Goal: Task Accomplishment & Management: Complete application form

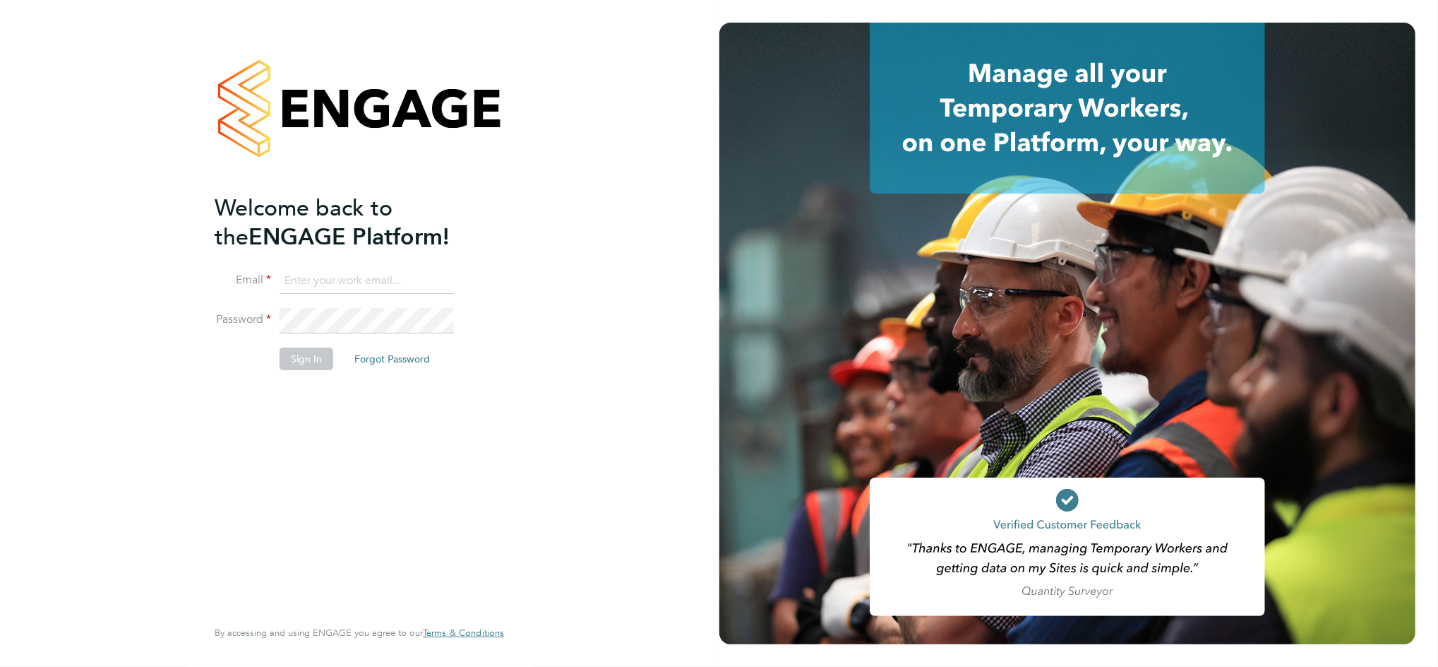
type input "daniel.bassett@thornbaker.co.uk"
click at [318, 358] on button "Sign In" at bounding box center [307, 358] width 54 height 23
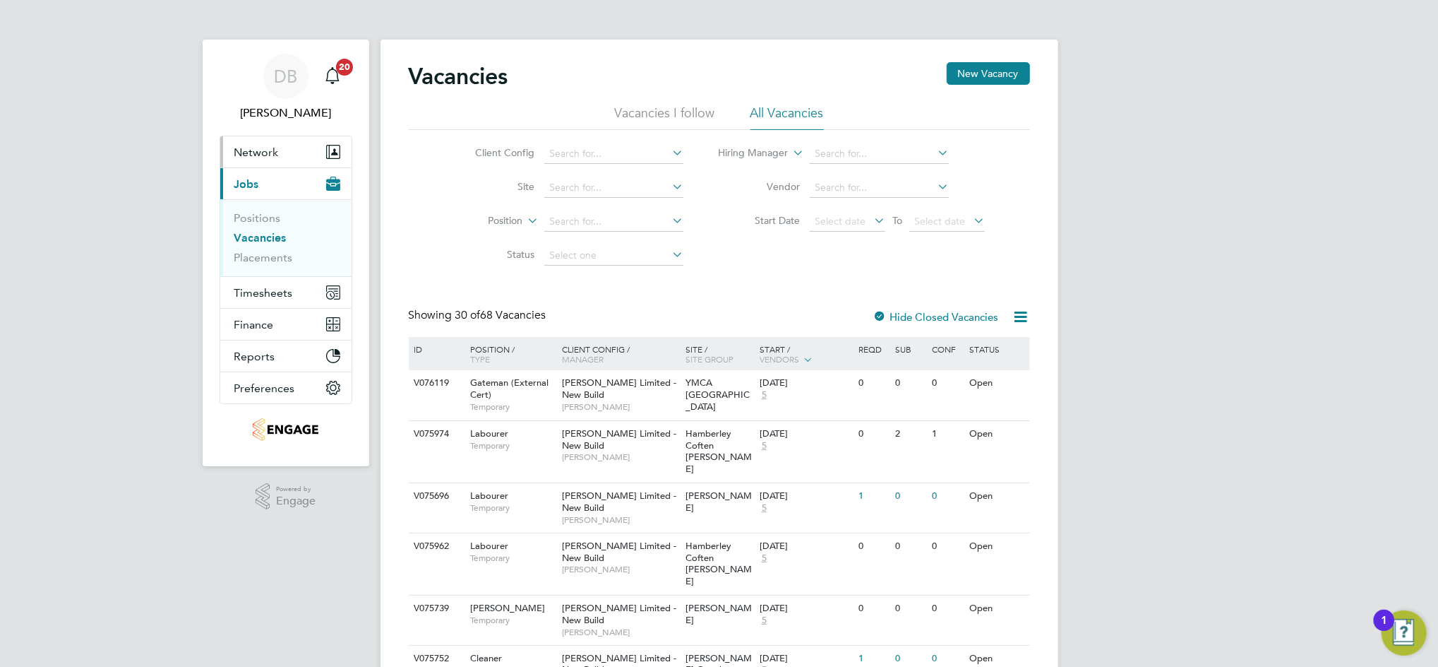
click at [273, 155] on span "Network" at bounding box center [256, 151] width 44 height 13
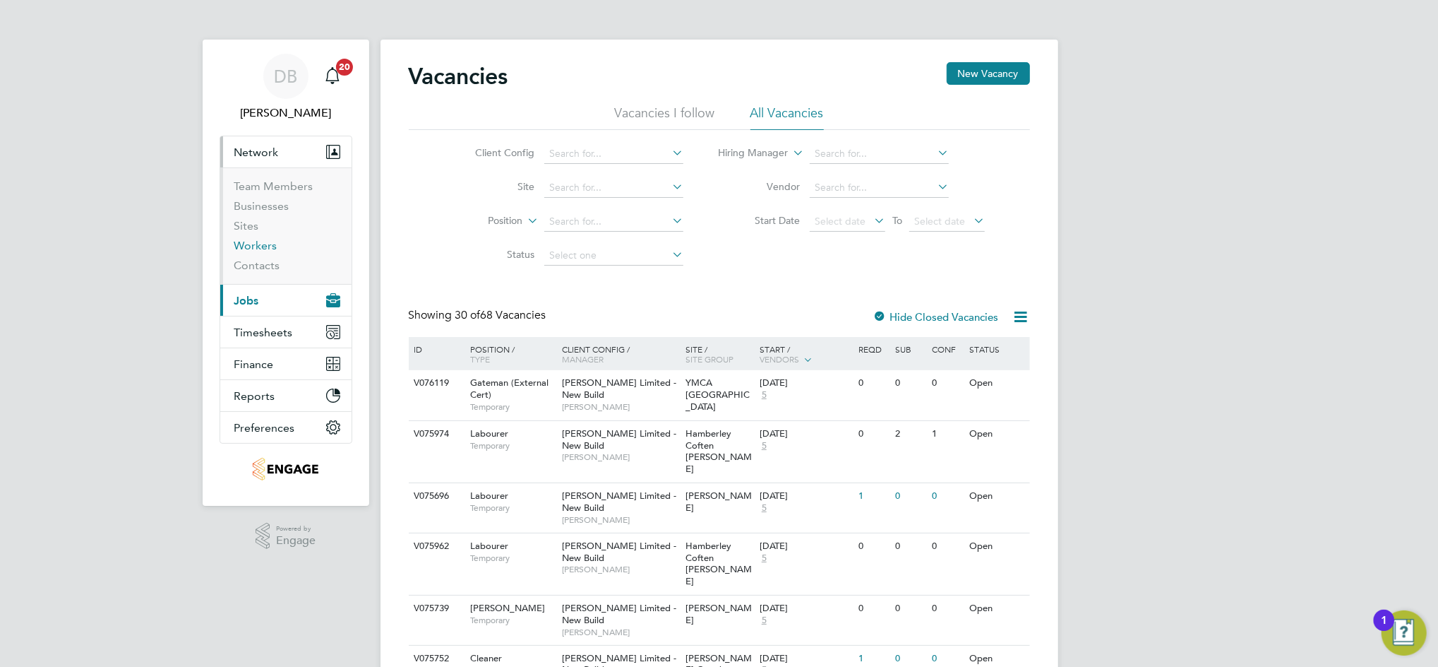
click at [264, 242] on link "Workers" at bounding box center [255, 245] width 43 height 13
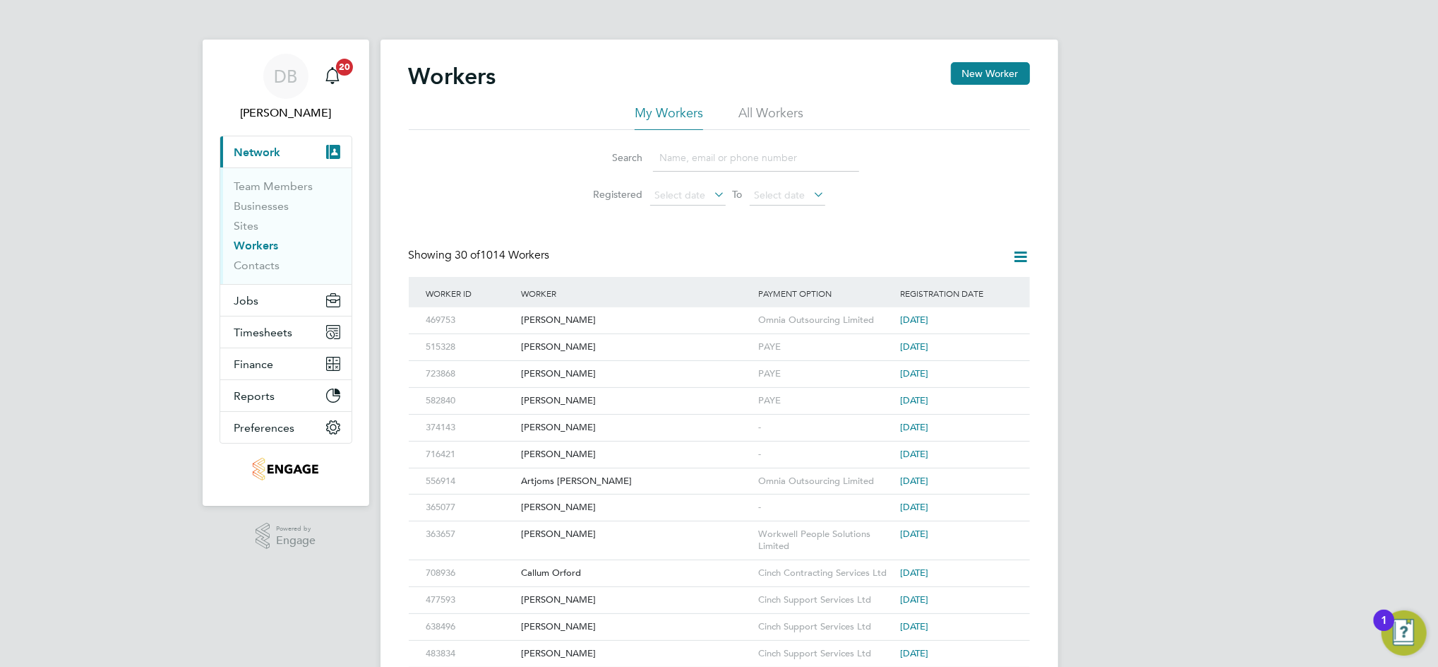
click at [698, 158] on input at bounding box center [756, 158] width 206 height 28
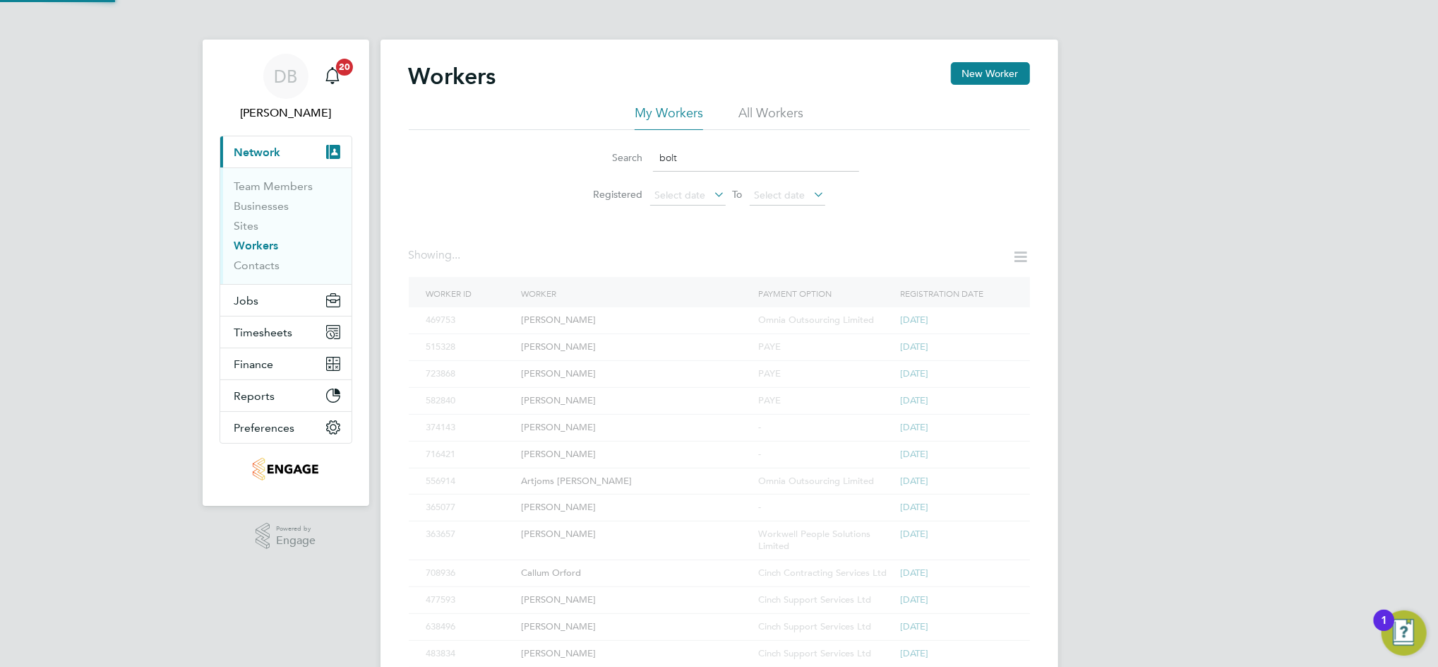
type input "bolt"
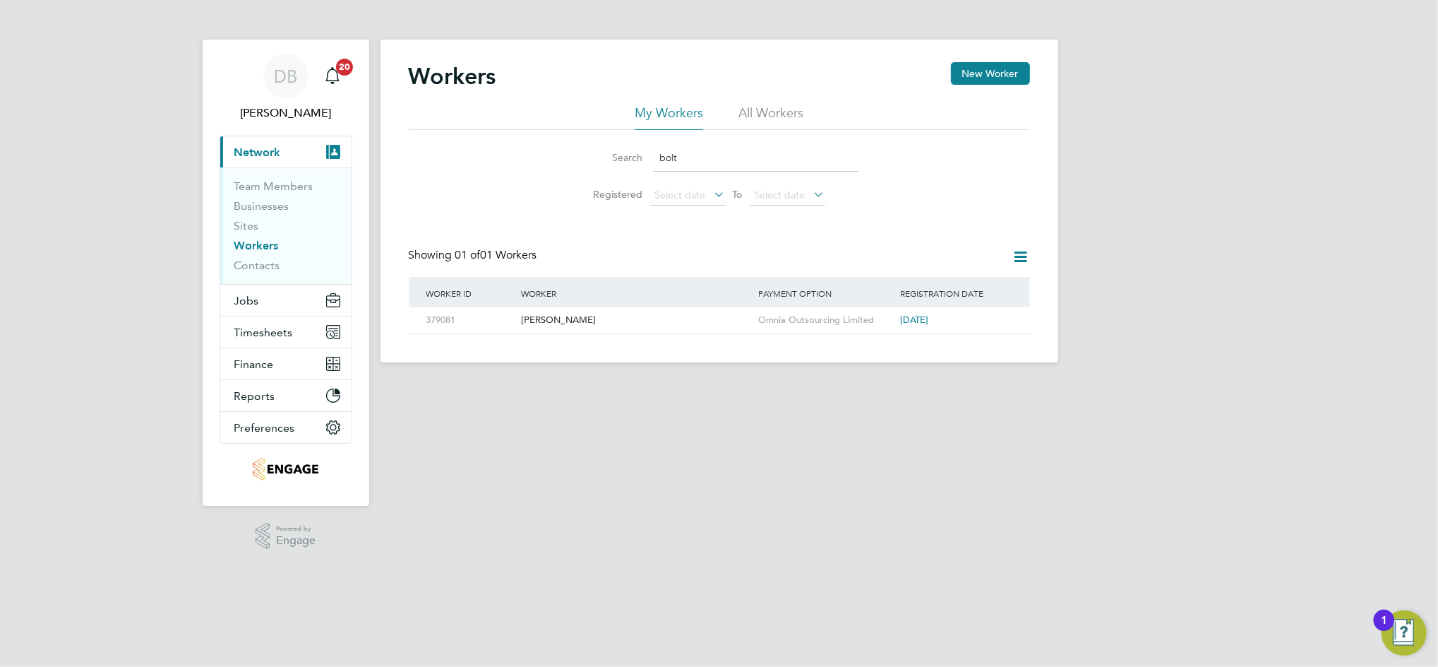
drag, startPoint x: 729, startPoint y: 164, endPoint x: 554, endPoint y: 164, distance: 174.4
click at [554, 164] on div "Search bolt Registered Select date To Select date" at bounding box center [719, 171] width 621 height 83
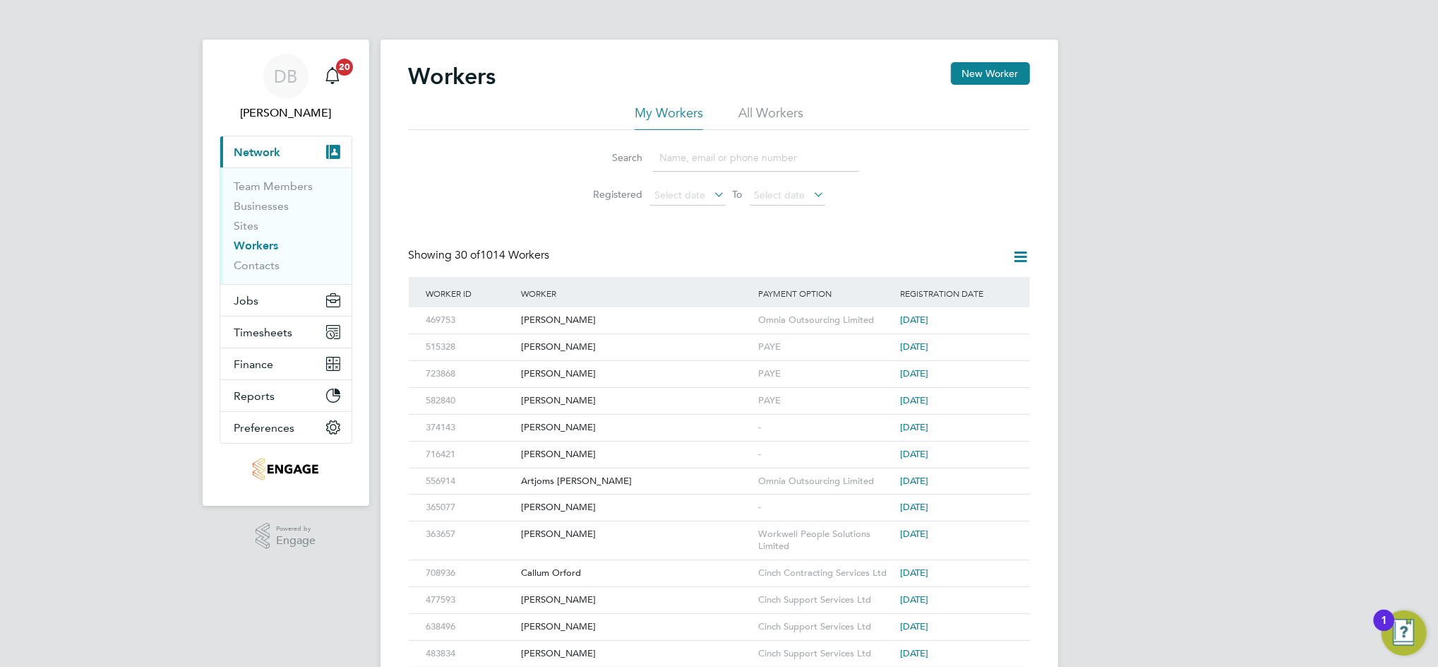
click at [1080, 226] on div "DB [PERSON_NAME] Notifications 20 Applications: Current page: Network Team Memb…" at bounding box center [719, 631] width 1438 height 1262
click at [984, 80] on button "New Worker" at bounding box center [990, 73] width 79 height 23
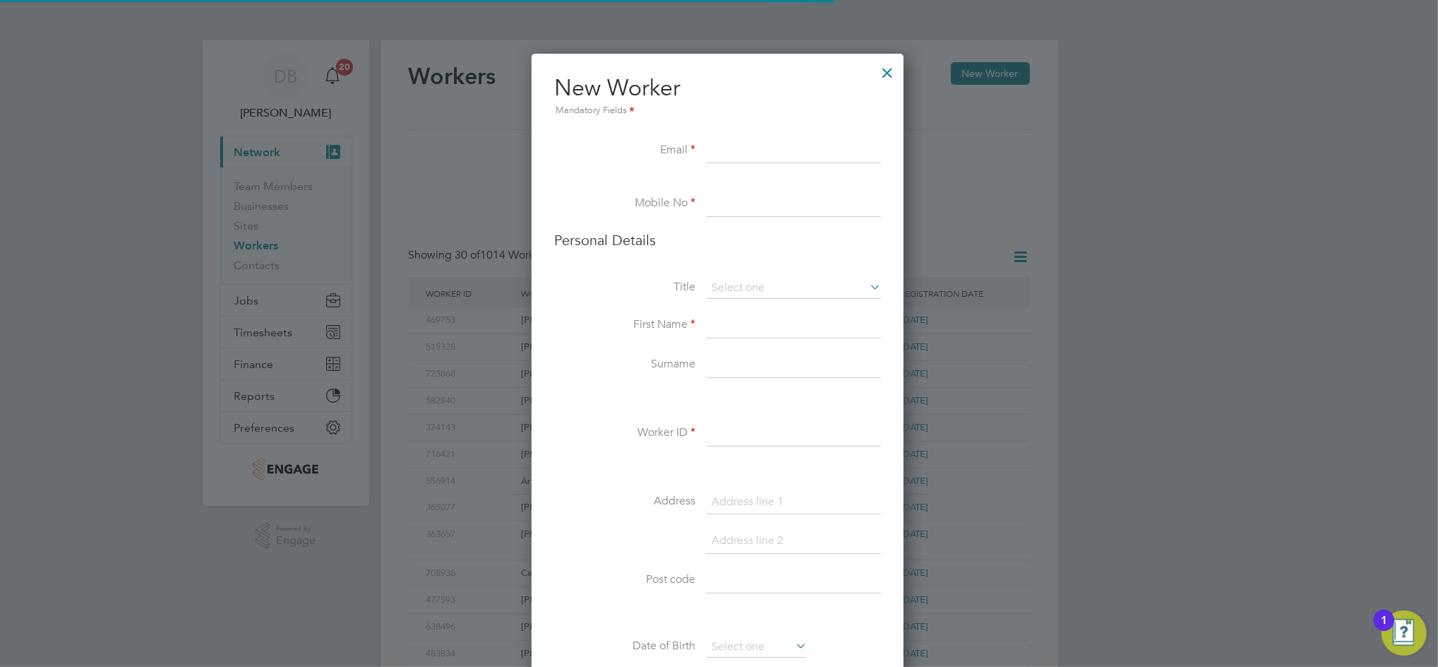
scroll to position [1193, 374]
paste input "[EMAIL_ADDRESS][DOMAIN_NAME]"
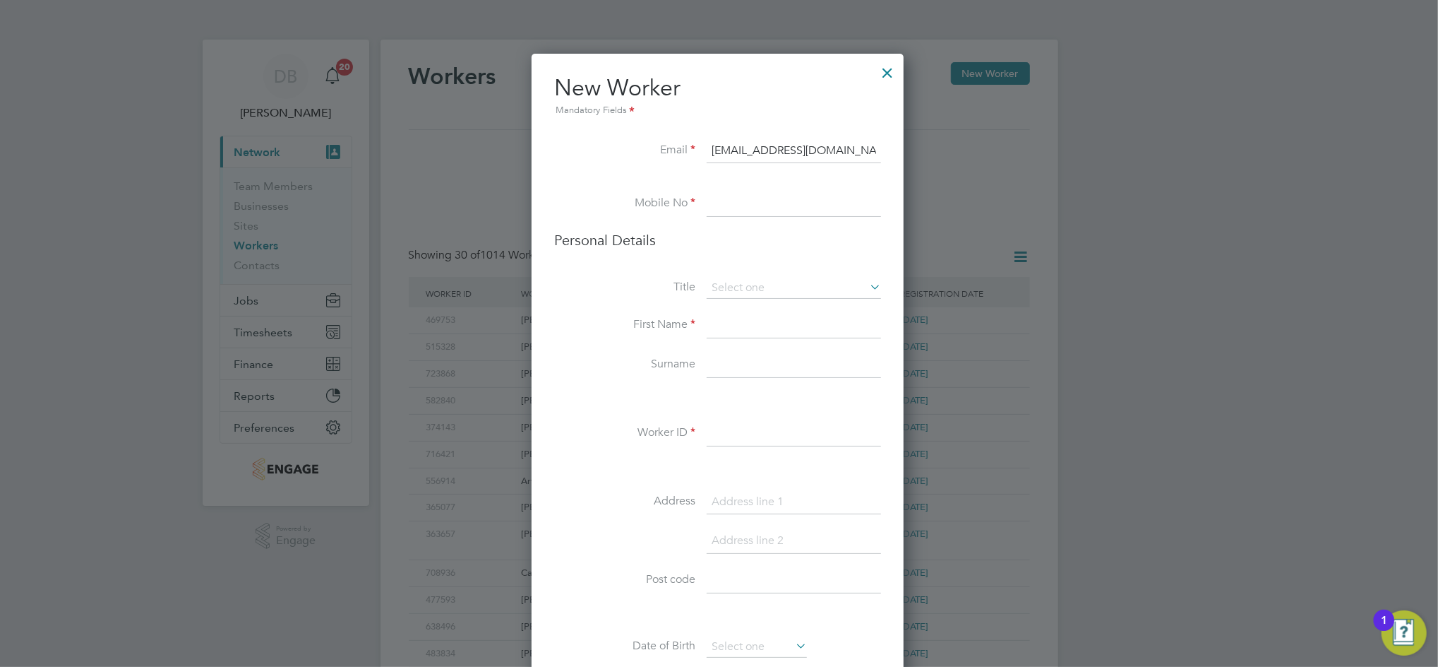
type input "[EMAIL_ADDRESS][DOMAIN_NAME]"
click at [775, 205] on input at bounding box center [794, 203] width 174 height 25
paste input "7949 680035"
type input "07949 680035"
click at [725, 312] on li "Mr" at bounding box center [794, 308] width 176 height 18
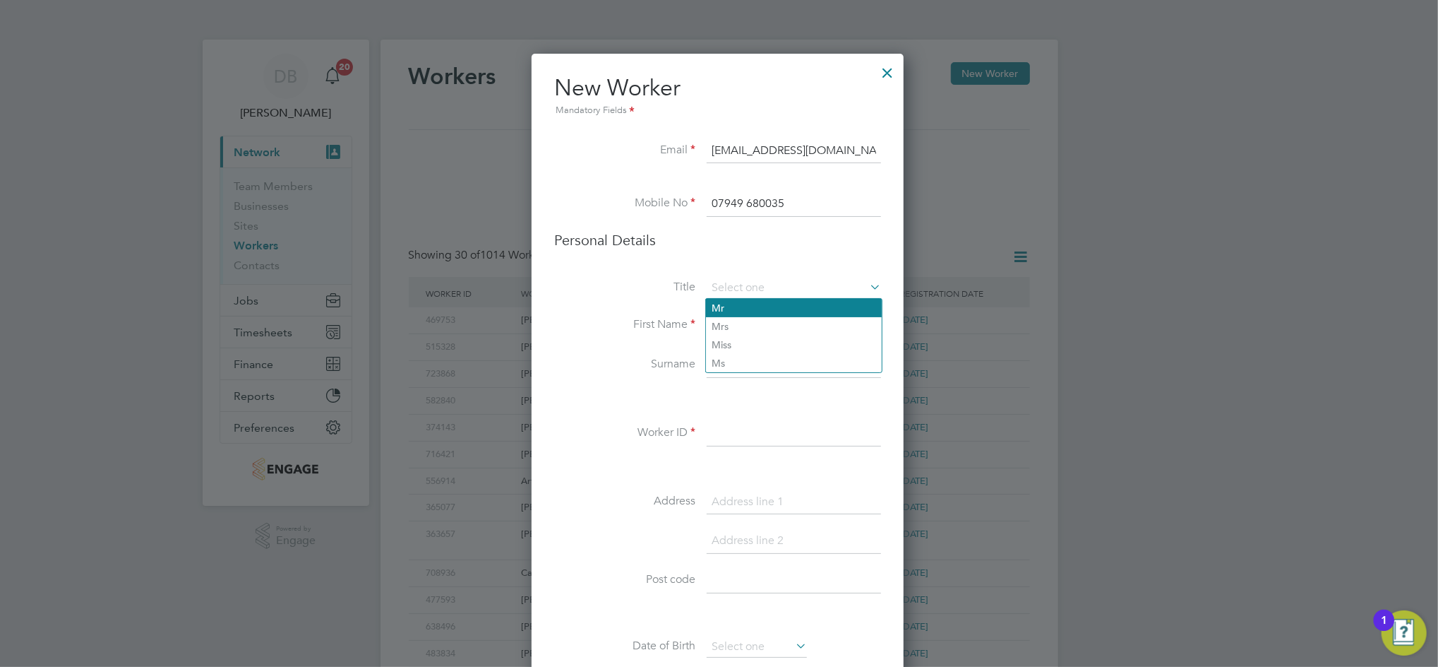
type input "Mr"
click at [725, 326] on input at bounding box center [794, 325] width 174 height 25
type input "[PERSON_NAME]"
type input "Amza"
type input "480400"
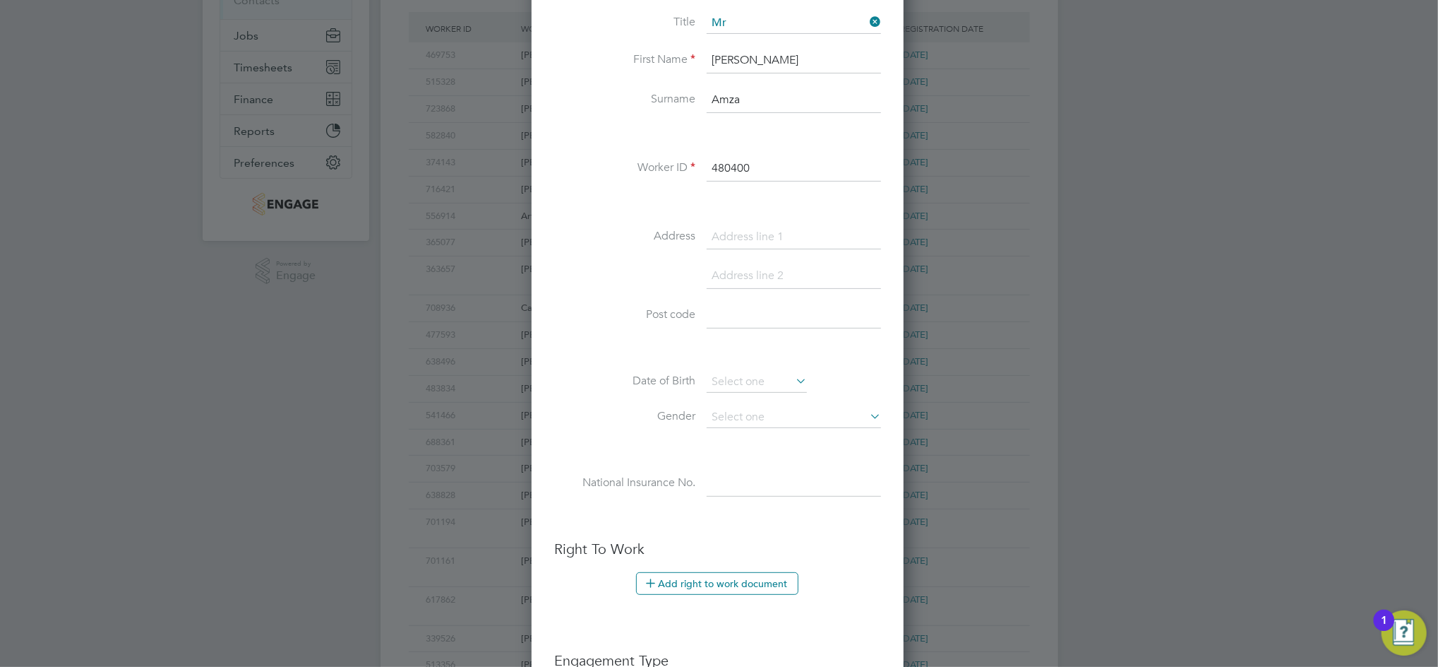
scroll to position [267, 0]
click at [741, 229] on input at bounding box center [794, 234] width 174 height 25
paste input "[STREET_ADDRESS]"
type input "[STREET_ADDRESS]"
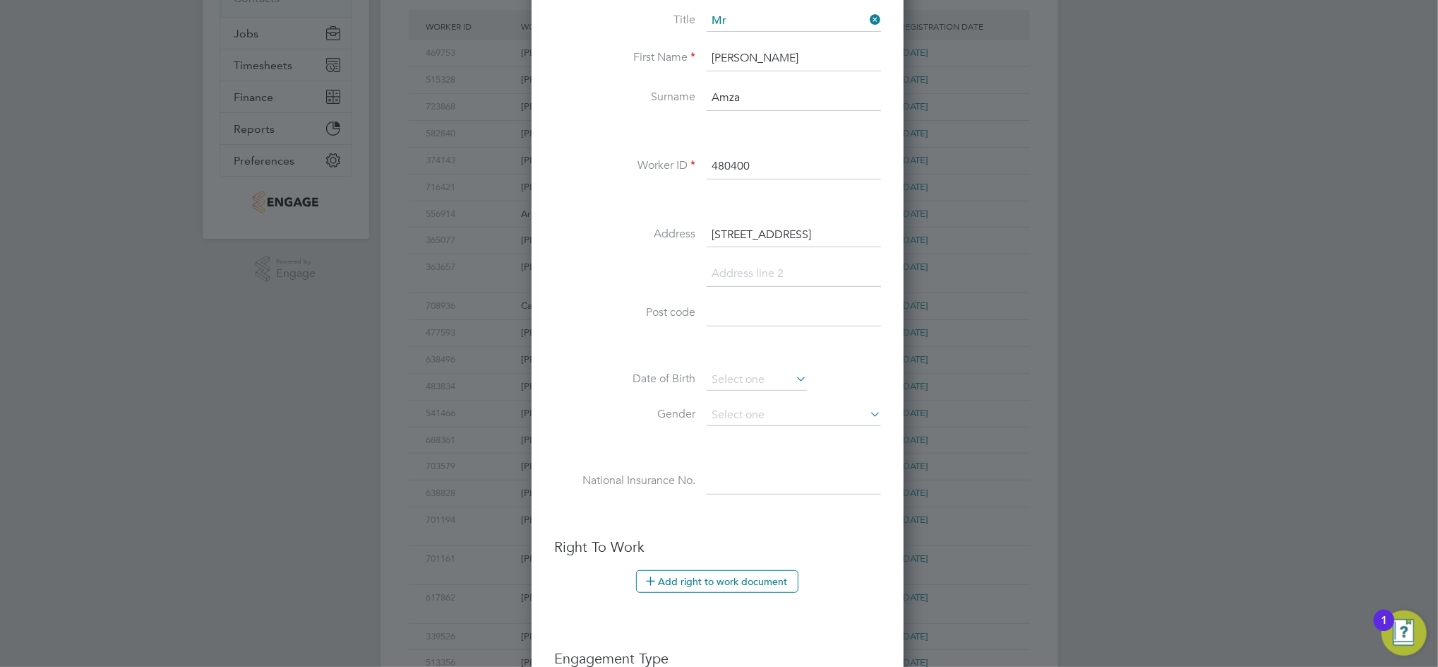
scroll to position [0, 0]
click at [735, 268] on input at bounding box center [794, 273] width 174 height 25
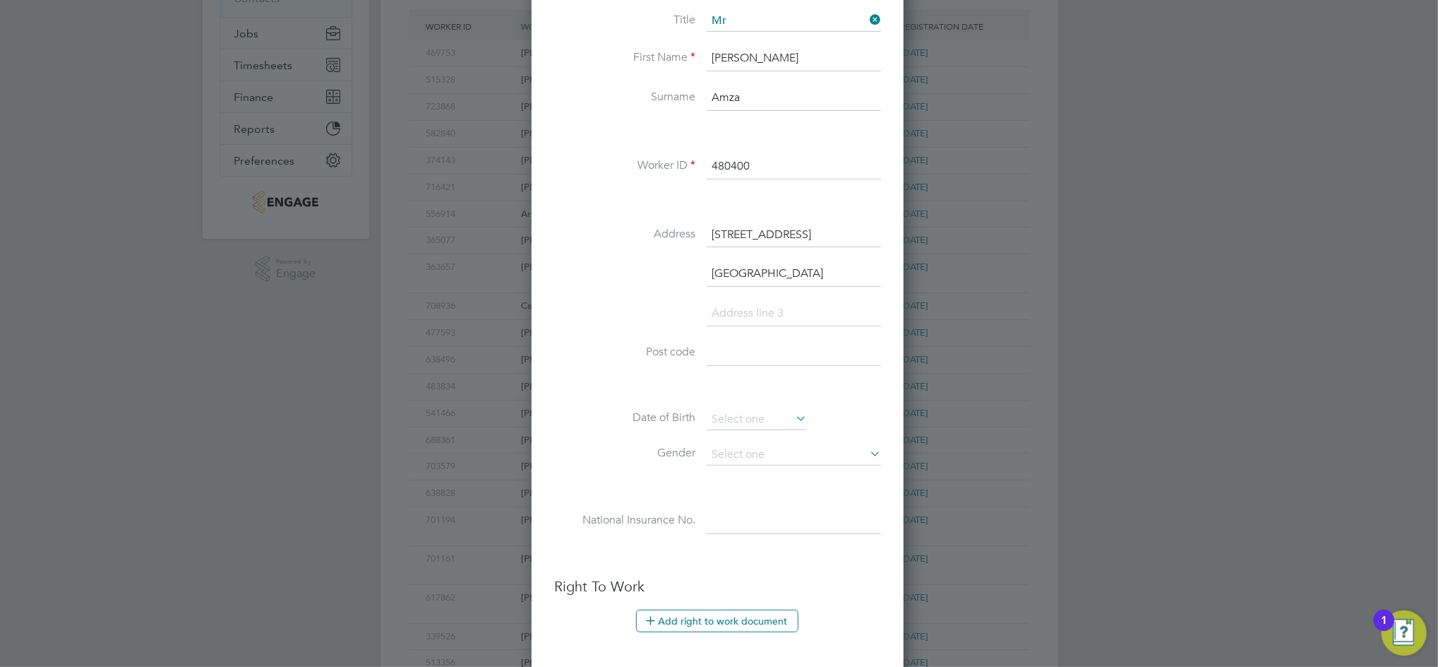
type input "[GEOGRAPHIC_DATA]"
click at [787, 226] on input "[STREET_ADDRESS]" at bounding box center [794, 234] width 174 height 25
type input "[STREET_ADDRESS]"
type input "B79 8QA"
drag, startPoint x: 787, startPoint y: 226, endPoint x: 907, endPoint y: 233, distance: 119.5
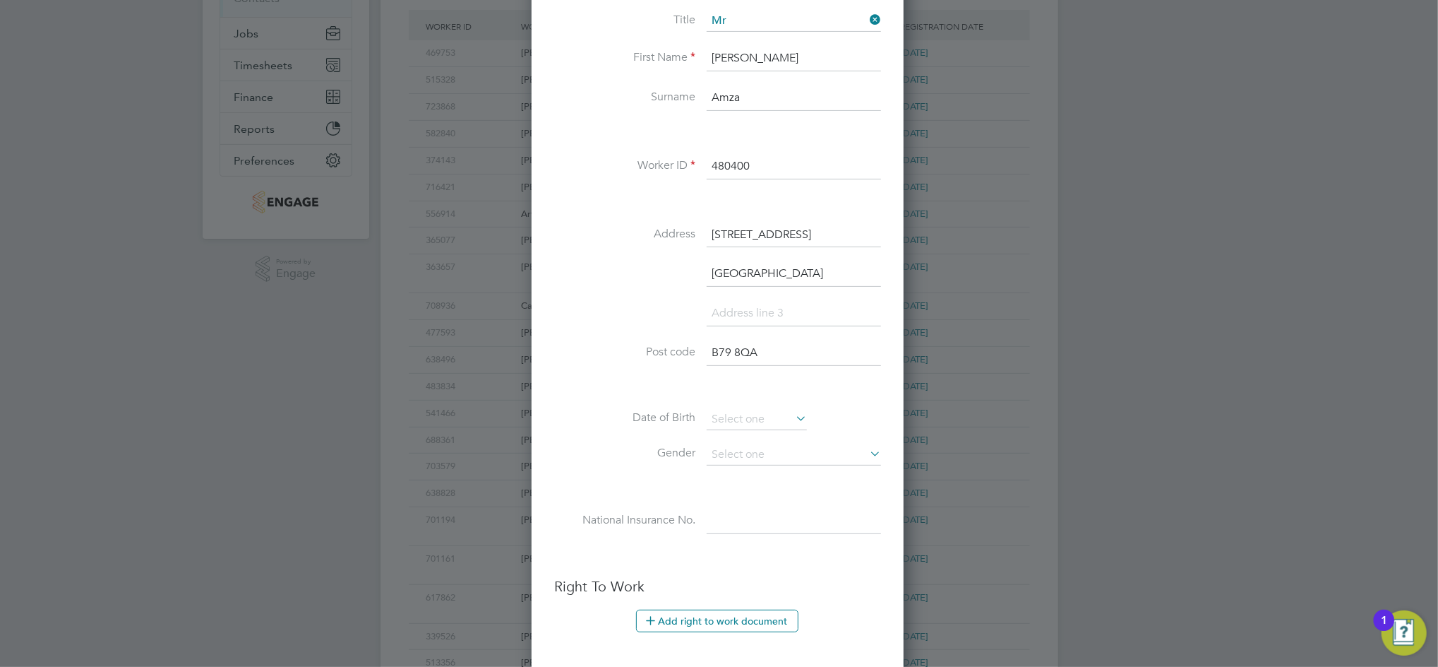
click at [907, 233] on div "Workers New Worker My Workers All Workers Search Registered Select date To Sele…" at bounding box center [720, 373] width 678 height 1200
type input "[STREET_ADDRESS]"
click at [753, 412] on input at bounding box center [757, 419] width 100 height 21
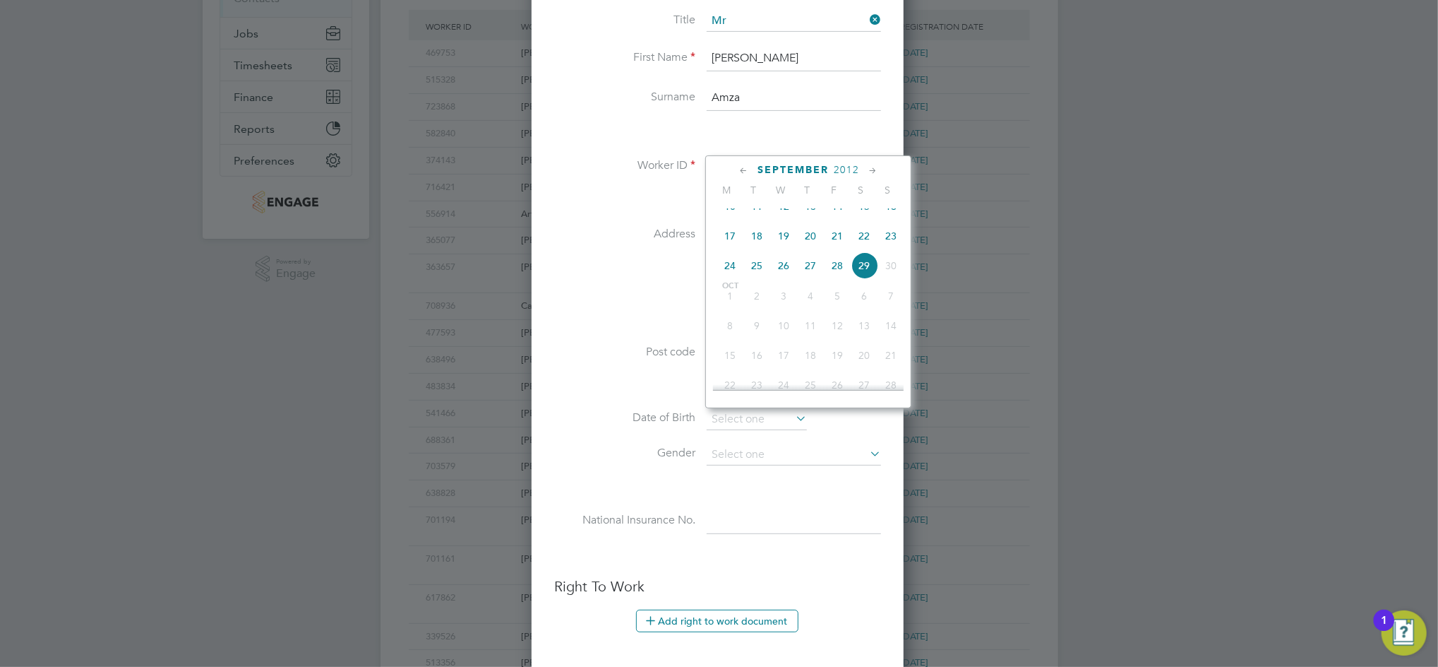
click at [832, 170] on div "[DATE]" at bounding box center [808, 169] width 191 height 13
click at [844, 170] on span "2012" at bounding box center [846, 170] width 25 height 12
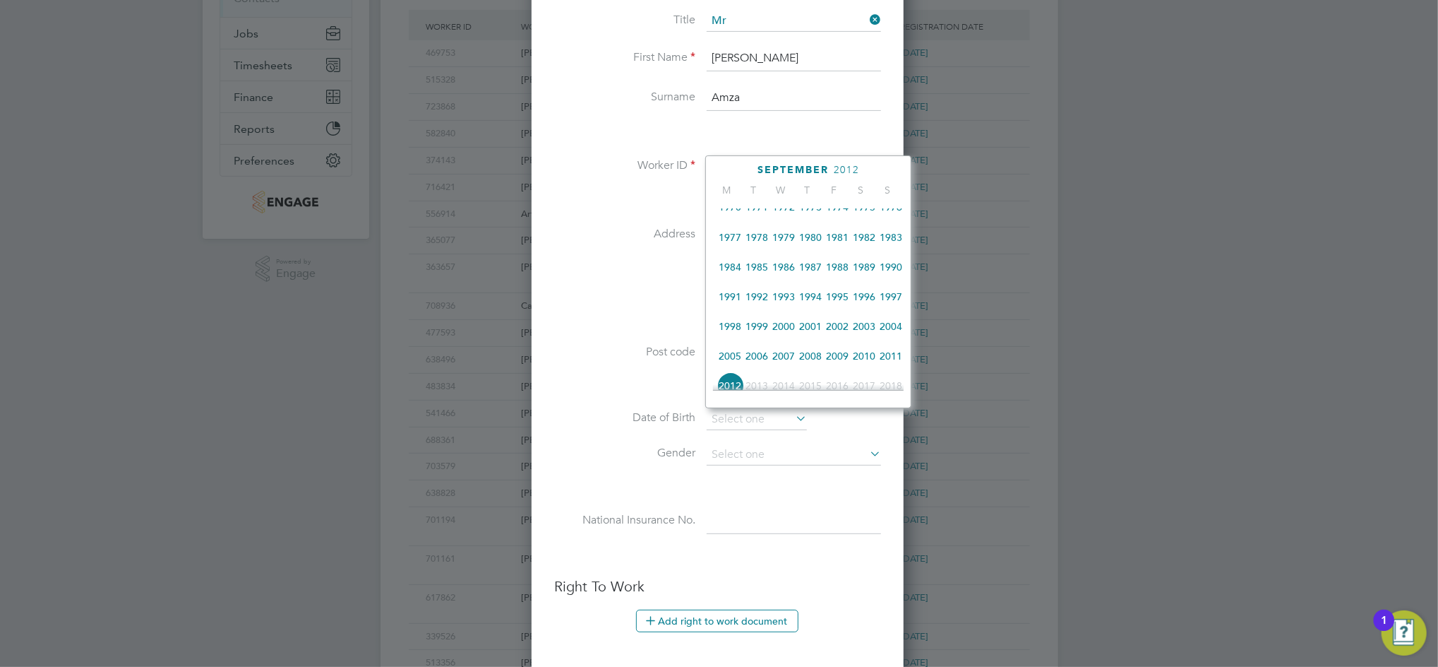
click at [812, 271] on span "1987" at bounding box center [810, 266] width 27 height 27
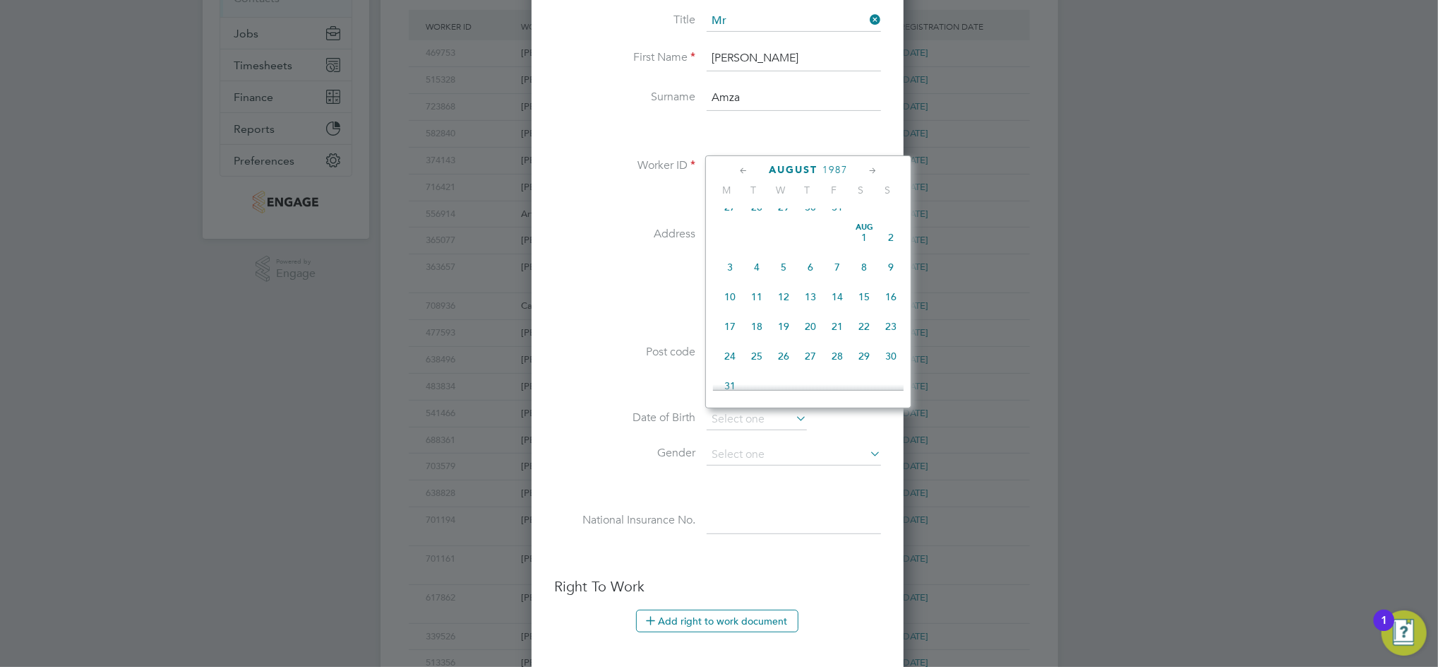
click at [741, 169] on icon at bounding box center [743, 171] width 13 height 16
click at [867, 316] on span "25" at bounding box center [864, 307] width 27 height 27
type input "[DATE]"
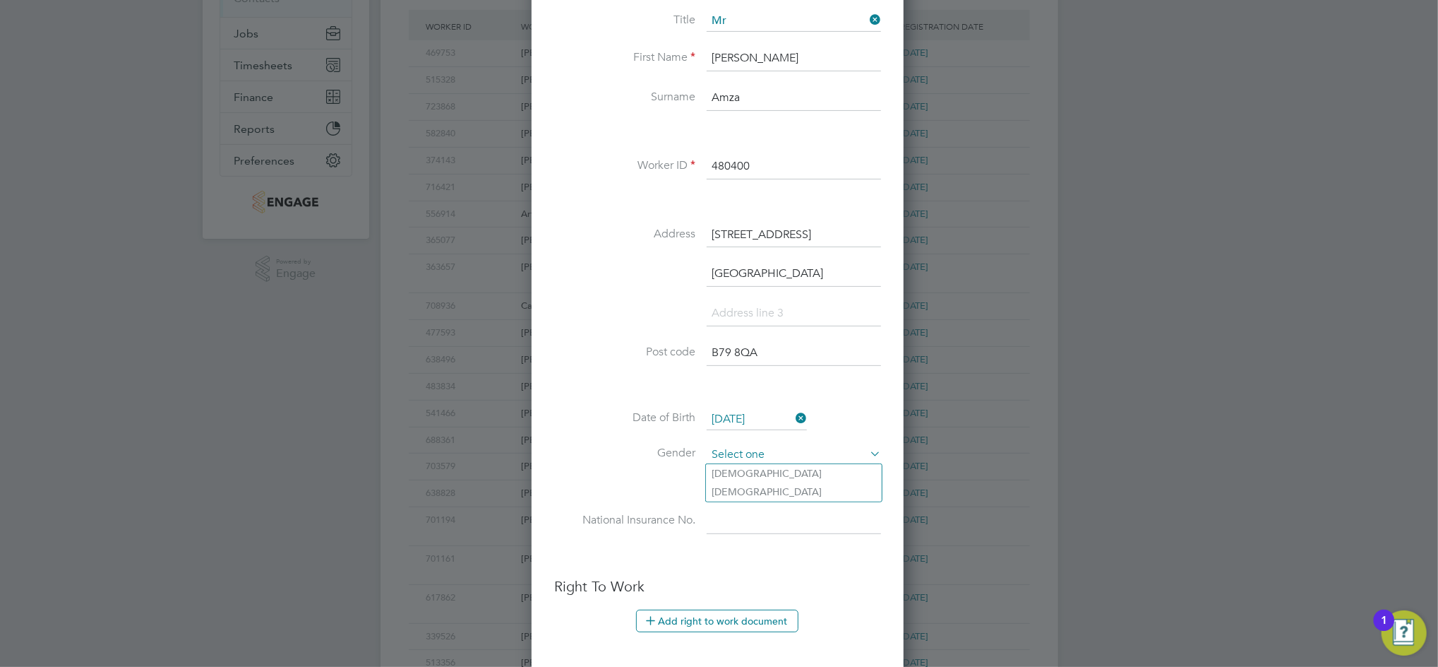
click at [746, 450] on input at bounding box center [794, 454] width 174 height 21
click at [732, 470] on li "[DEMOGRAPHIC_DATA]" at bounding box center [794, 473] width 176 height 18
type input "[DEMOGRAPHIC_DATA]"
click at [730, 518] on input at bounding box center [794, 520] width 174 height 25
paste input "SS738436A"
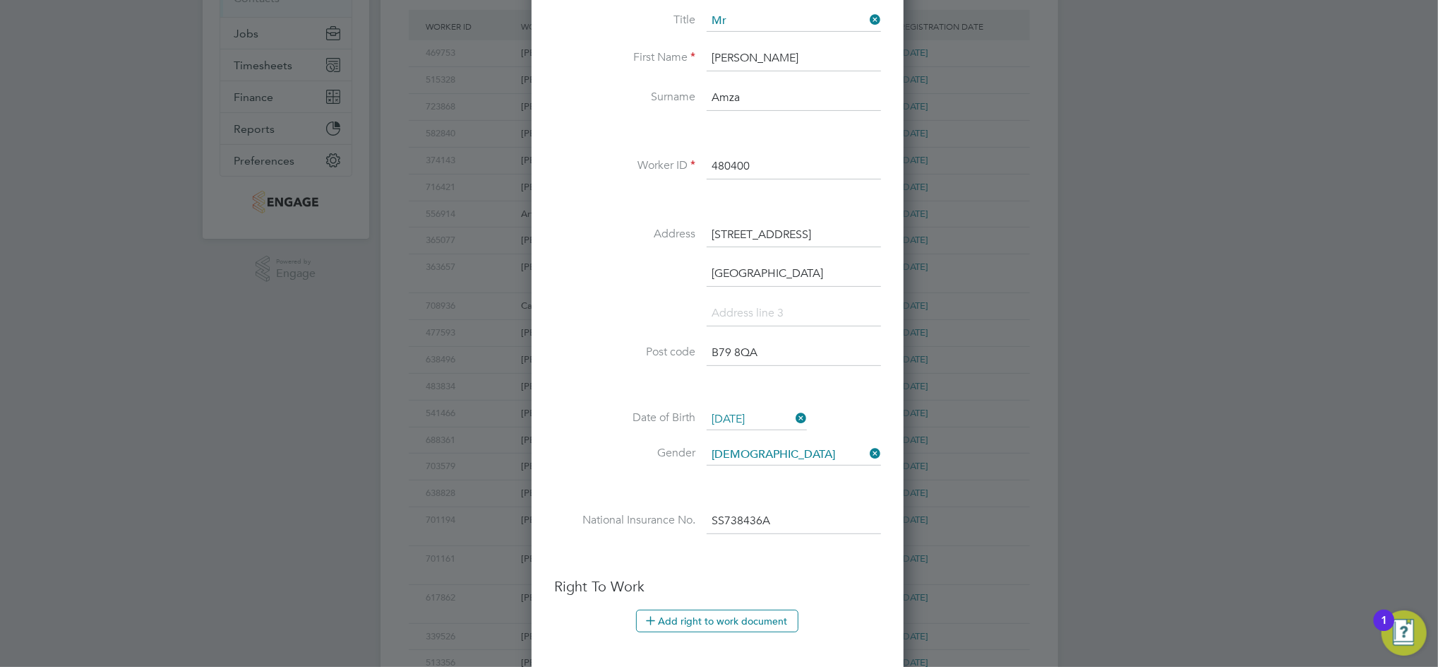
type input "SS 73 84 36 A"
click at [805, 563] on ul "New Worker Mandatory Fields Email [EMAIL_ADDRESS][DOMAIN_NAME] Mobile No [PHONE…" at bounding box center [717, 399] width 327 height 1185
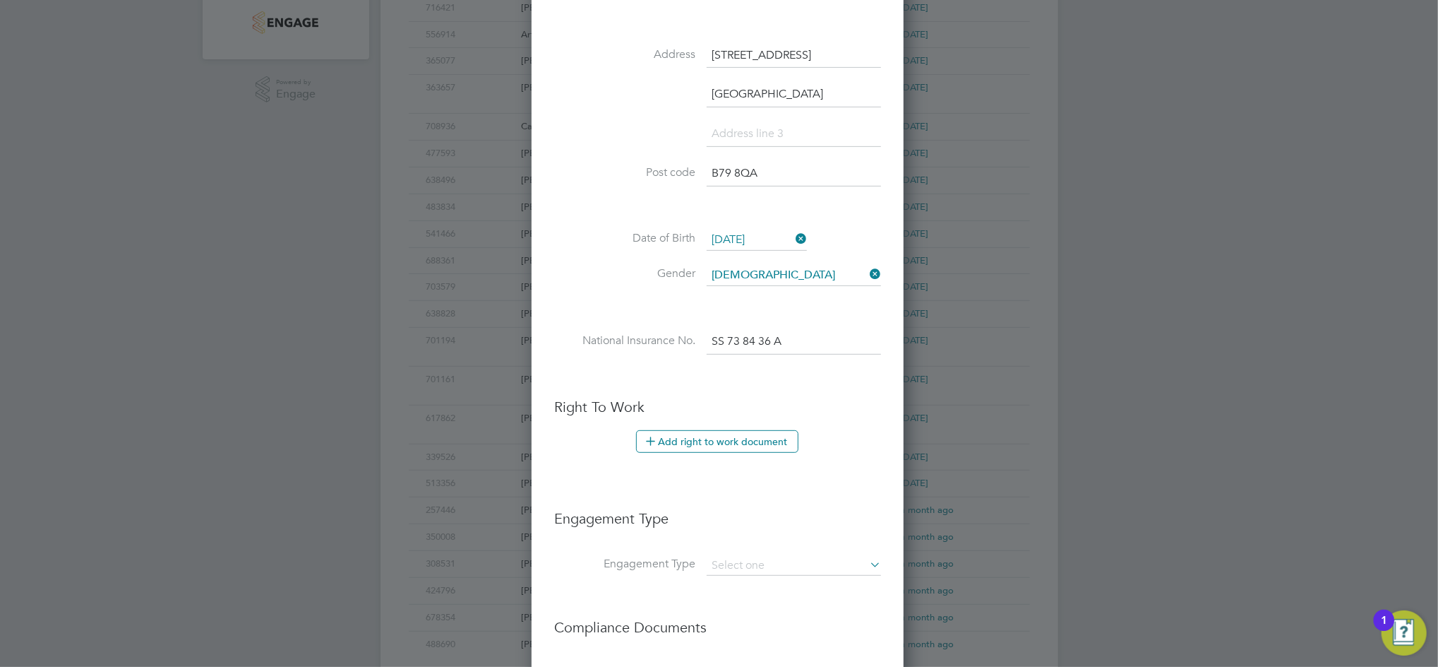
scroll to position [455, 0]
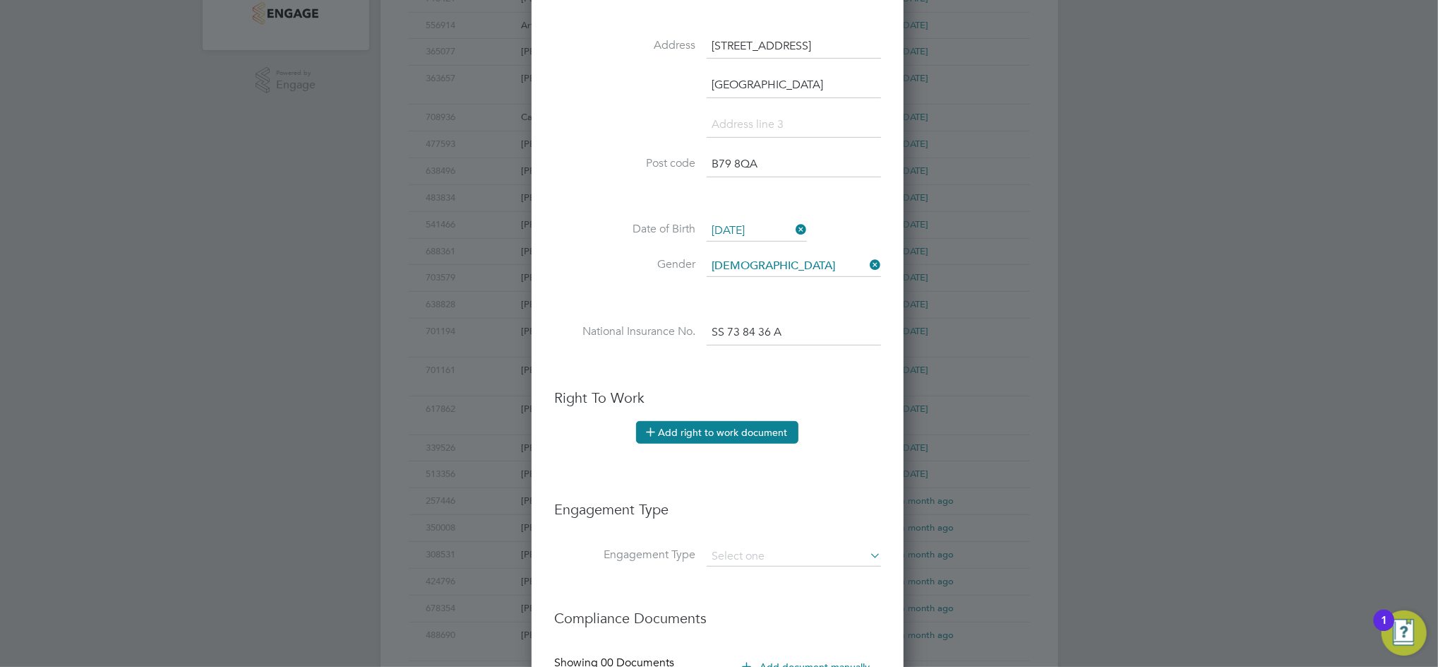
click at [742, 431] on button "Add right to work document" at bounding box center [717, 432] width 162 height 23
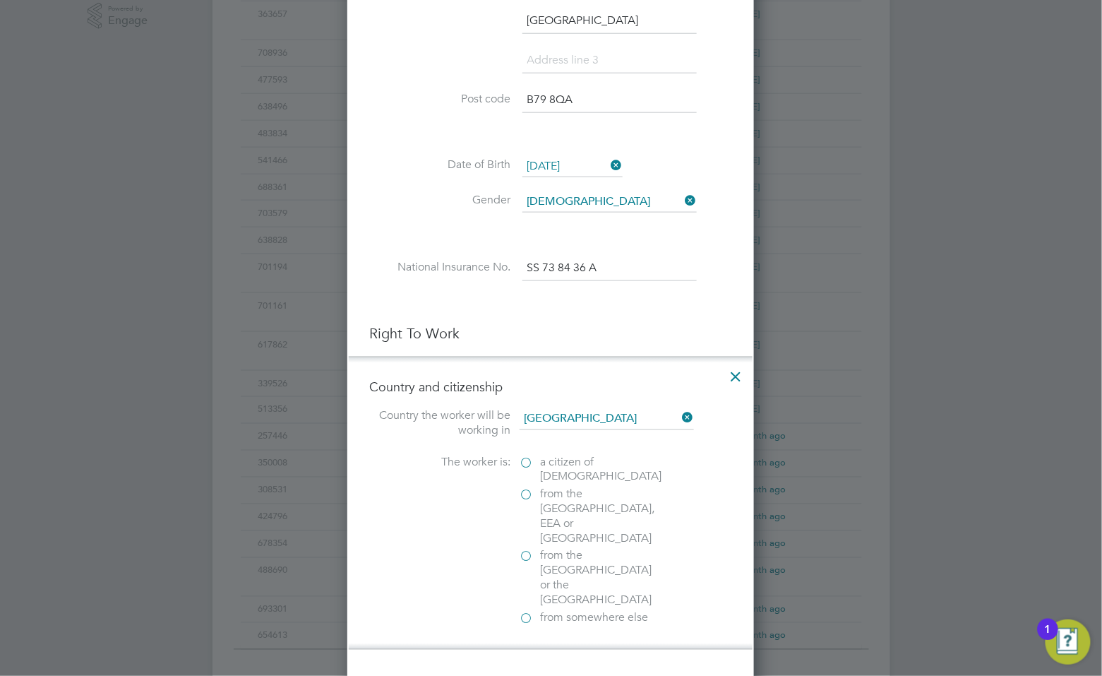
scroll to position [549, 0]
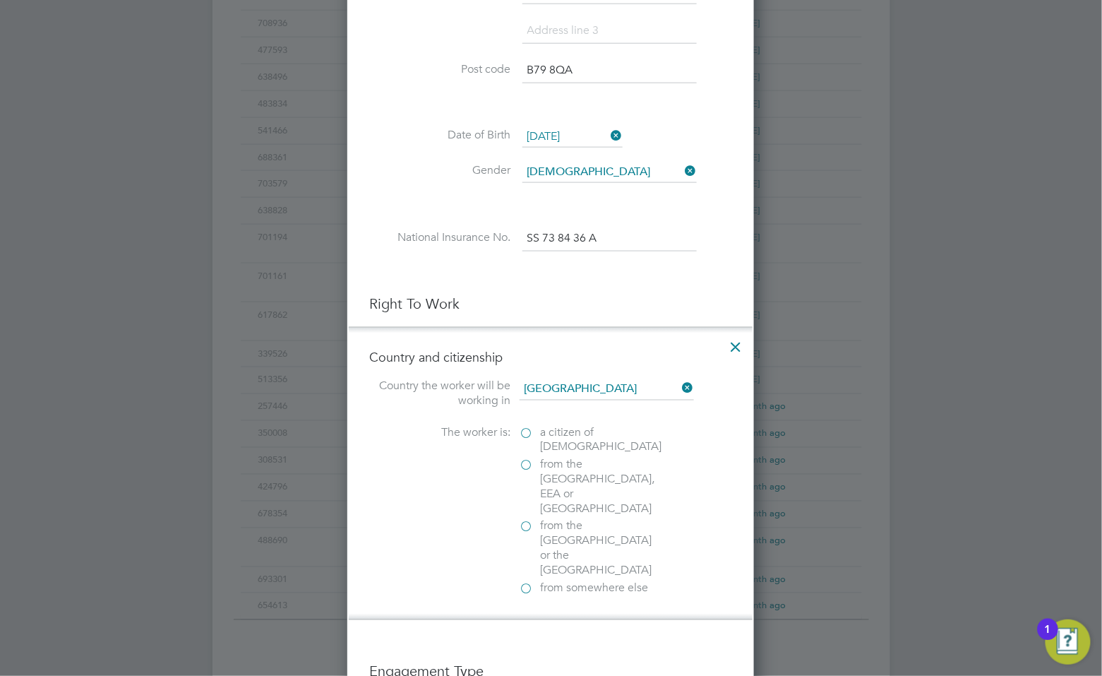
click at [566, 581] on span "from somewhere else" at bounding box center [595, 588] width 108 height 15
click at [0, 0] on input "from somewhere else" at bounding box center [0, 0] width 0 height 0
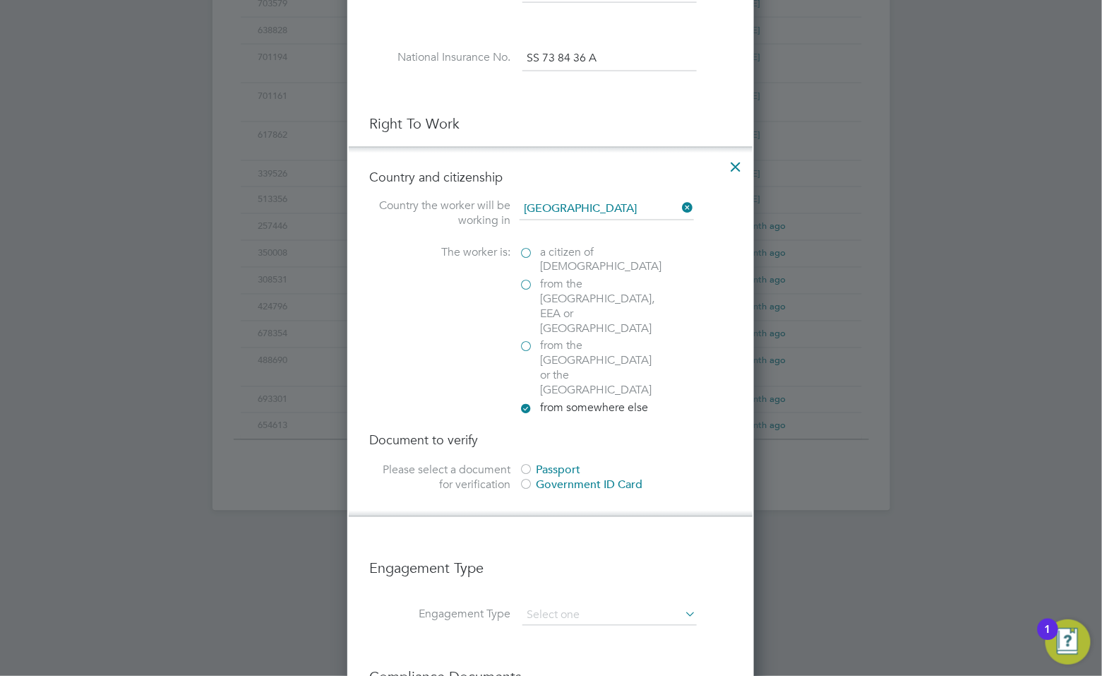
scroll to position [738, 0]
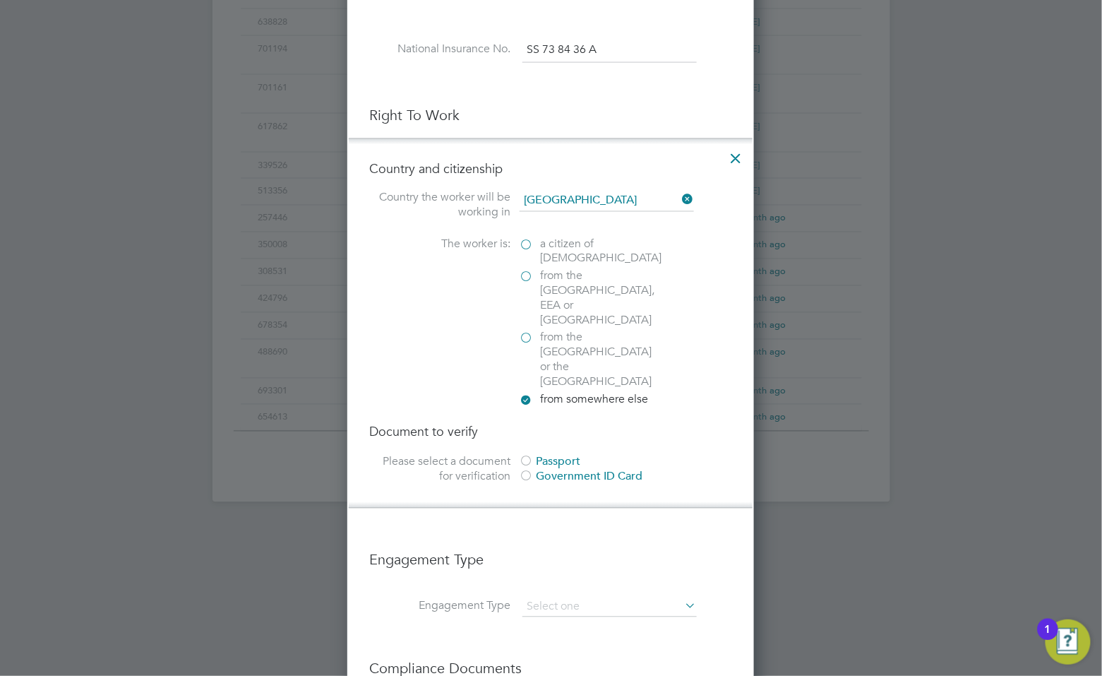
click at [529, 455] on div at bounding box center [527, 462] width 14 height 14
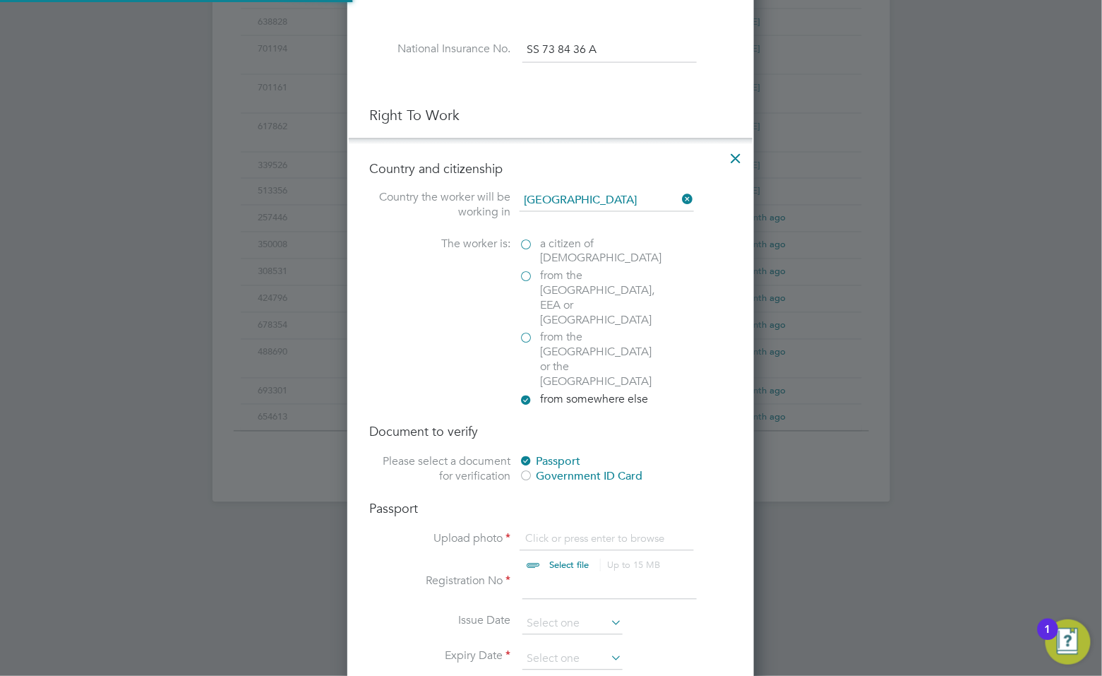
scroll to position [1791, 407]
click at [576, 532] on input "file" at bounding box center [583, 553] width 222 height 42
type input "C:\fakepath\[PERSON_NAME] - passport.jpg"
click at [558, 574] on input at bounding box center [610, 586] width 174 height 25
type input "0"
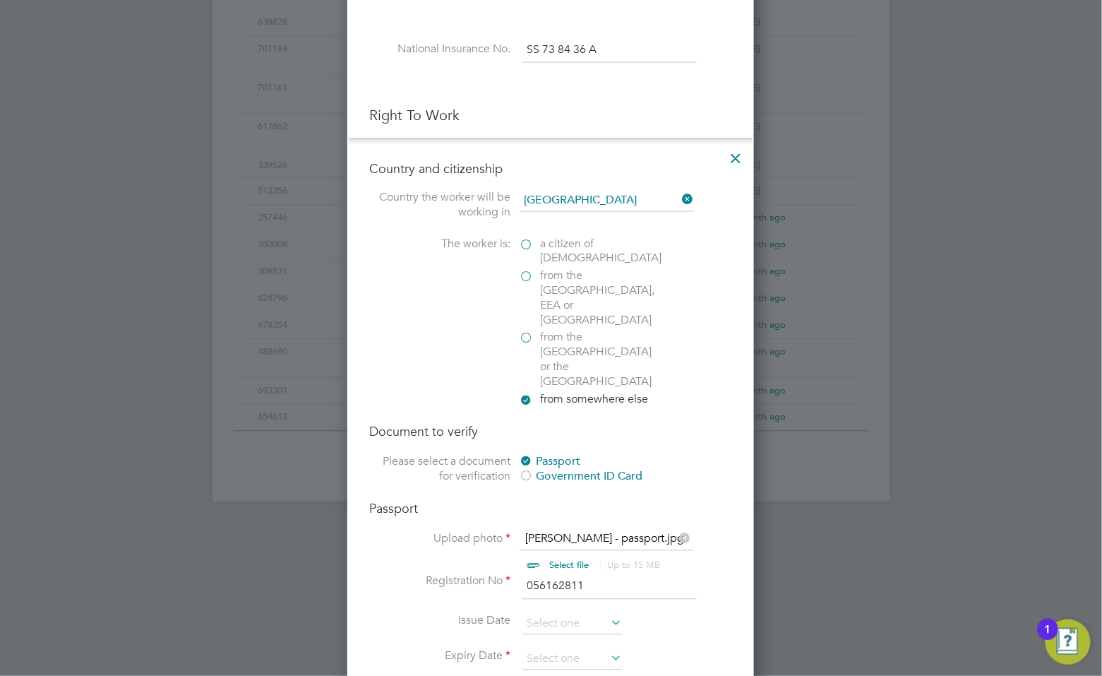
type input "056162811"
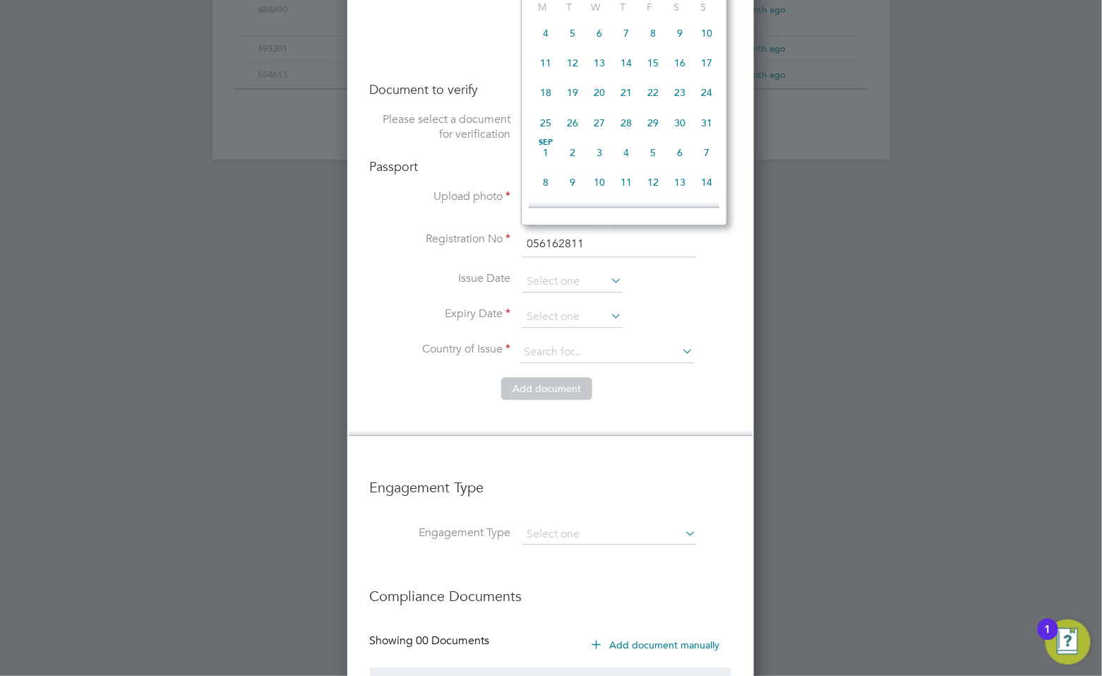
scroll to position [986, 0]
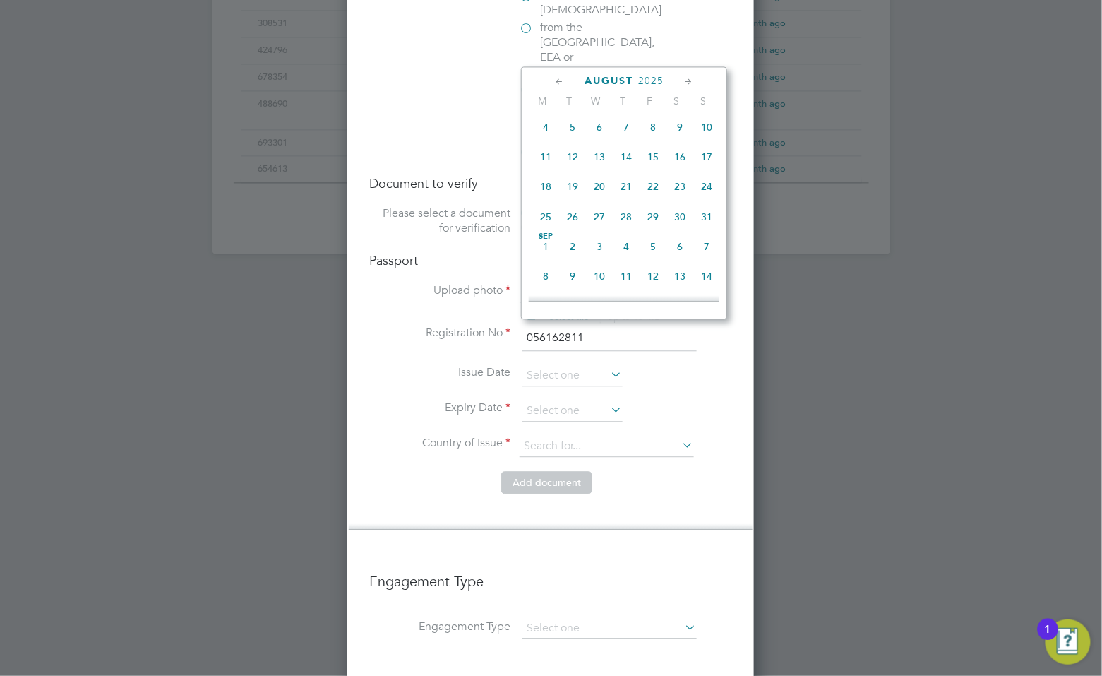
click at [654, 82] on span "2025" at bounding box center [650, 81] width 25 height 12
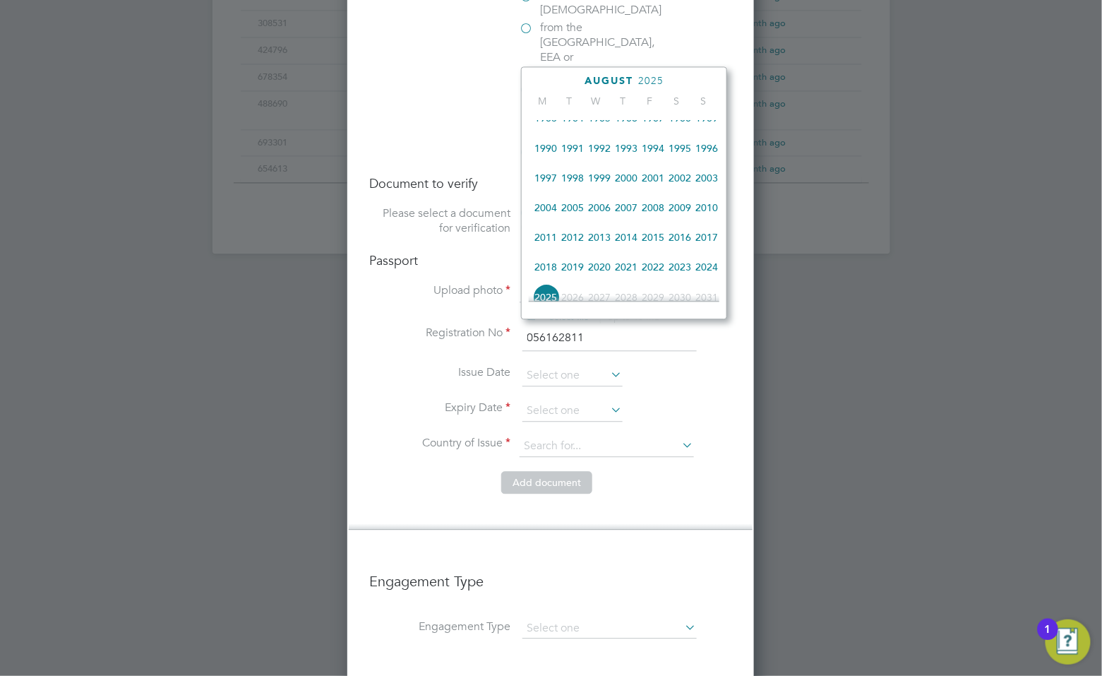
scroll to position [283, 0]
click at [551, 277] on span "2018" at bounding box center [545, 266] width 27 height 27
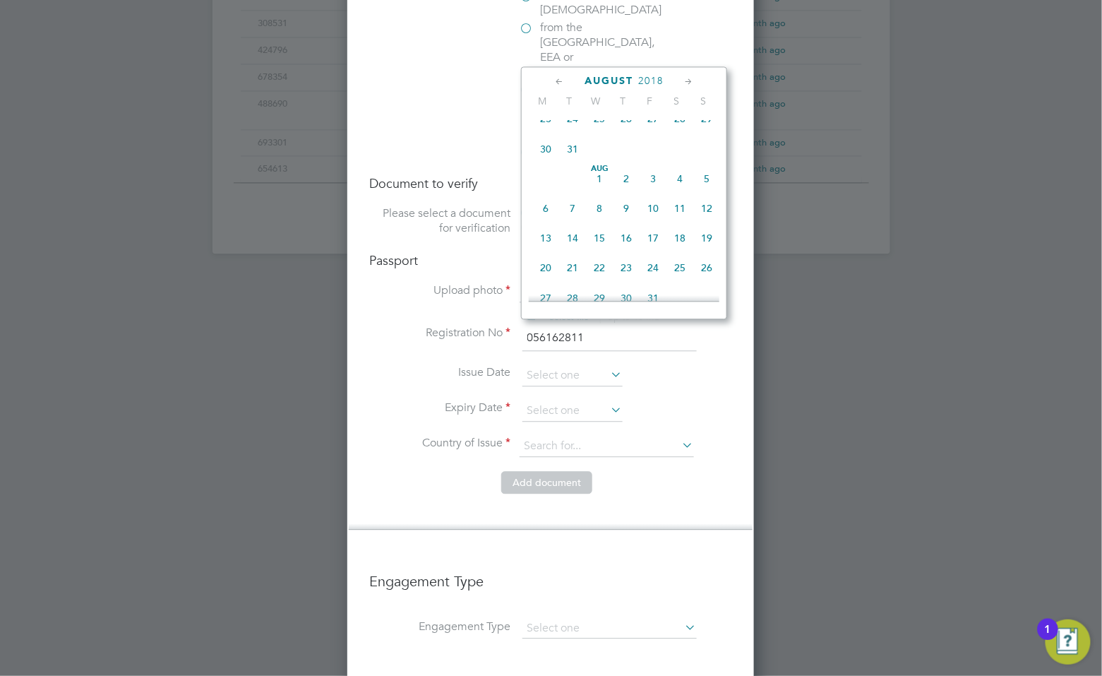
click at [561, 80] on icon at bounding box center [559, 82] width 13 height 16
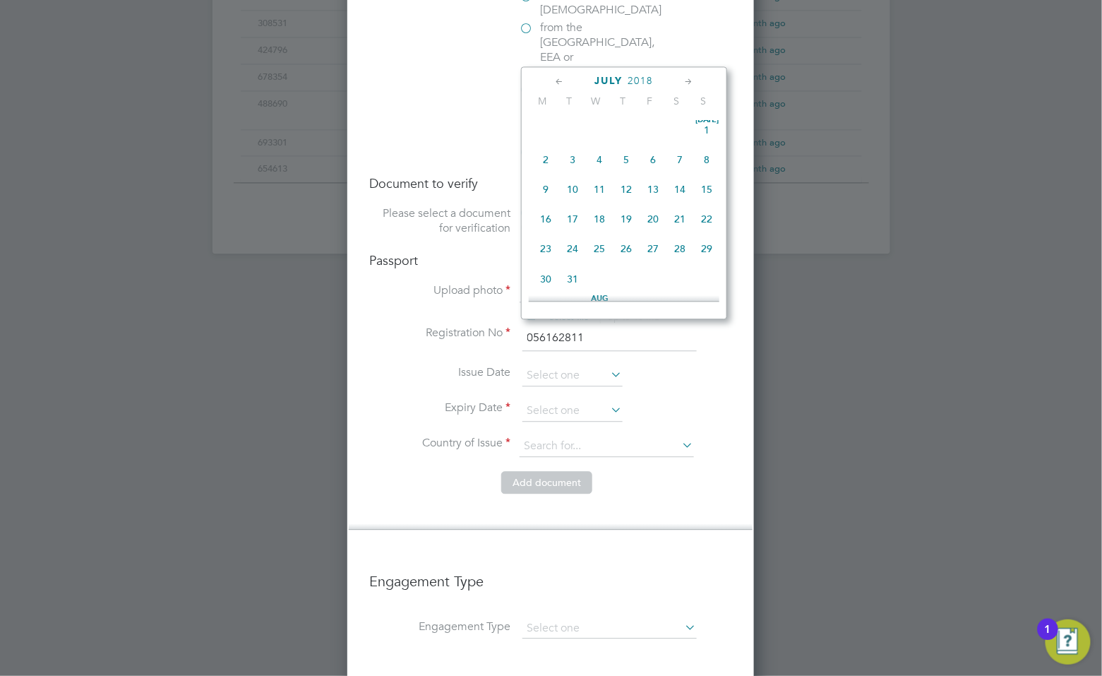
click at [544, 285] on span "30" at bounding box center [545, 278] width 27 height 27
type input "[DATE]"
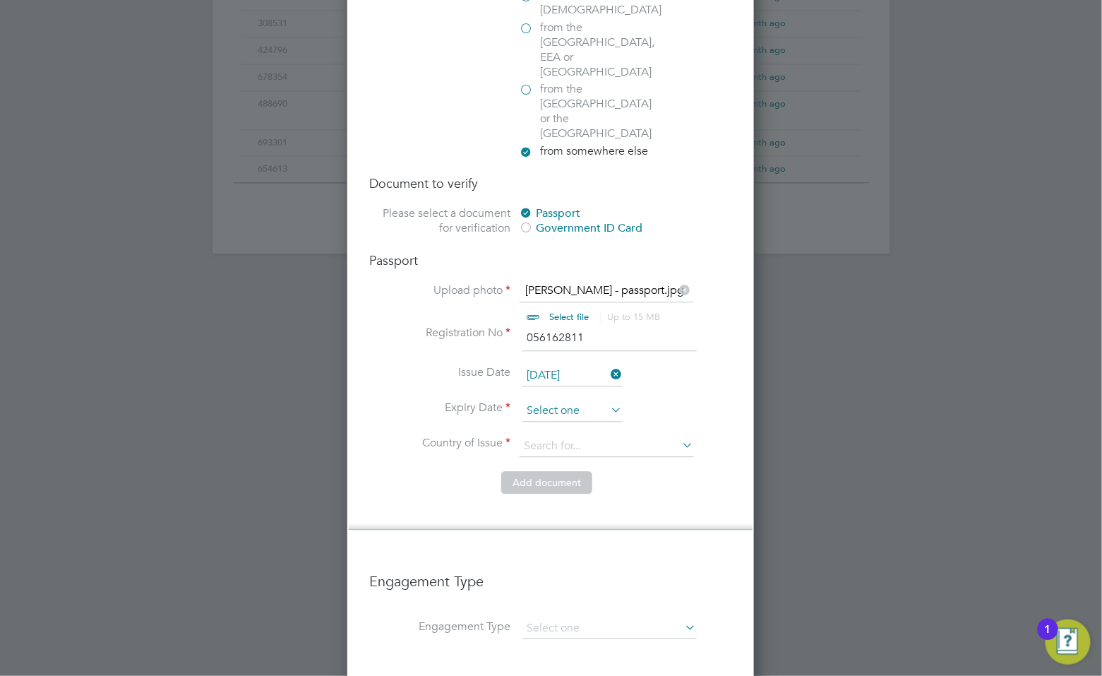
click at [570, 400] on input at bounding box center [573, 410] width 100 height 21
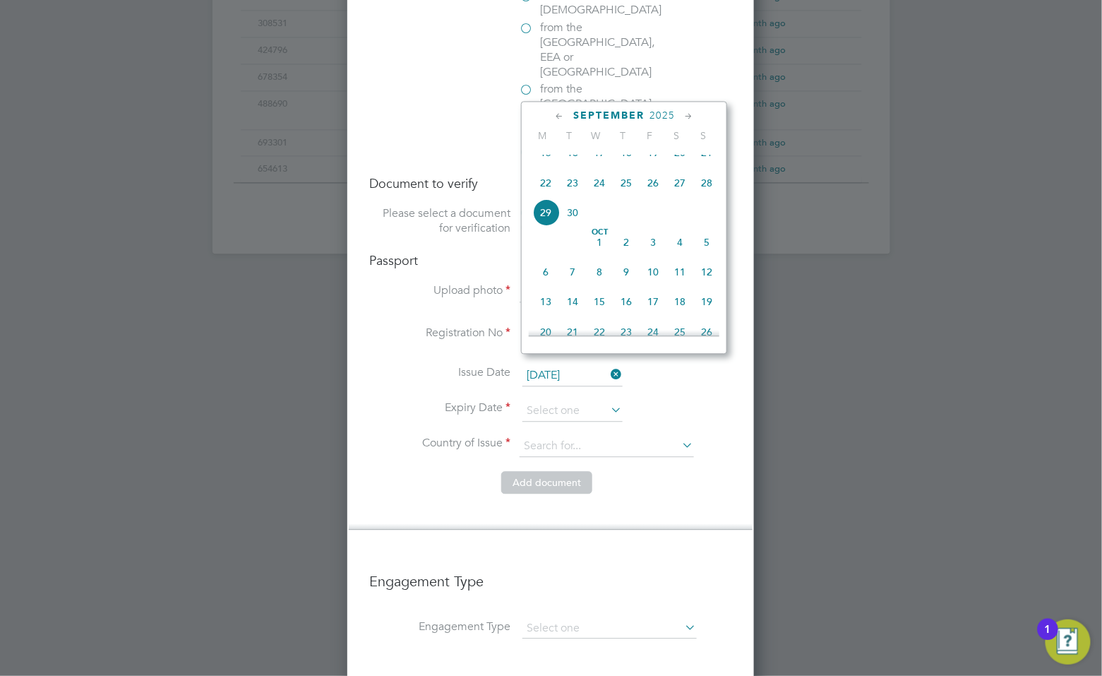
click at [664, 115] on span "2025" at bounding box center [662, 115] width 25 height 12
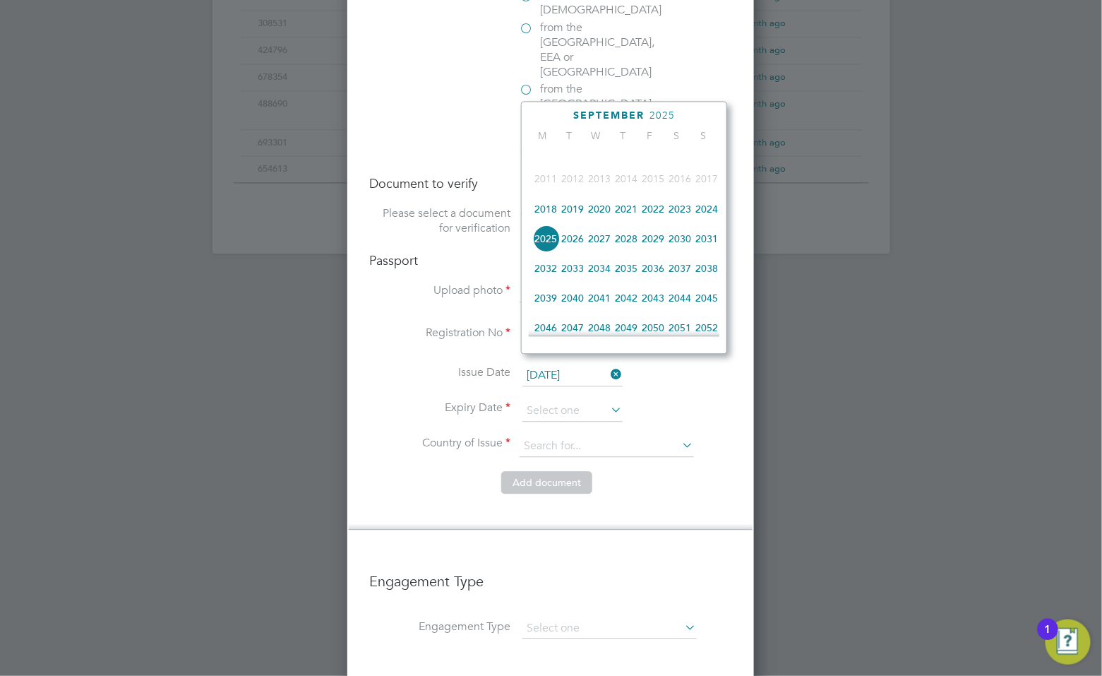
click at [627, 244] on span "2028" at bounding box center [626, 238] width 27 height 27
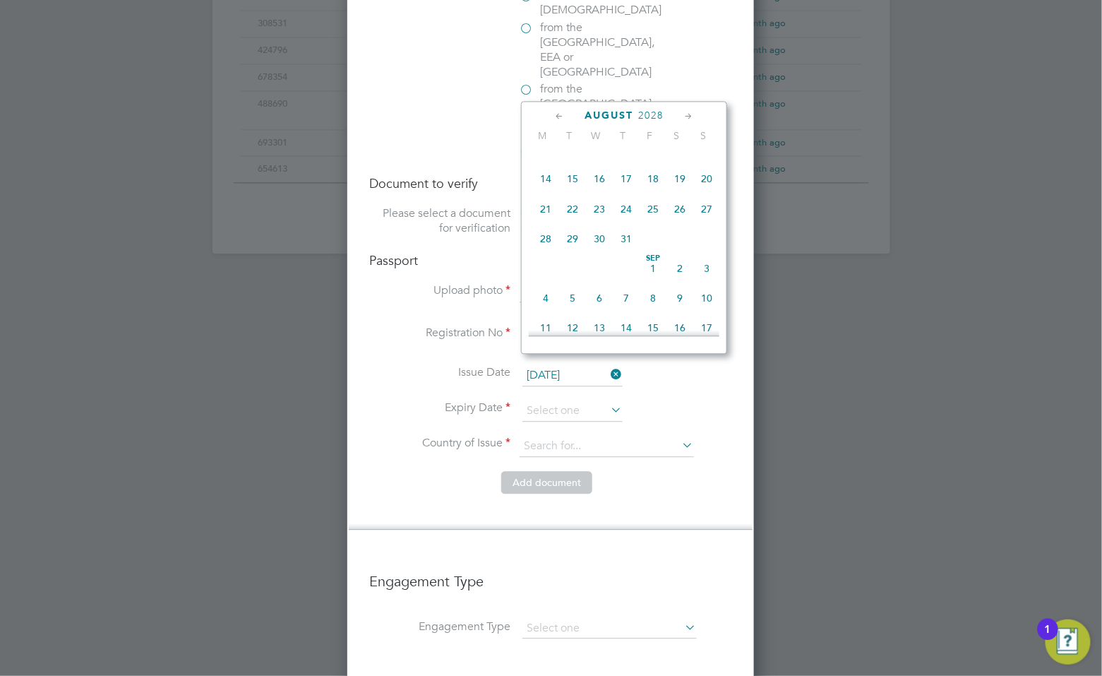
click at [560, 115] on icon at bounding box center [559, 117] width 13 height 16
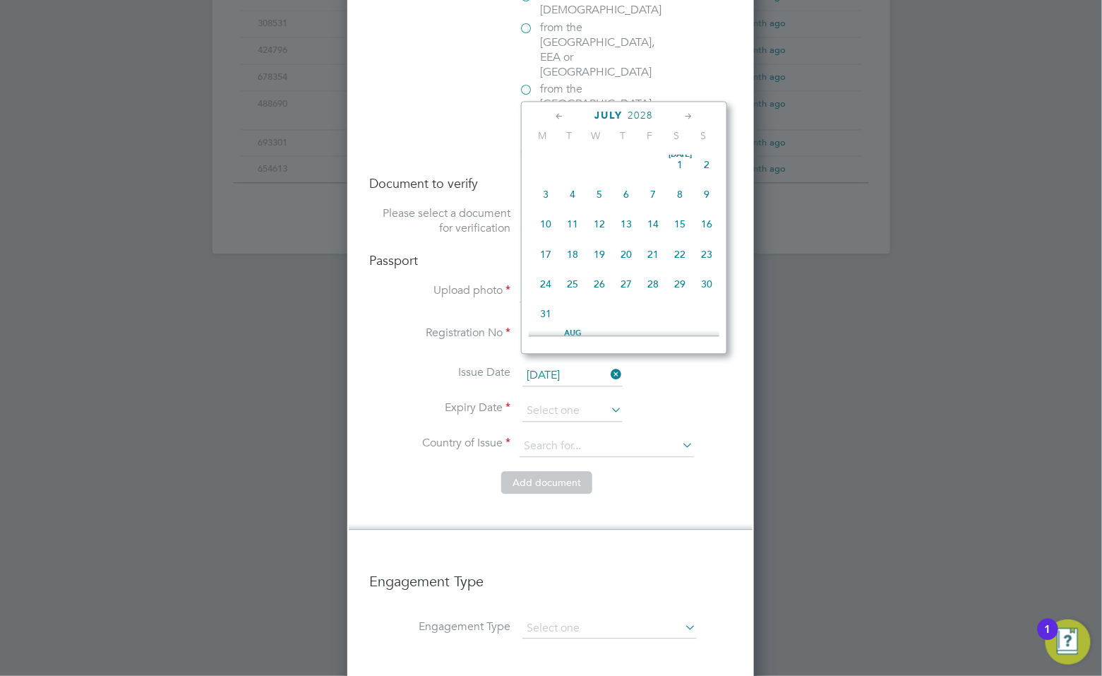
click at [706, 288] on span "30" at bounding box center [706, 283] width 27 height 27
type input "[DATE]"
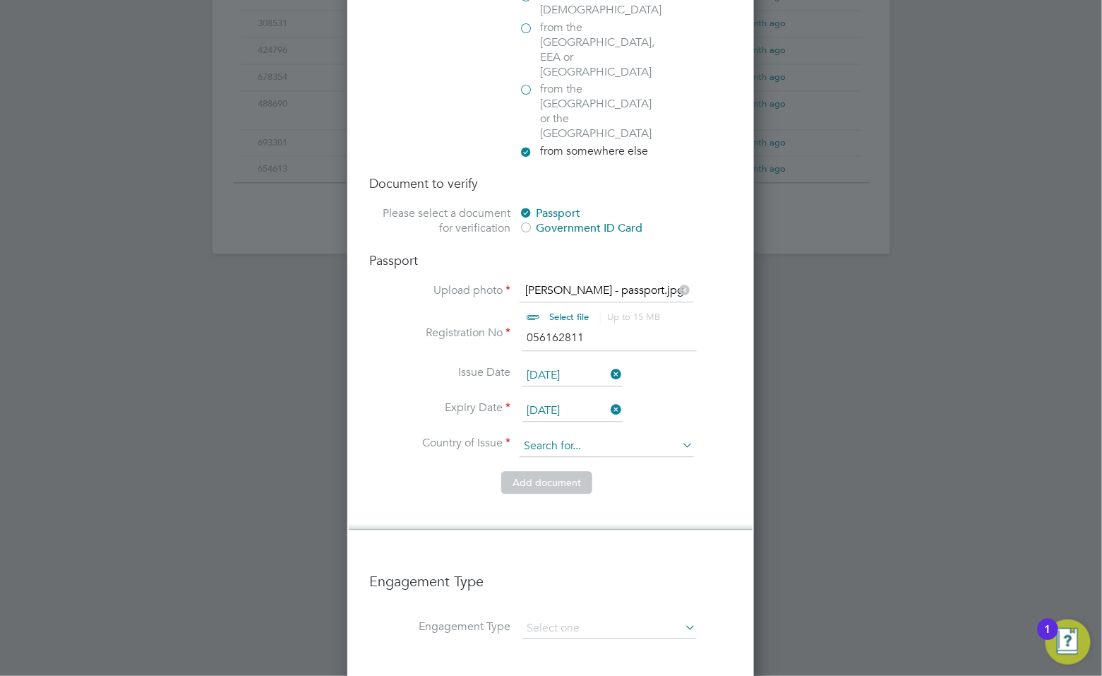
click at [577, 436] on input at bounding box center [607, 446] width 174 height 21
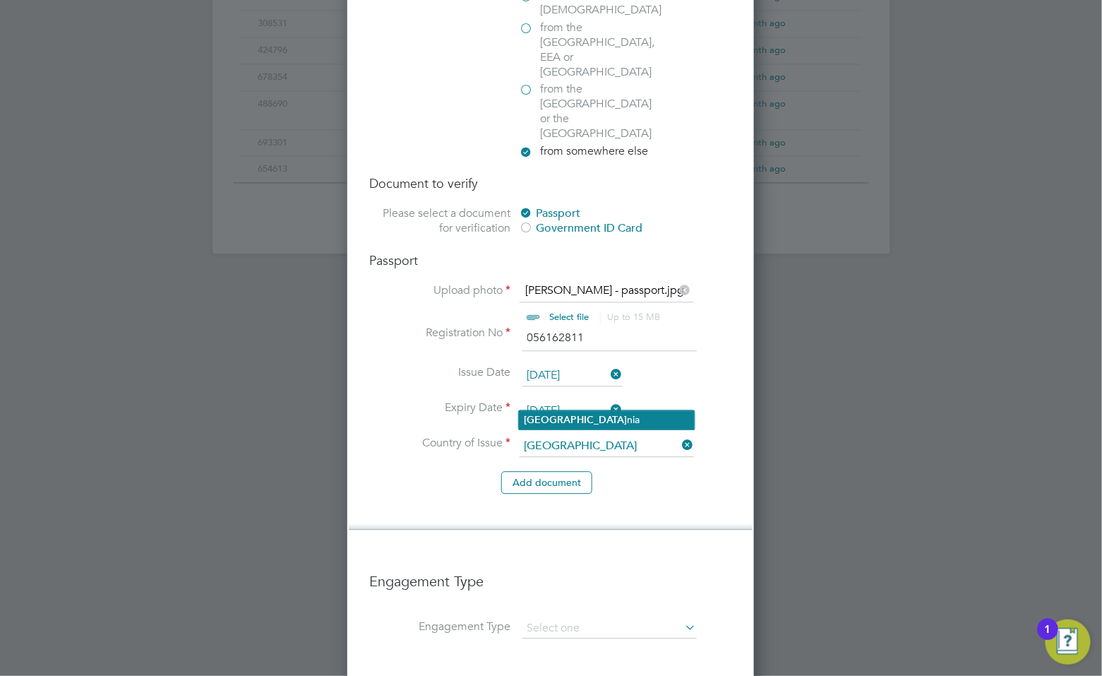
click at [550, 420] on li "Roma nia" at bounding box center [607, 419] width 176 height 19
type input "[GEOGRAPHIC_DATA]"
click at [539, 471] on button "Add document" at bounding box center [546, 482] width 91 height 23
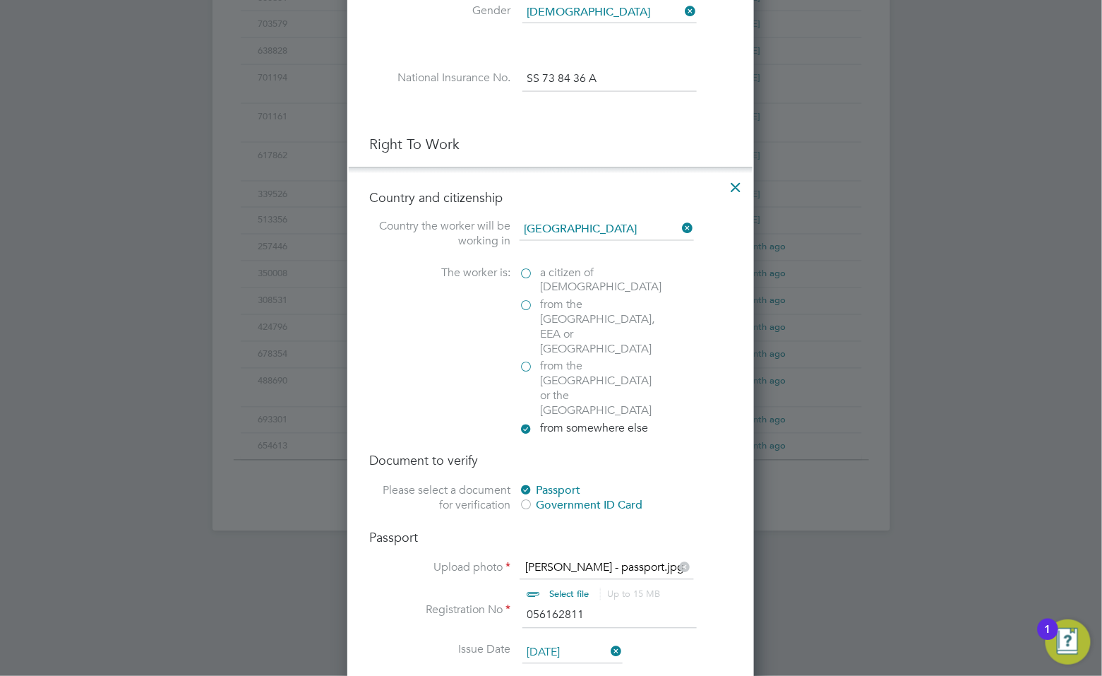
scroll to position [1333, 374]
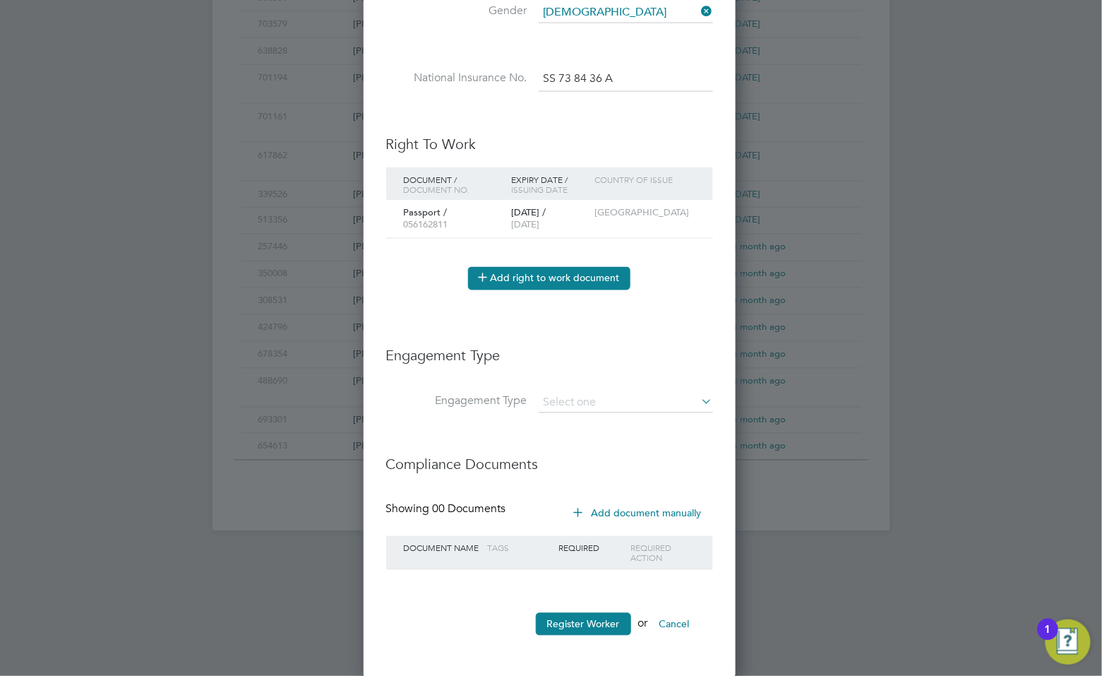
click at [559, 277] on button "Add right to work document" at bounding box center [549, 278] width 162 height 23
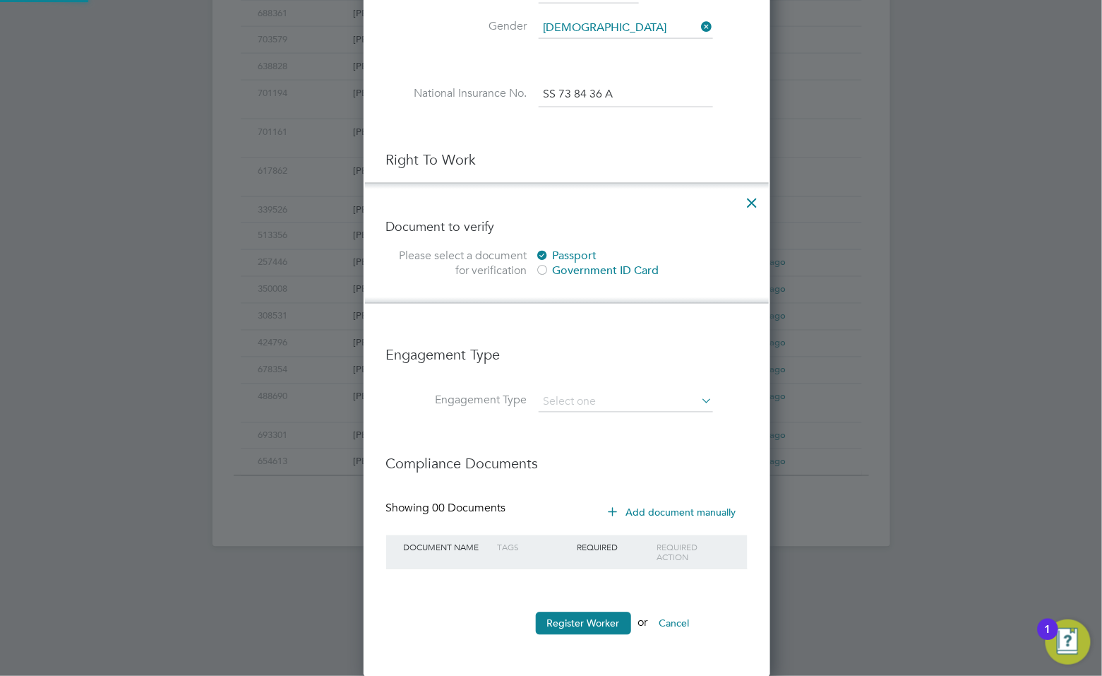
scroll to position [6, 6]
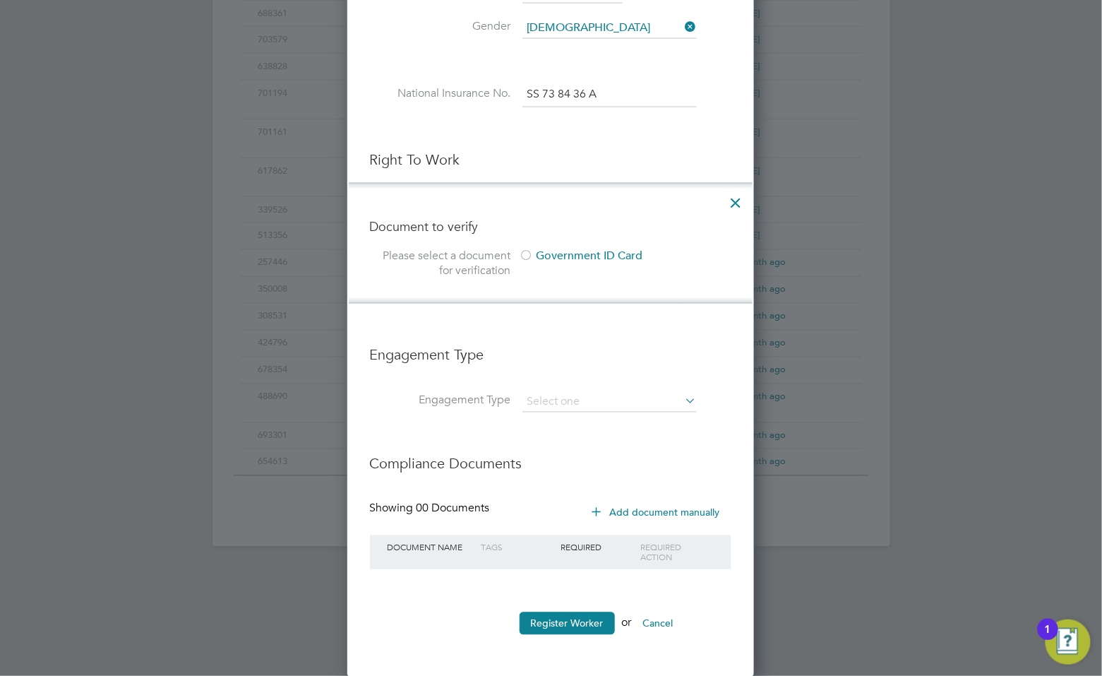
click at [524, 255] on div at bounding box center [527, 257] width 14 height 14
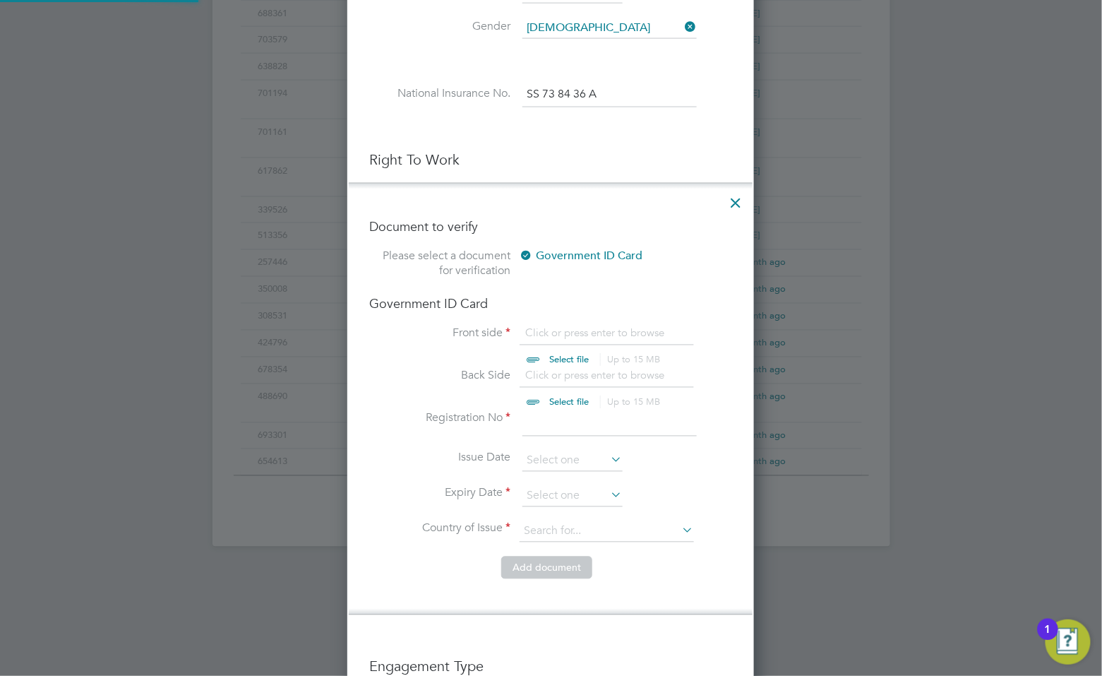
scroll to position [18, 174]
click at [731, 203] on icon at bounding box center [736, 198] width 25 height 25
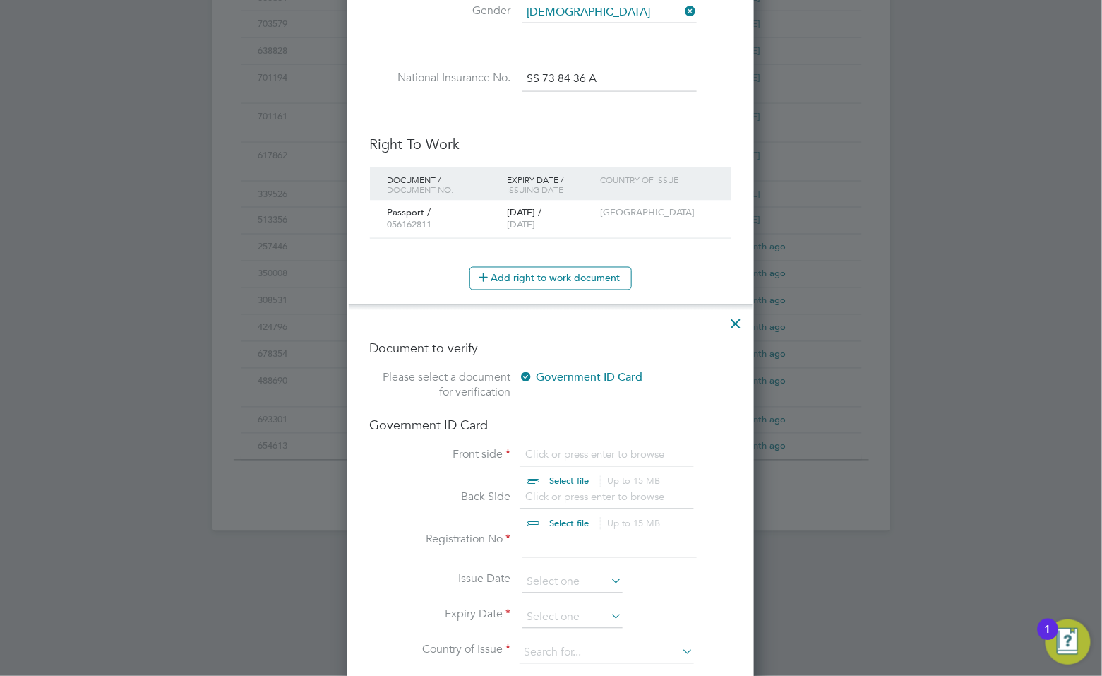
scroll to position [1333, 374]
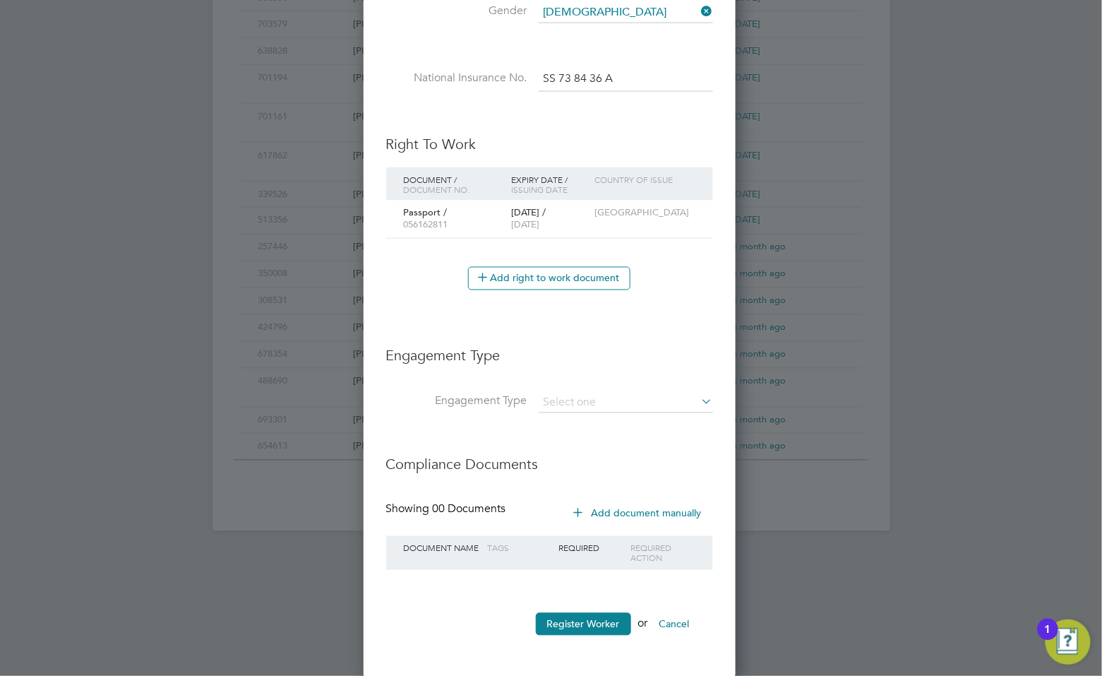
click at [616, 513] on button "Add document manually" at bounding box center [638, 513] width 149 height 23
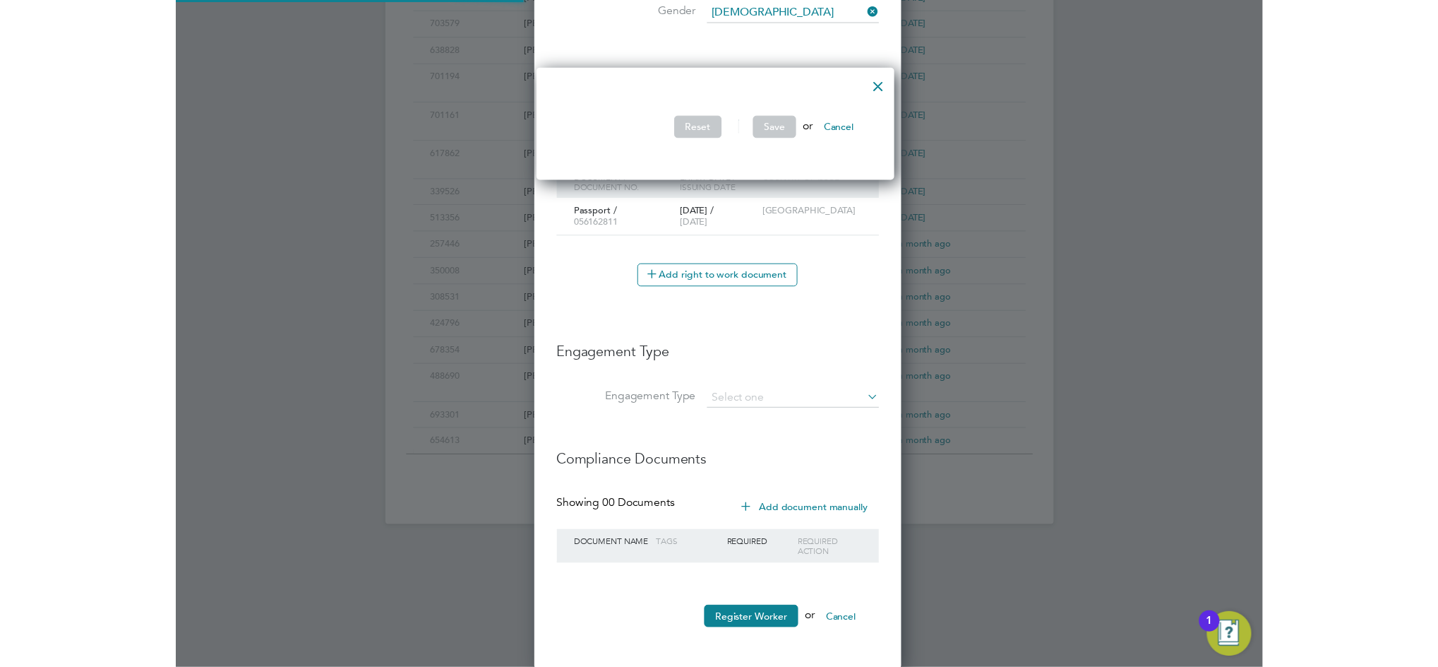
scroll to position [114, 371]
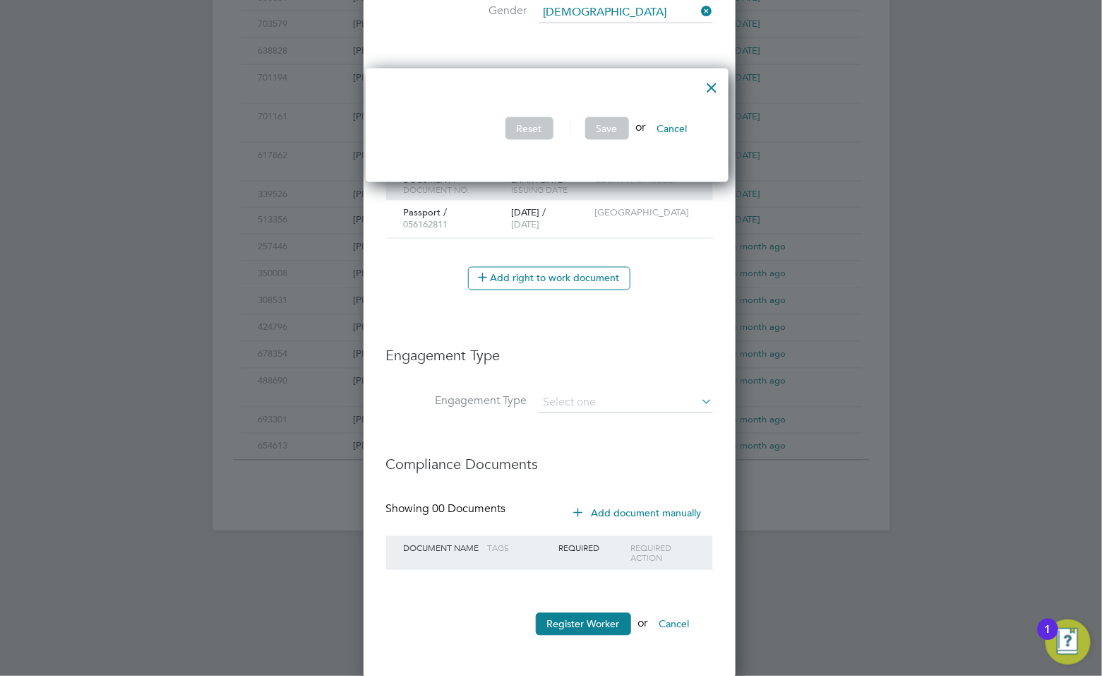
click at [559, 128] on li "Reset Save or Cancel" at bounding box center [547, 135] width 318 height 37
click at [474, 95] on li at bounding box center [547, 95] width 318 height 15
click at [455, 147] on li "Reset Save or Cancel" at bounding box center [547, 135] width 318 height 37
click at [717, 86] on div at bounding box center [712, 83] width 25 height 25
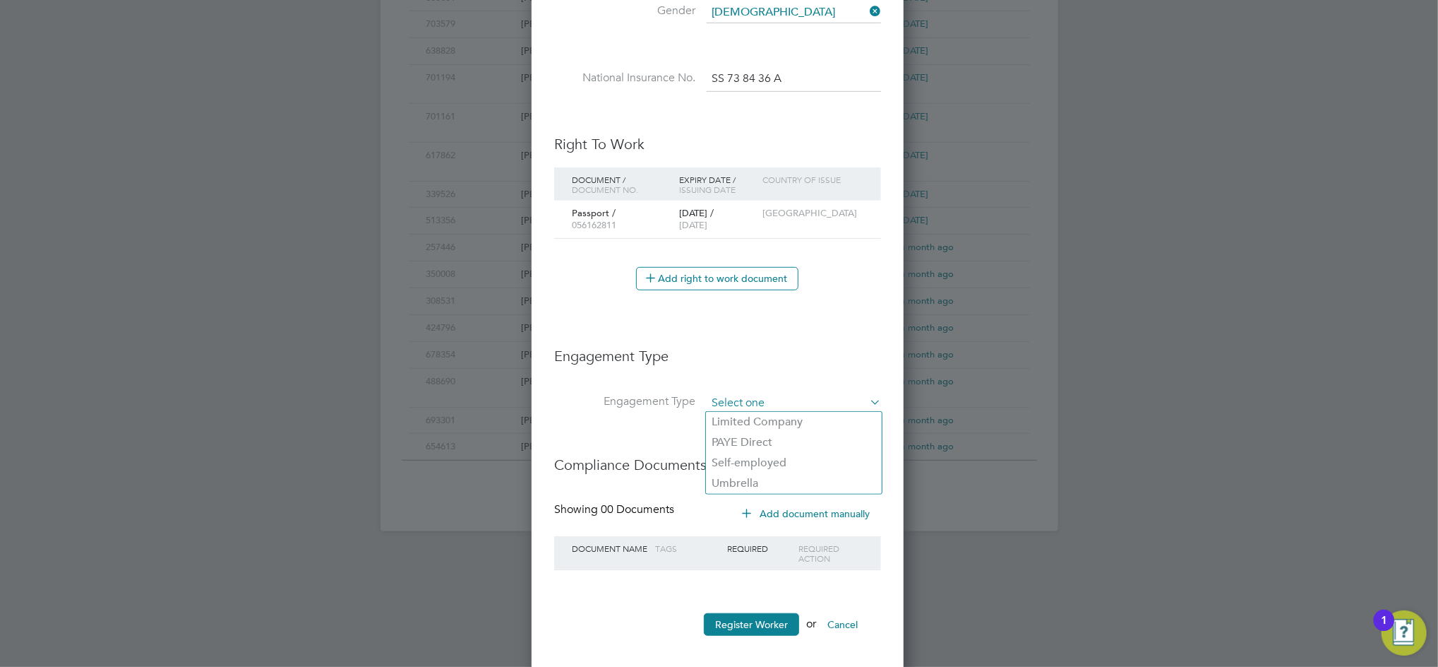
click at [795, 400] on input at bounding box center [794, 403] width 174 height 20
click at [756, 477] on li "Umbrella" at bounding box center [794, 483] width 176 height 20
type input "Umbrella"
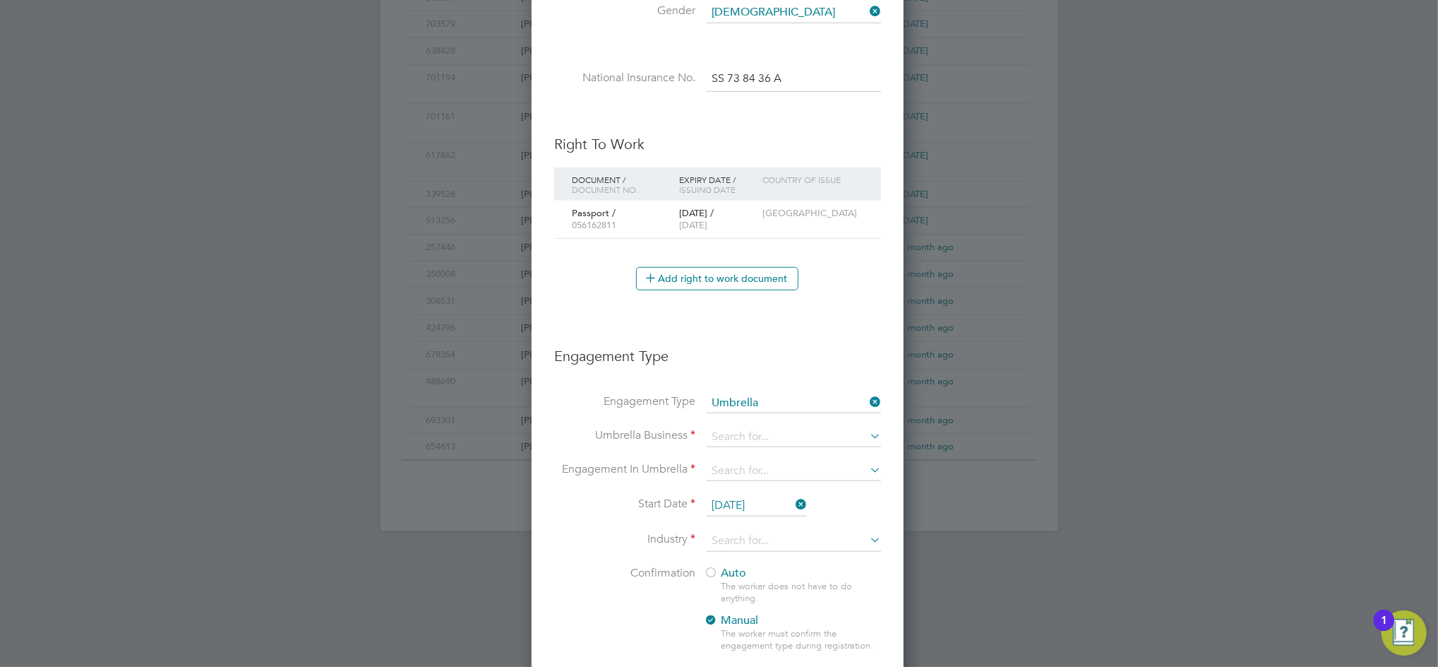
scroll to position [1593, 374]
click at [750, 433] on input at bounding box center [794, 437] width 174 height 20
type input "Omnia Outsourcing Ltd"
click at [838, 434] on input "Omnia Outsourcing Ltd" at bounding box center [794, 437] width 174 height 20
click at [867, 435] on icon at bounding box center [867, 436] width 0 height 20
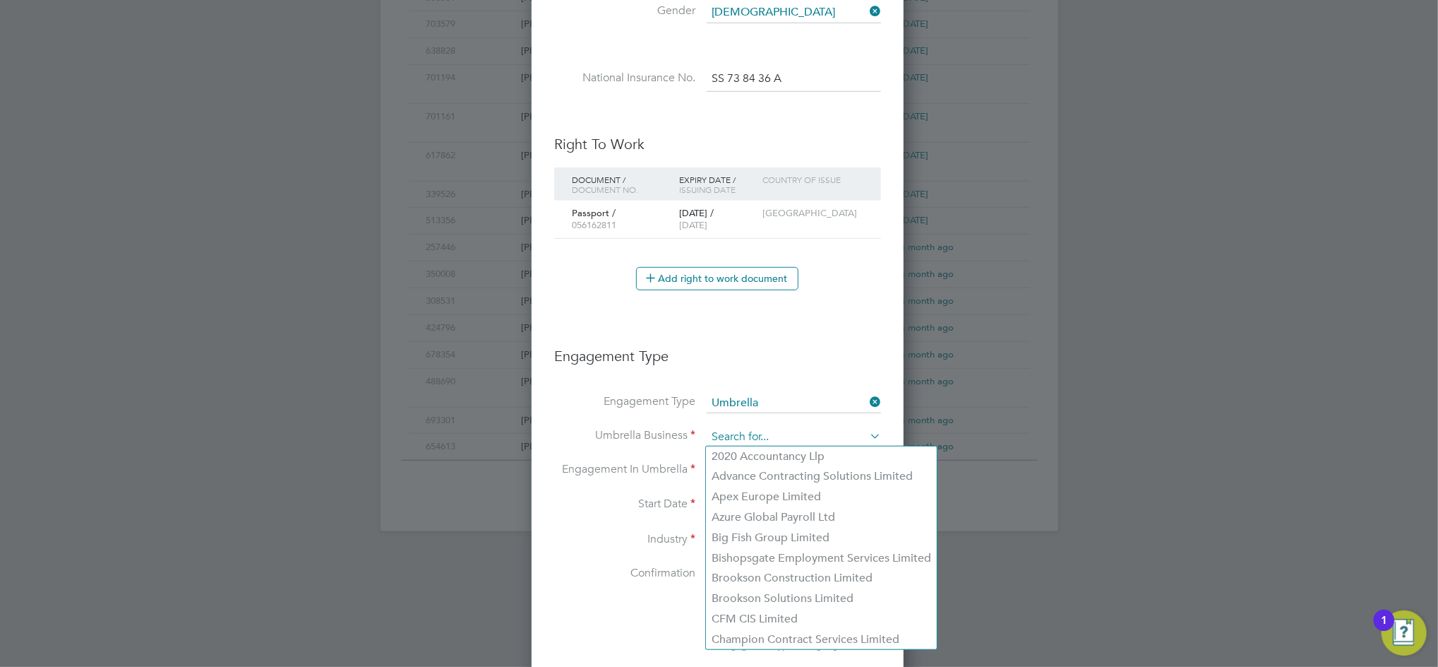
click at [737, 437] on input at bounding box center [794, 437] width 174 height 20
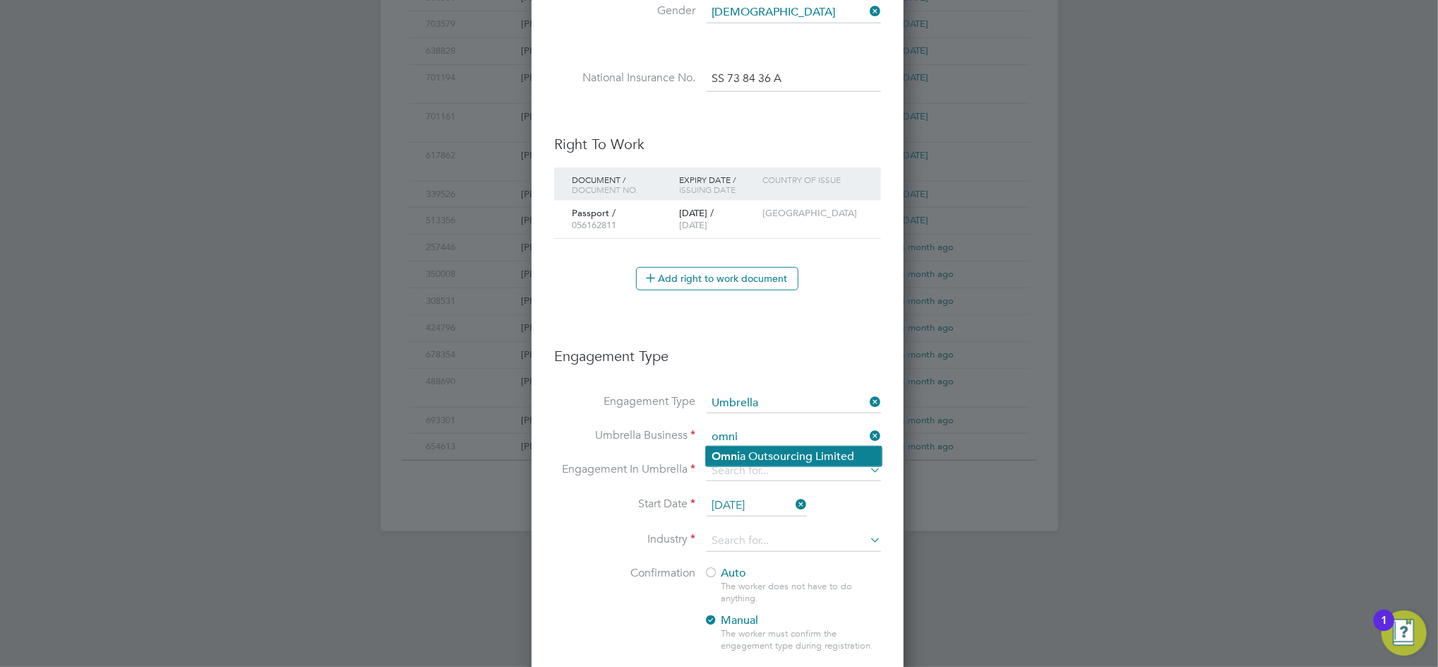
click at [802, 455] on li "Omni a Outsourcing Limited" at bounding box center [794, 456] width 176 height 20
type input "Omnia Outsourcing Limited"
click at [752, 475] on input at bounding box center [794, 471] width 174 height 20
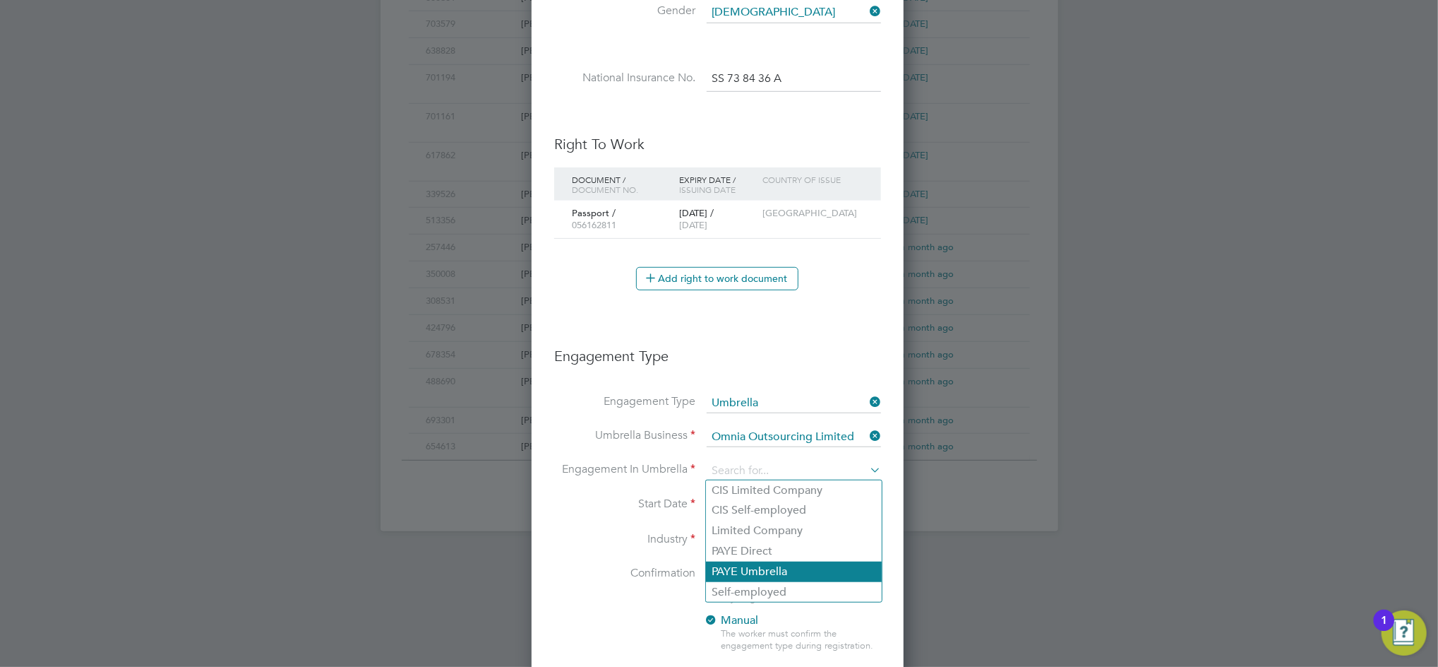
click at [764, 571] on li "PAYE Umbrella" at bounding box center [794, 571] width 176 height 20
type input "PAYE Umbrella"
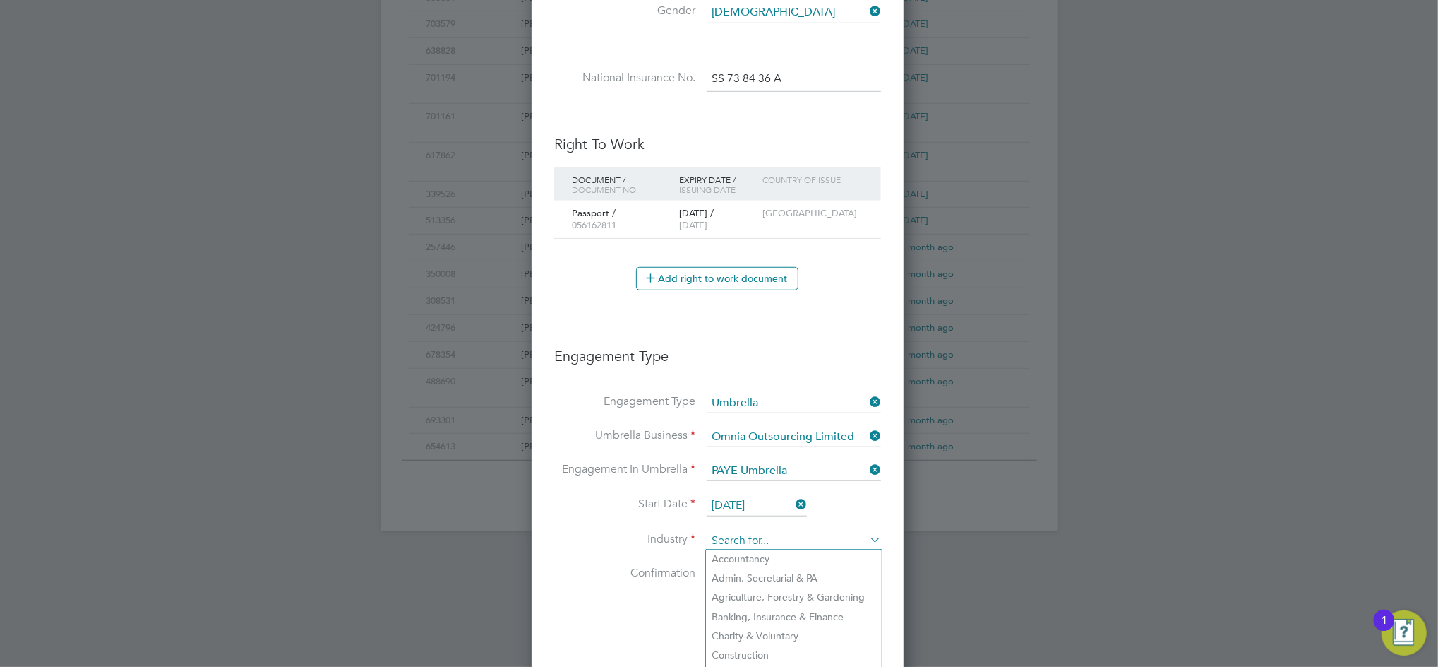
click at [753, 538] on input at bounding box center [794, 540] width 174 height 21
click at [744, 649] on li "Construction" at bounding box center [794, 654] width 176 height 19
type input "Construction"
click at [716, 567] on div at bounding box center [711, 573] width 14 height 14
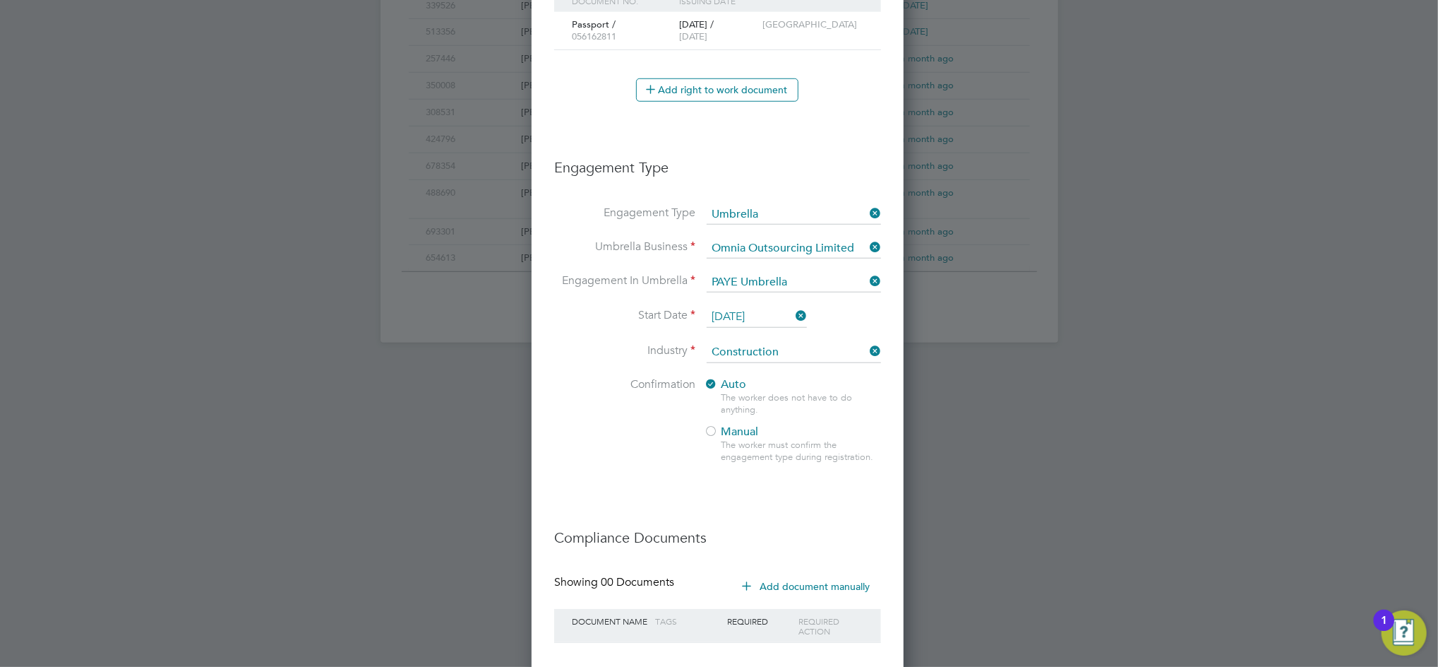
scroll to position [979, 0]
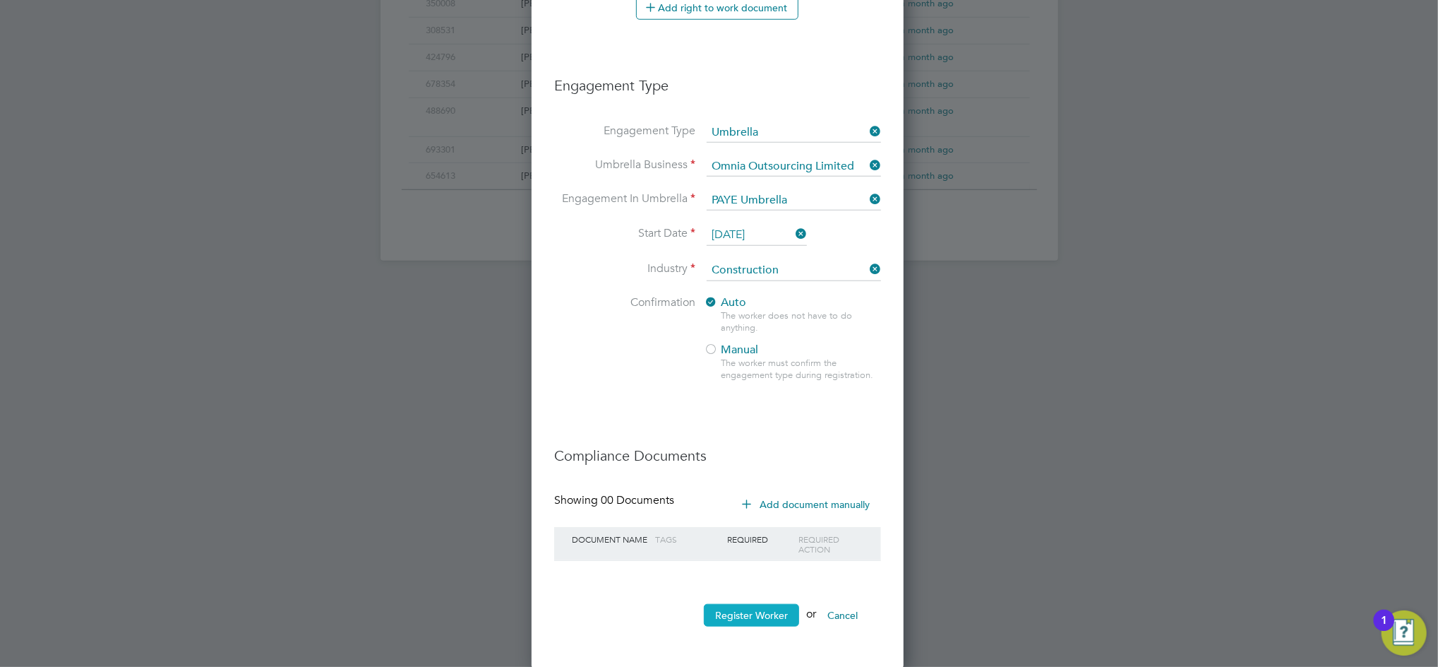
click at [758, 611] on button "Register Worker" at bounding box center [751, 615] width 95 height 23
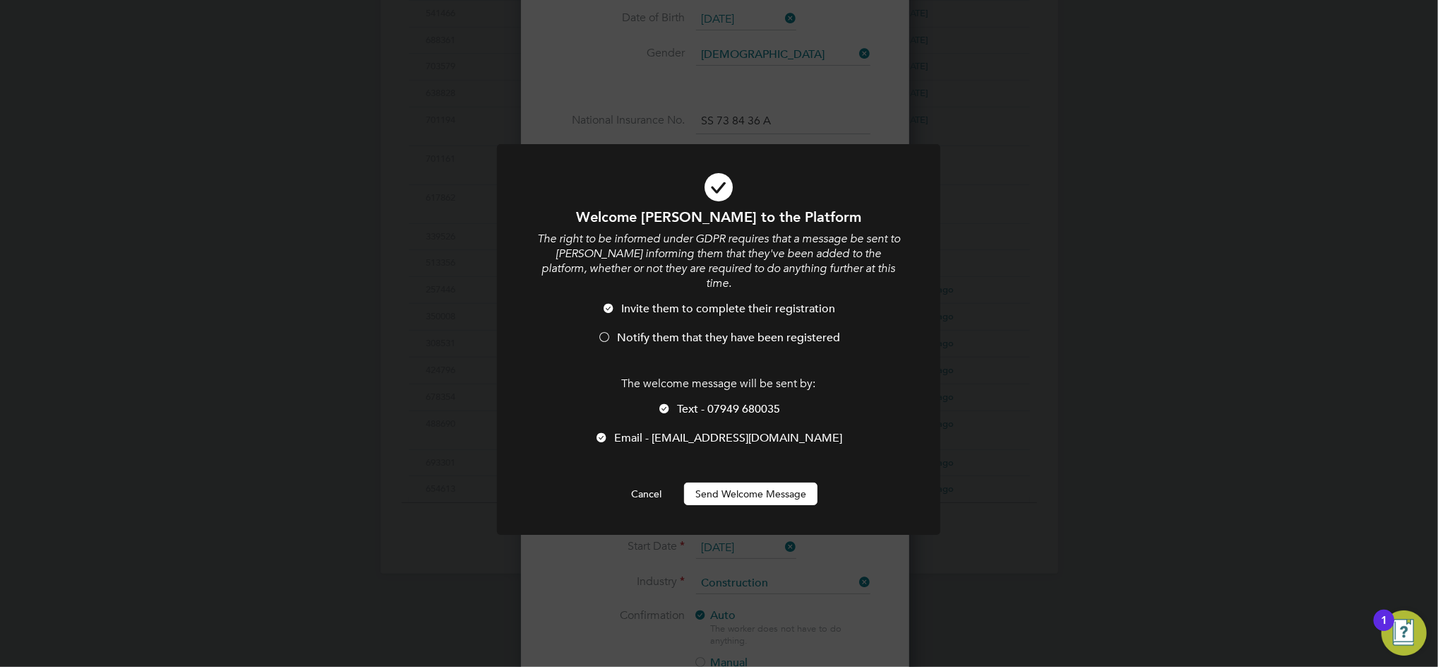
scroll to position [1593, 374]
click at [667, 405] on div at bounding box center [664, 409] width 14 height 14
click at [593, 340] on li "Notify them that they have been registered" at bounding box center [718, 344] width 367 height 29
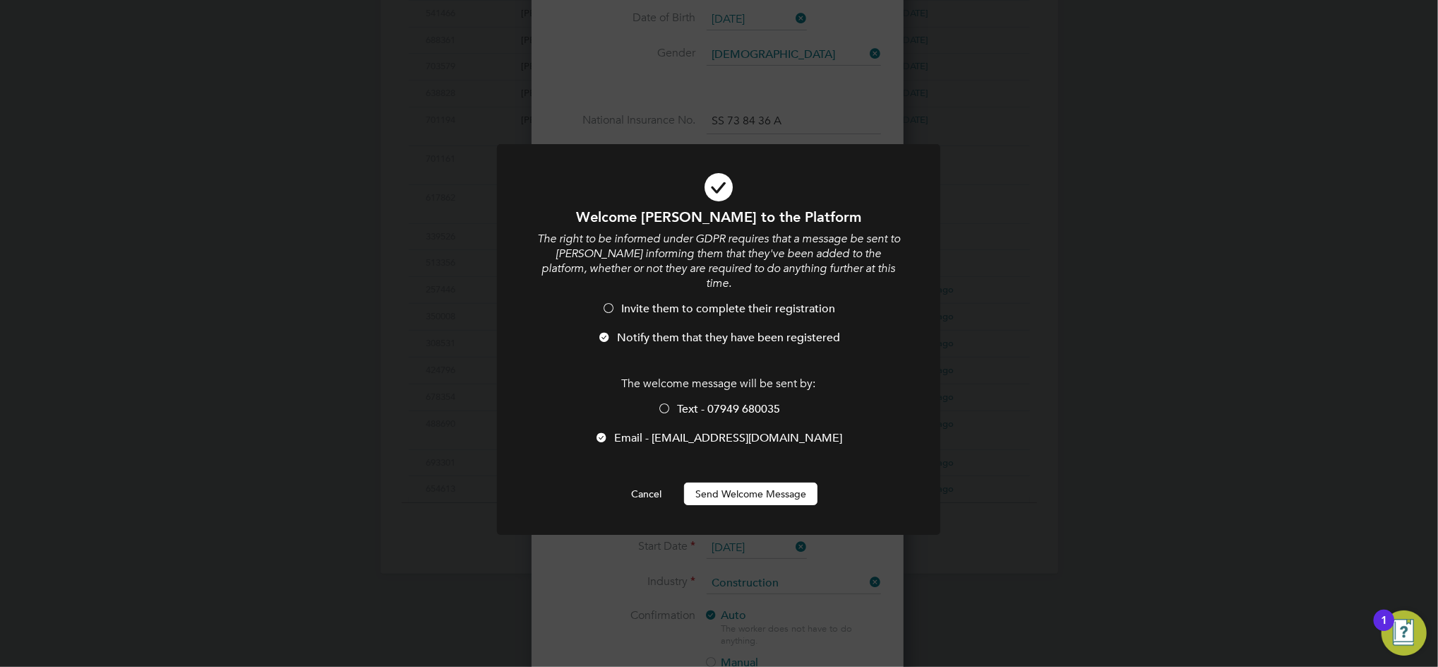
click at [747, 499] on button "Send Welcome Message" at bounding box center [750, 493] width 133 height 23
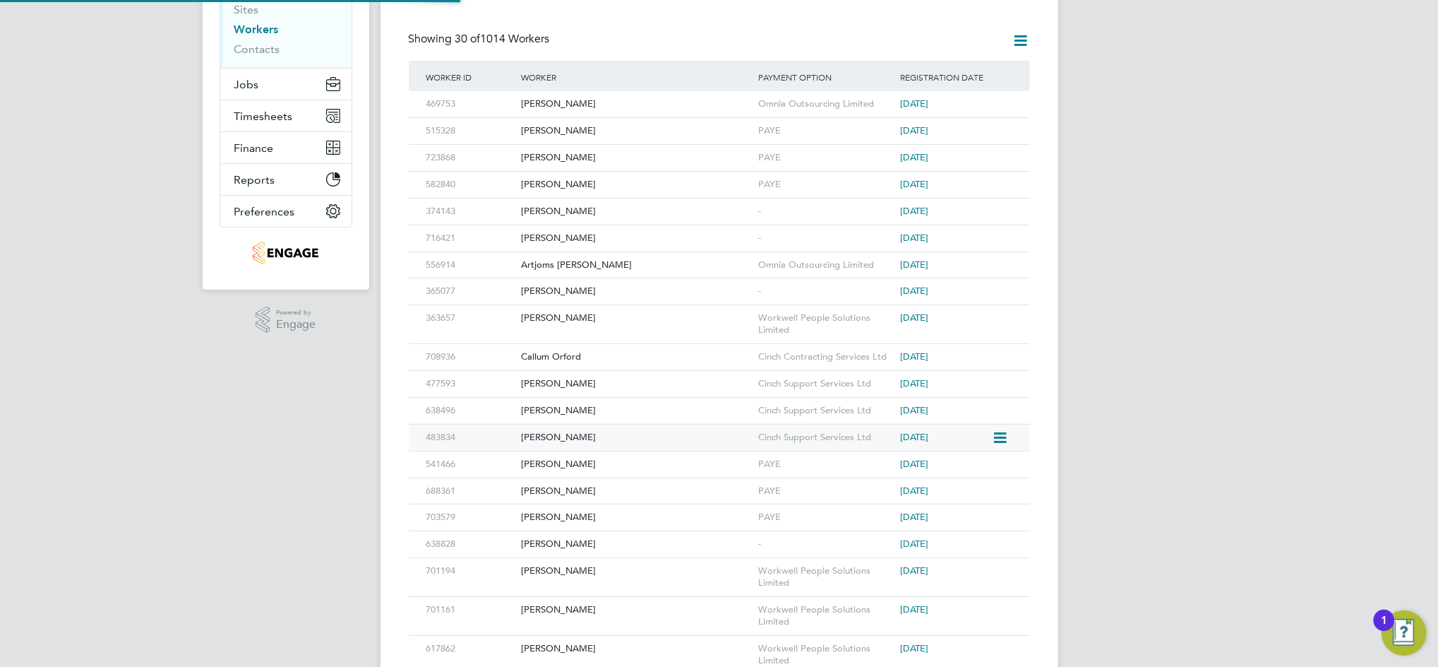
scroll to position [0, 0]
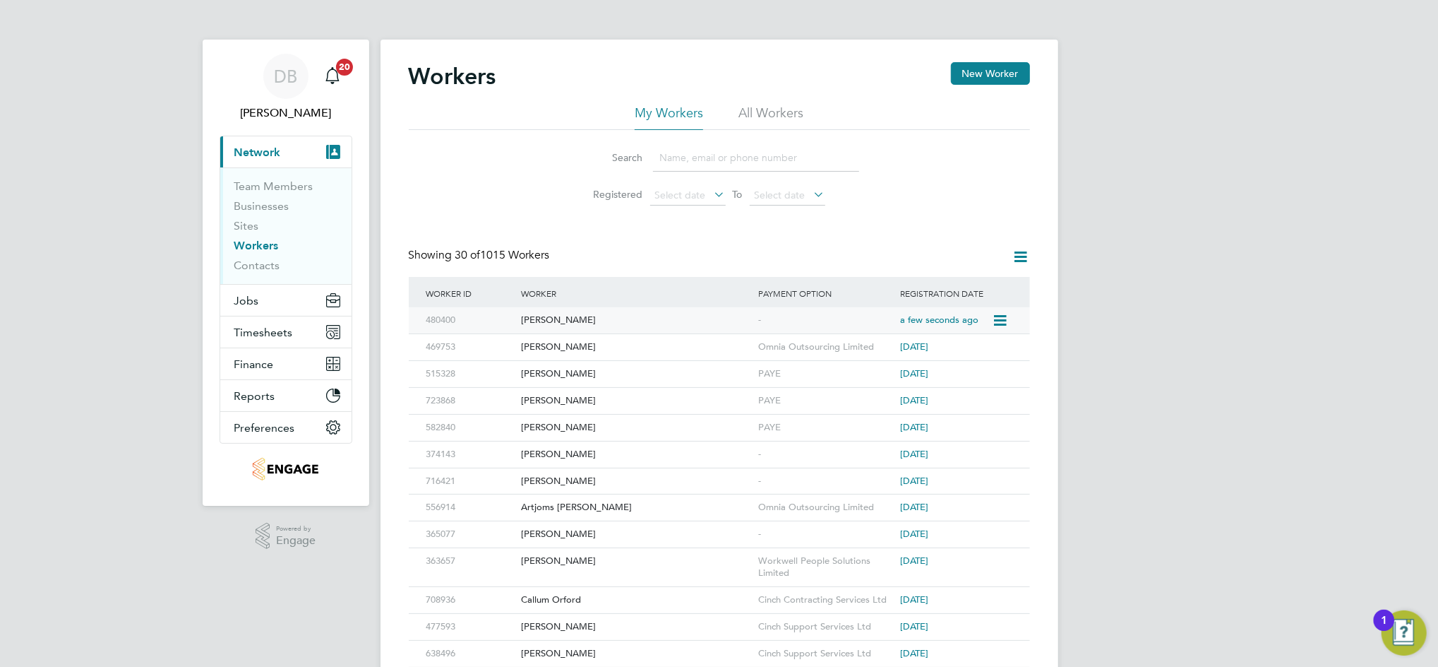
click at [902, 323] on span "a few seconds ago" at bounding box center [939, 320] width 78 height 12
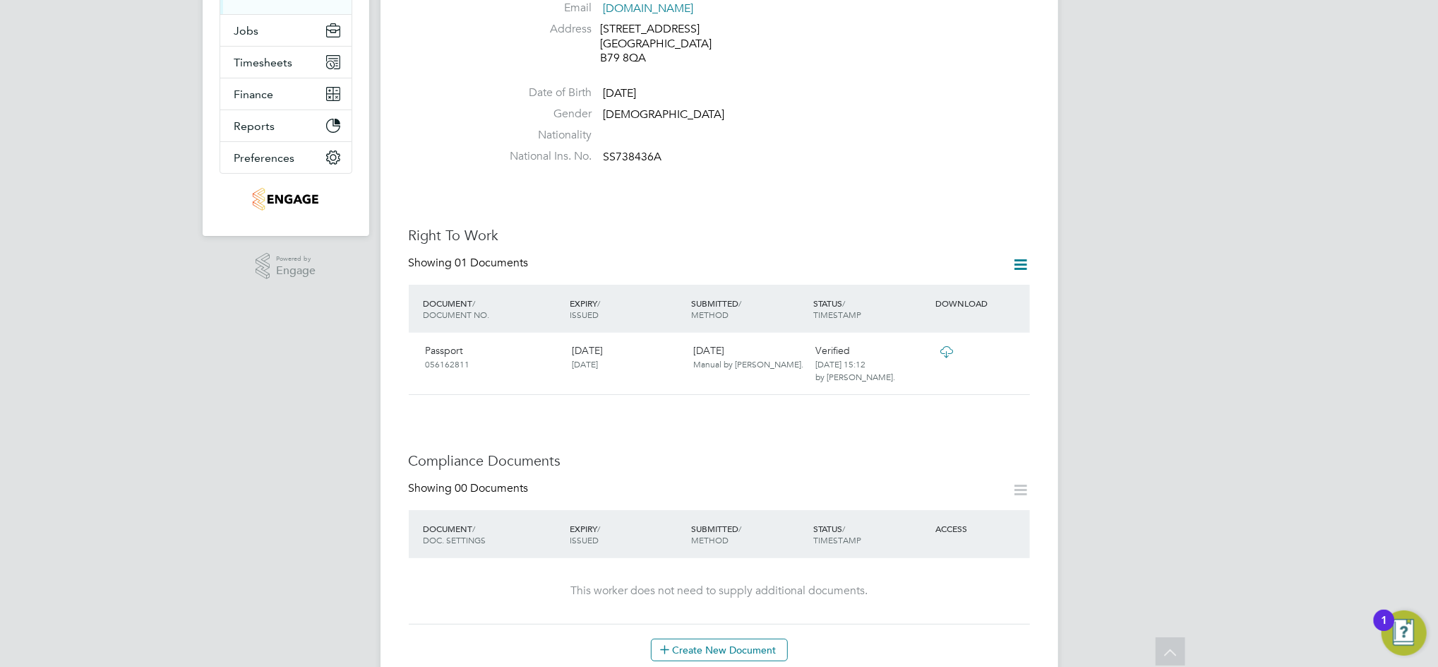
scroll to position [376, 0]
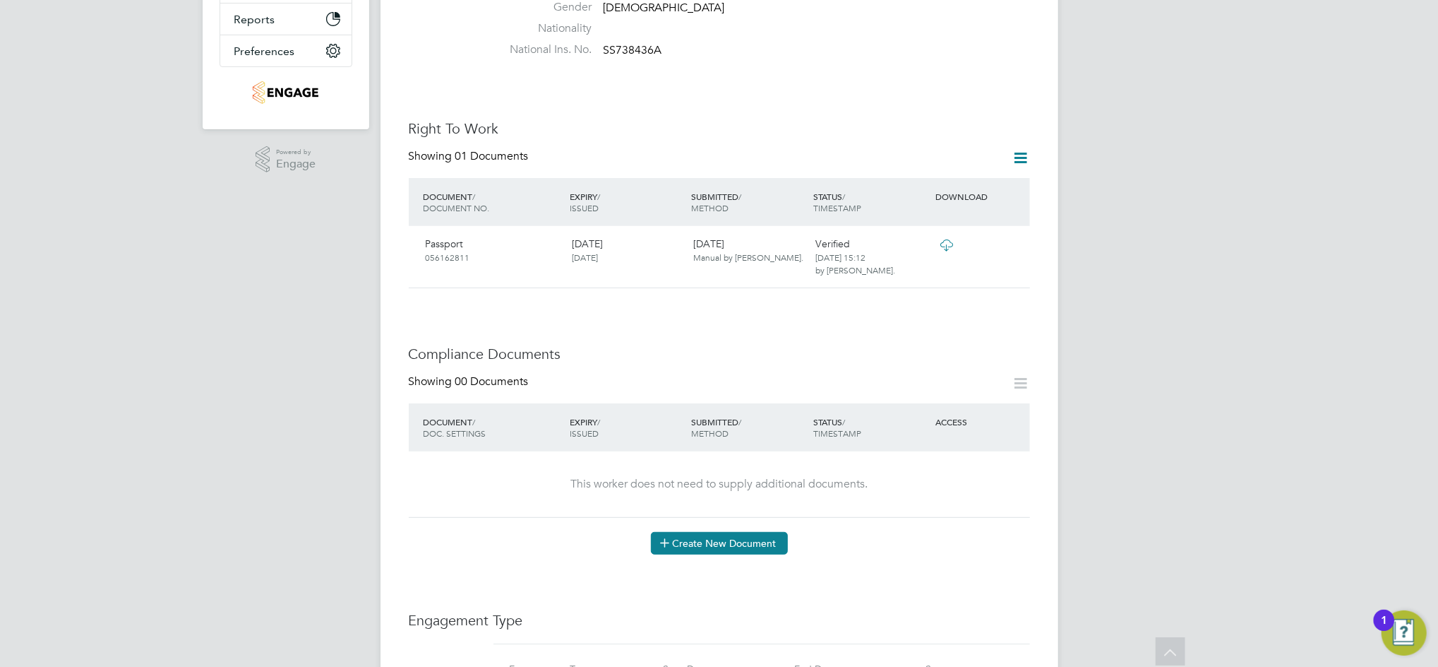
click at [708, 532] on button "Create New Document" at bounding box center [719, 543] width 137 height 23
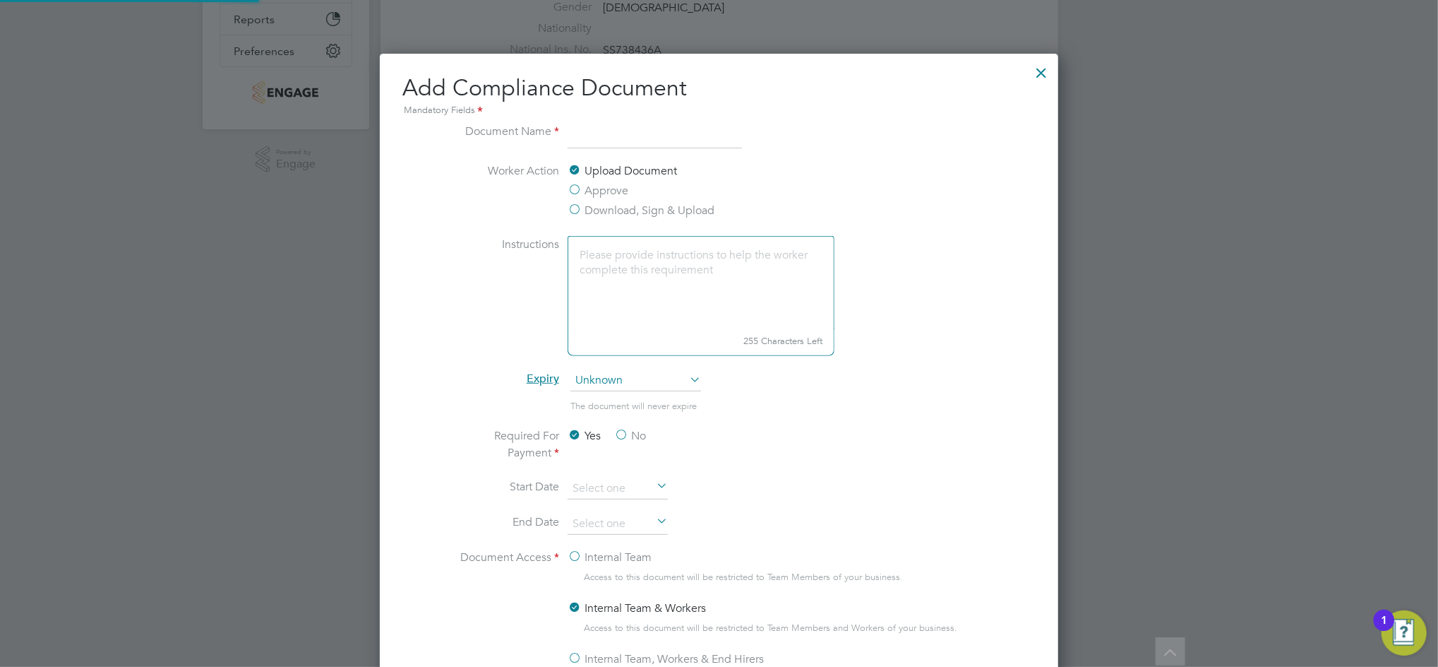
scroll to position [740, 679]
click at [618, 136] on input at bounding box center [655, 135] width 174 height 25
type input "Share code"
click at [603, 188] on label "Approve" at bounding box center [598, 190] width 61 height 17
click at [0, 0] on input "Approve" at bounding box center [0, 0] width 0 height 0
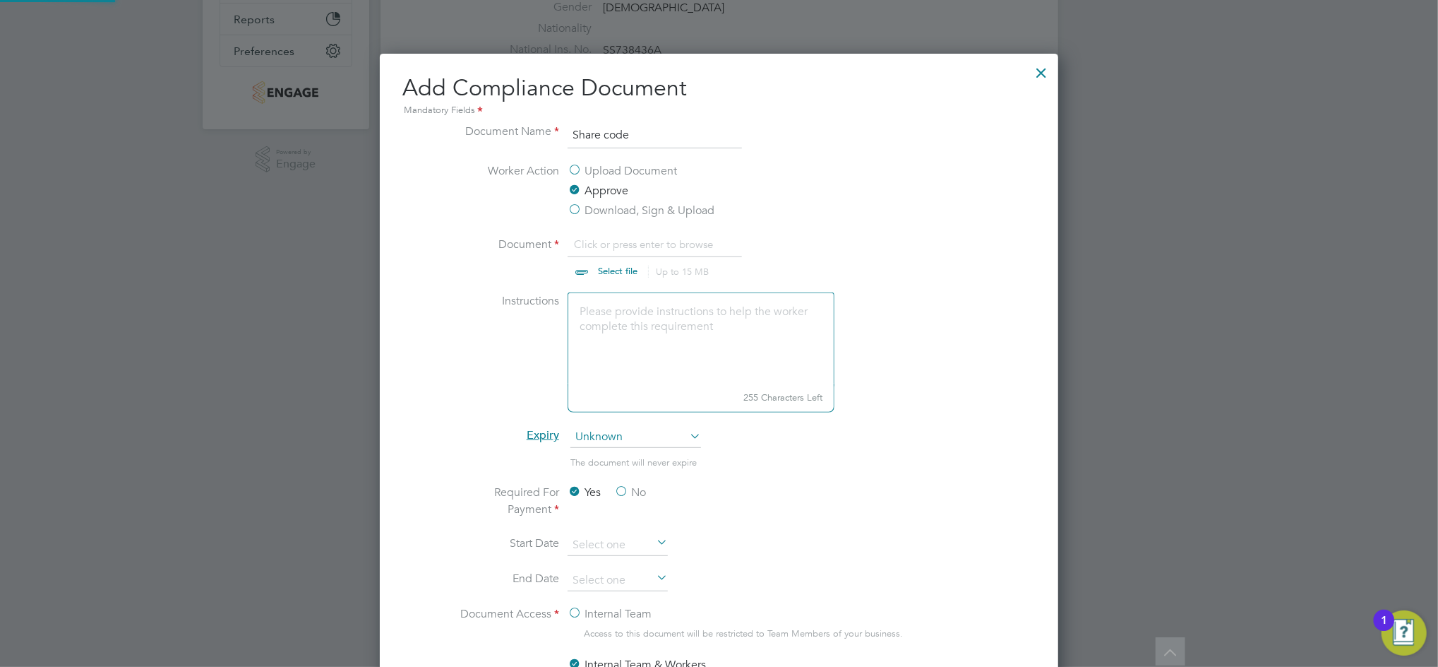
scroll to position [21, 174]
click at [611, 266] on input "file" at bounding box center [631, 257] width 222 height 42
type input "C:\fakepath\Razvan Viorel Amza - share code info.pdf"
click at [623, 495] on label "No" at bounding box center [630, 492] width 32 height 17
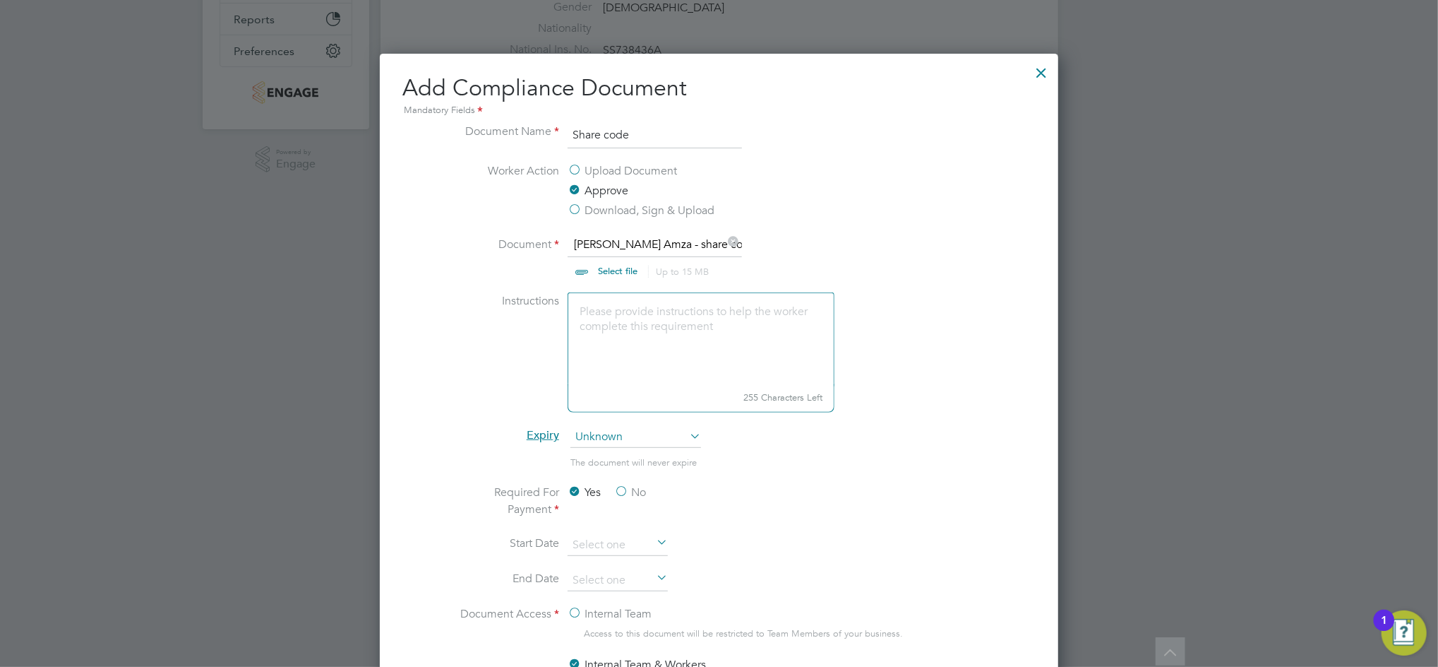
click at [0, 0] on input "No" at bounding box center [0, 0] width 0 height 0
click at [724, 497] on div "Yes No" at bounding box center [674, 502] width 212 height 37
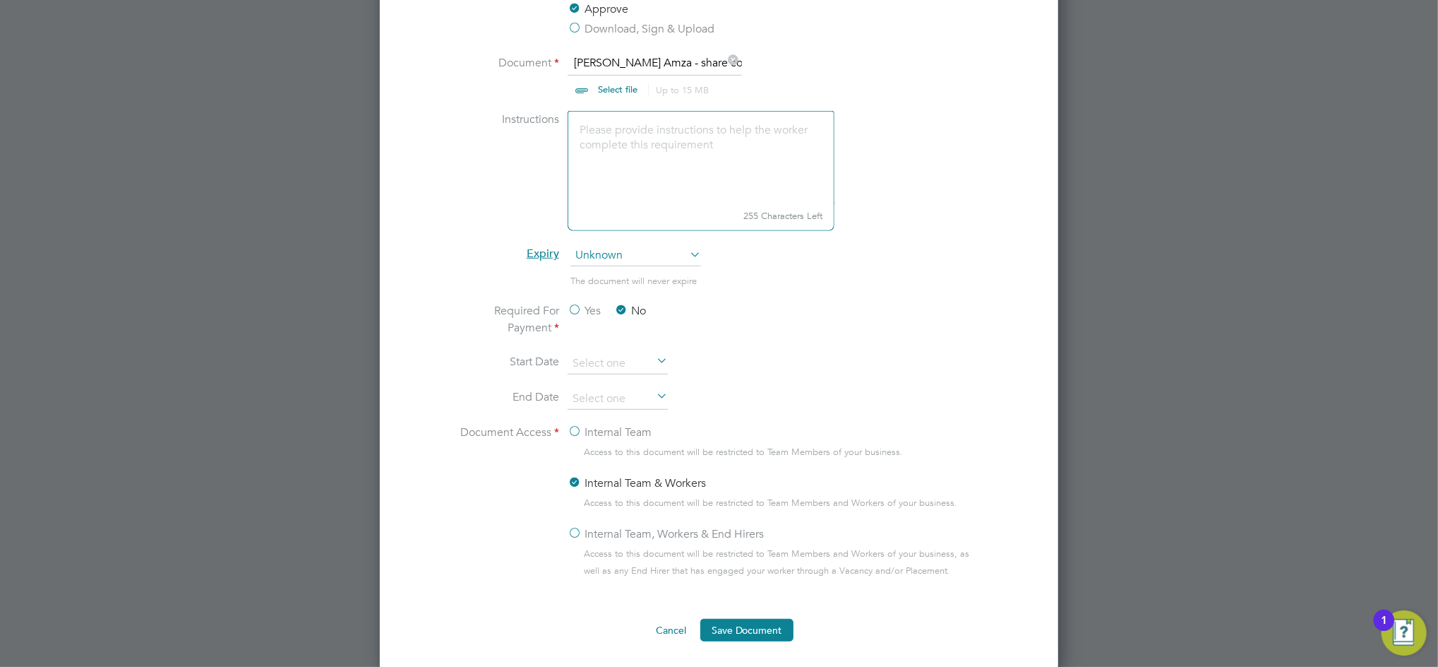
scroll to position [565, 0]
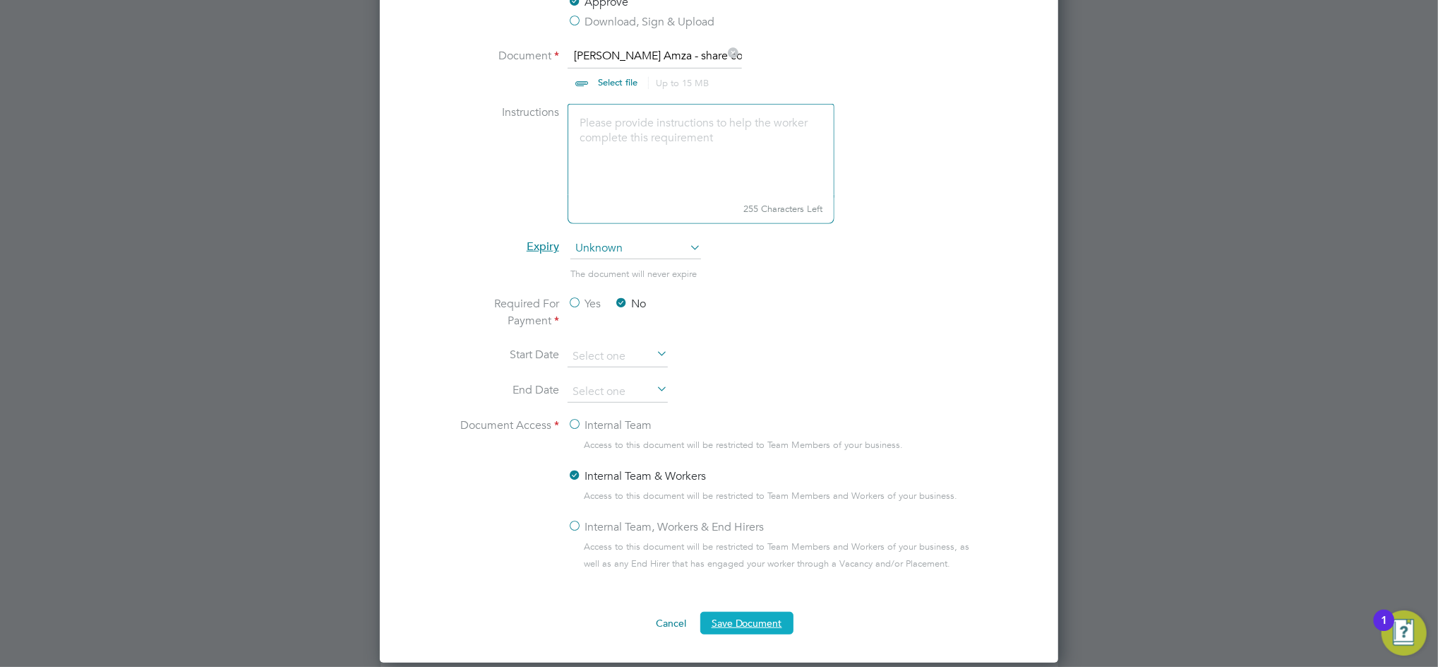
click at [764, 613] on button "Save Document" at bounding box center [746, 622] width 93 height 23
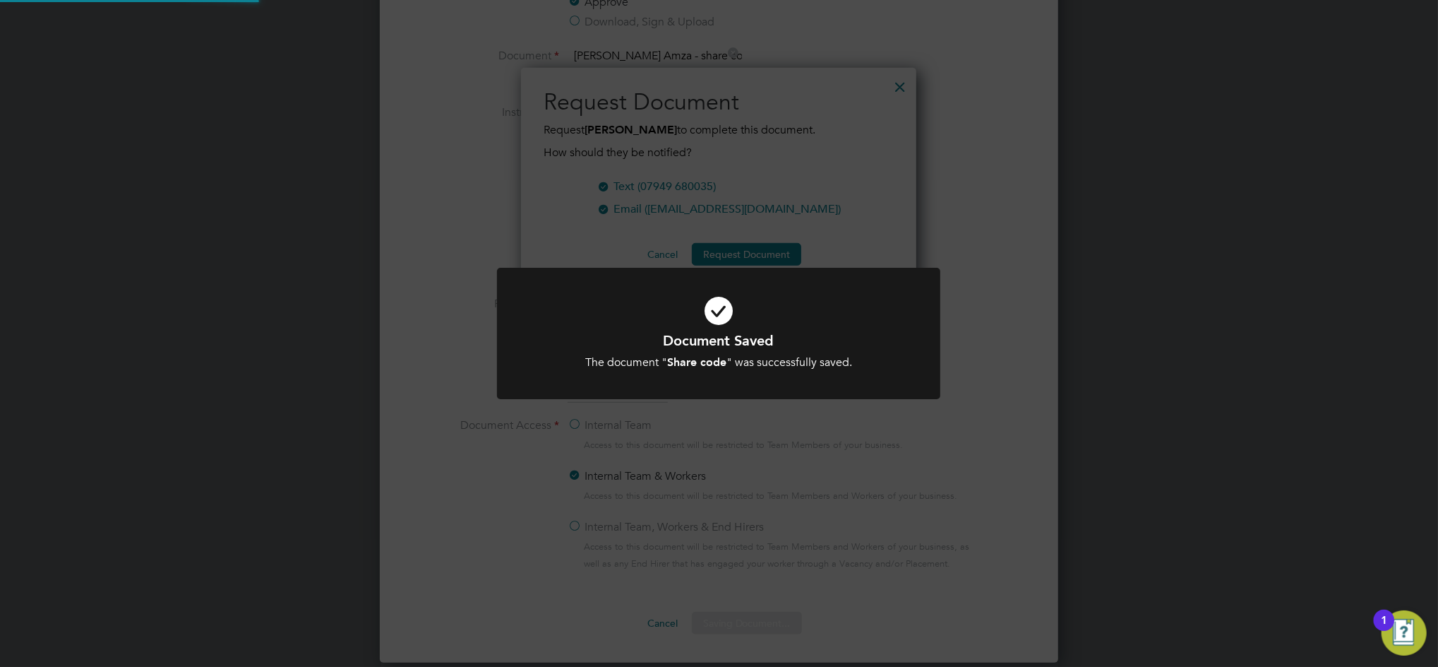
scroll to position [227, 396]
click at [861, 431] on div "Document Saved The document " Share code " was successfully saved. Cancel Okay" at bounding box center [719, 333] width 1438 height 667
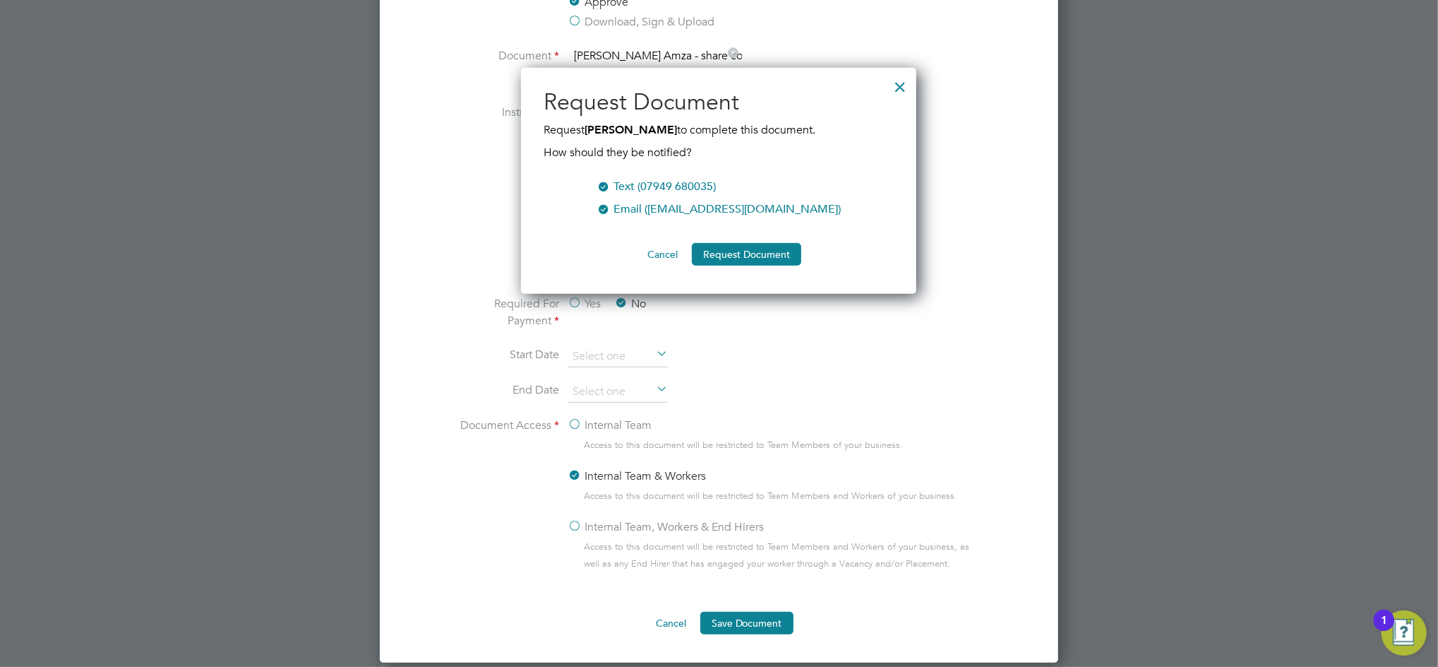
click at [669, 251] on button "Cancel" at bounding box center [662, 254] width 53 height 23
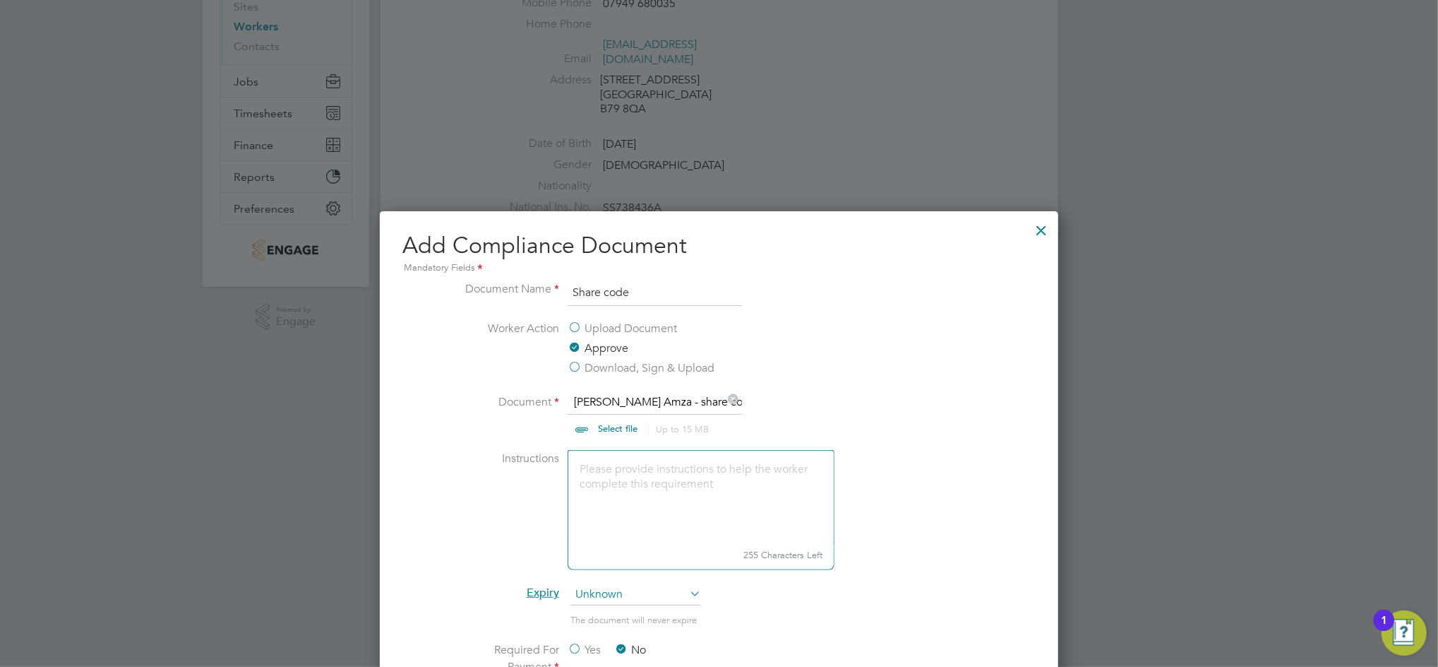
scroll to position [188, 0]
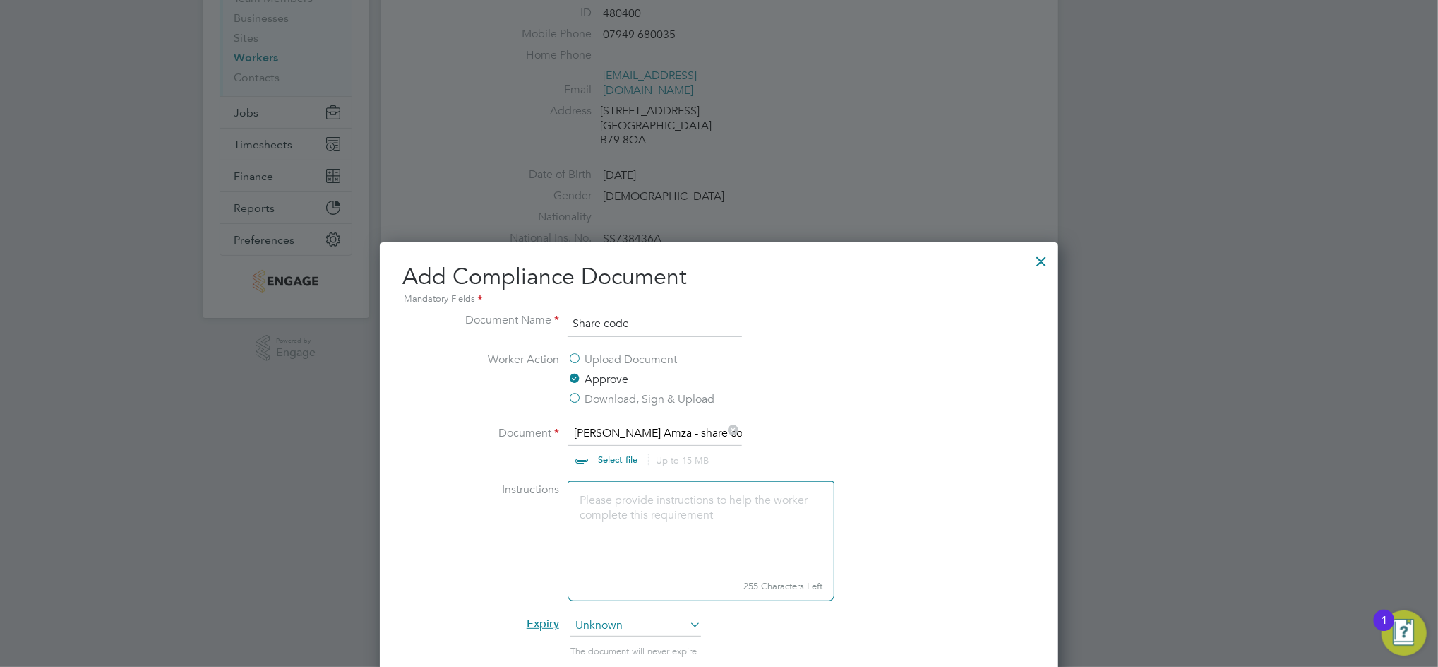
click at [1041, 258] on div at bounding box center [1041, 257] width 25 height 25
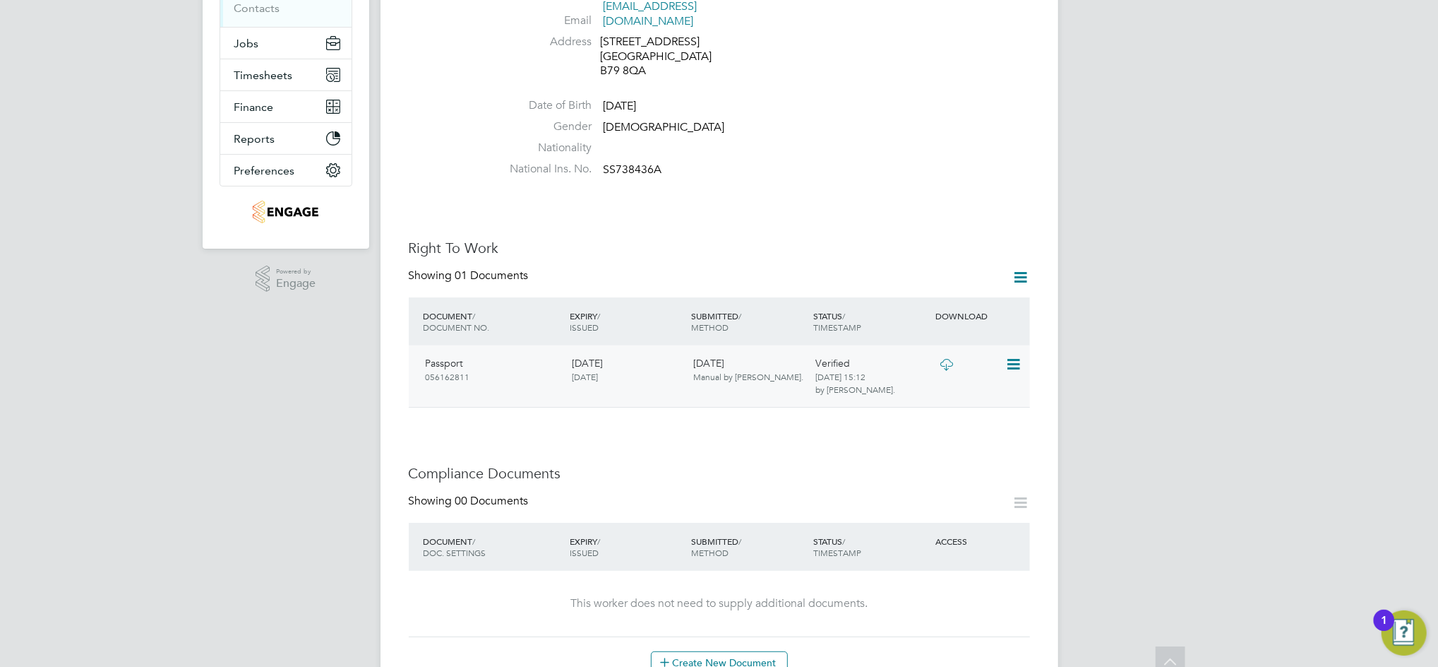
scroll to position [282, 0]
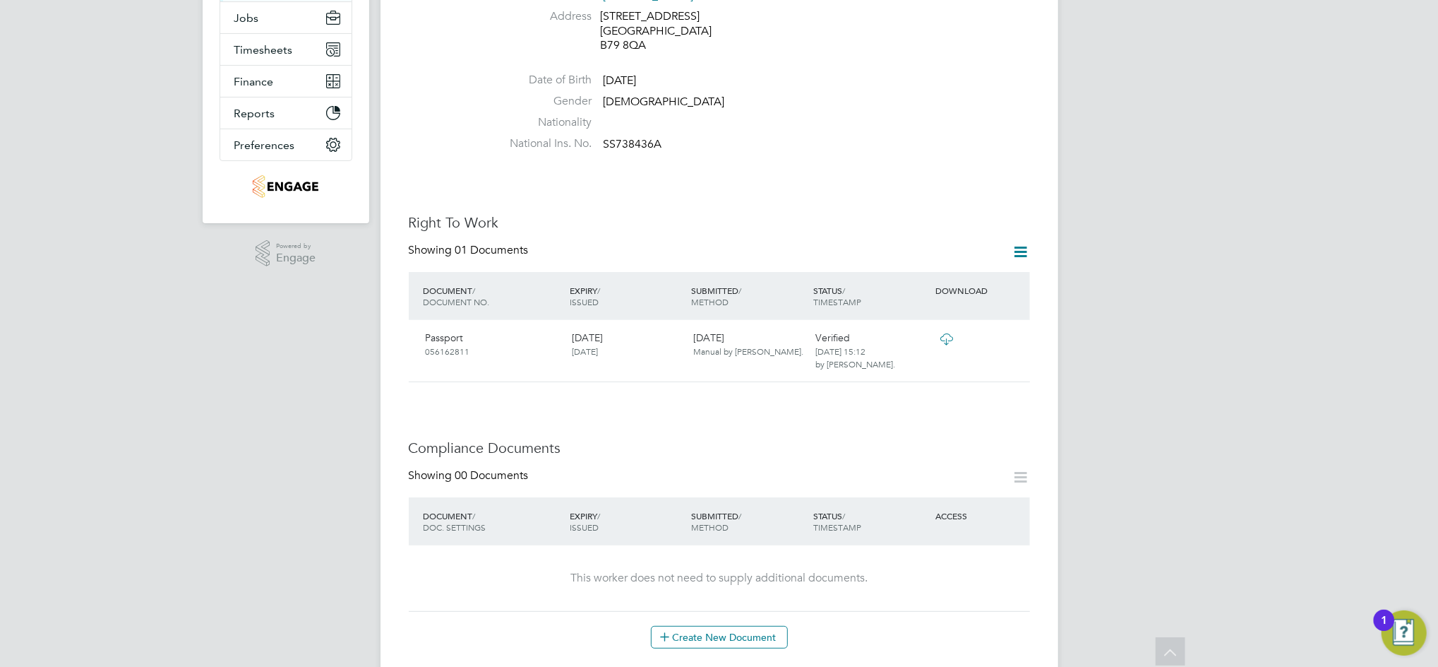
click at [1026, 468] on icon at bounding box center [1022, 477] width 18 height 18
click at [753, 468] on div "Showing 00 Documents" at bounding box center [719, 482] width 621 height 29
click at [712, 626] on button "Create New Document" at bounding box center [719, 637] width 137 height 23
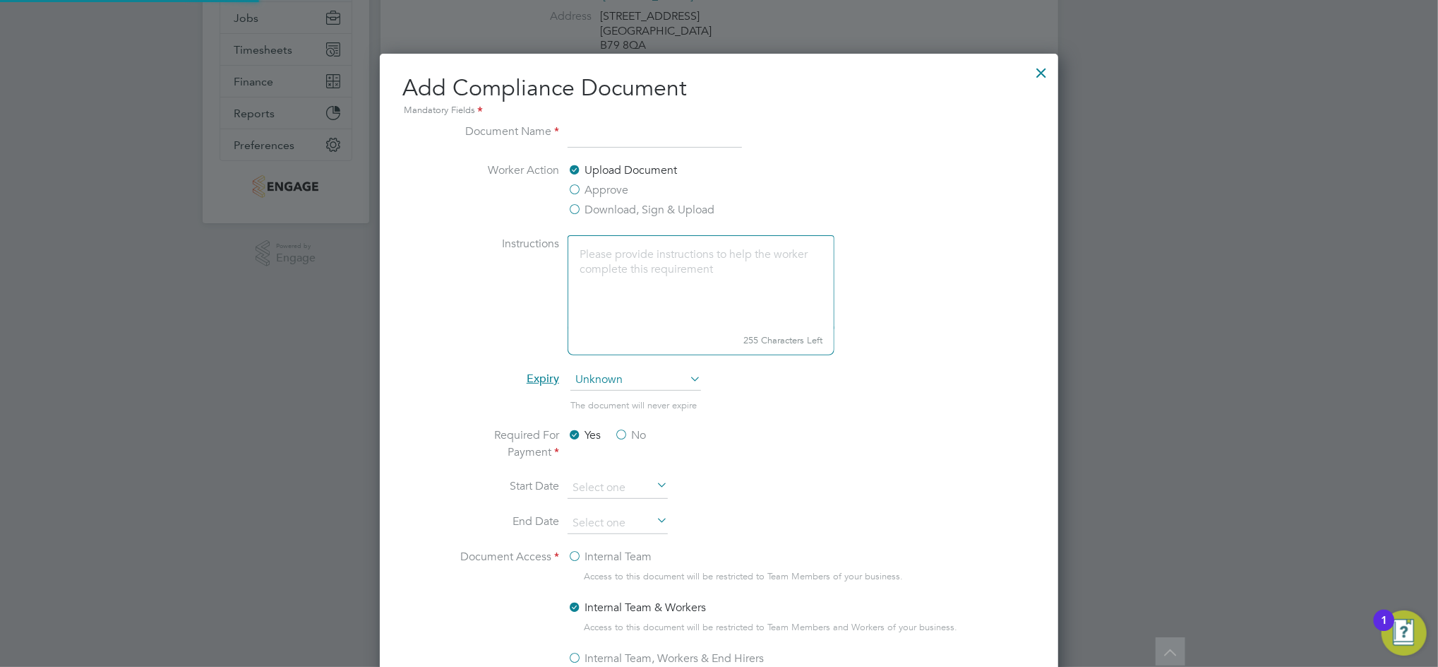
scroll to position [740, 679]
click at [610, 137] on input at bounding box center [655, 135] width 174 height 25
type input "Share code info"
click at [622, 431] on label "No" at bounding box center [630, 434] width 32 height 17
click at [0, 0] on input "No" at bounding box center [0, 0] width 0 height 0
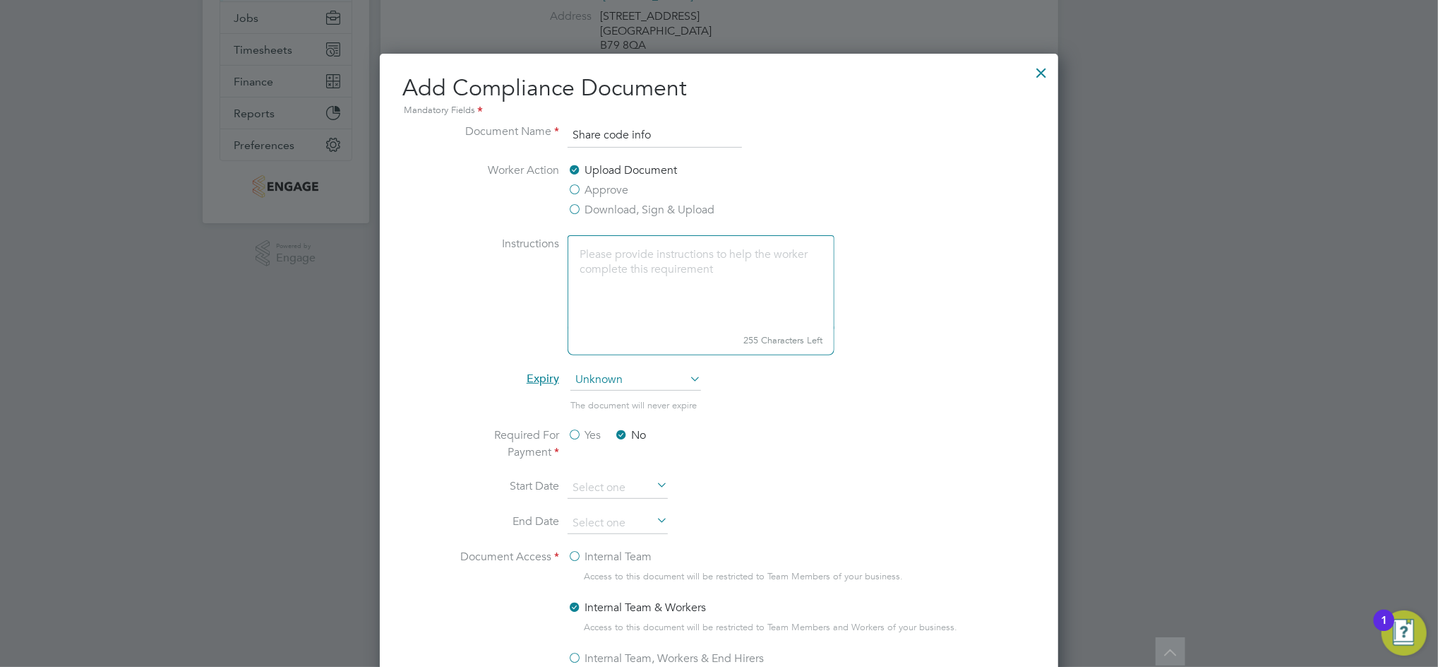
click at [634, 165] on label "Upload Document" at bounding box center [622, 170] width 109 height 17
click at [0, 0] on input "Upload Document" at bounding box center [0, 0] width 0 height 0
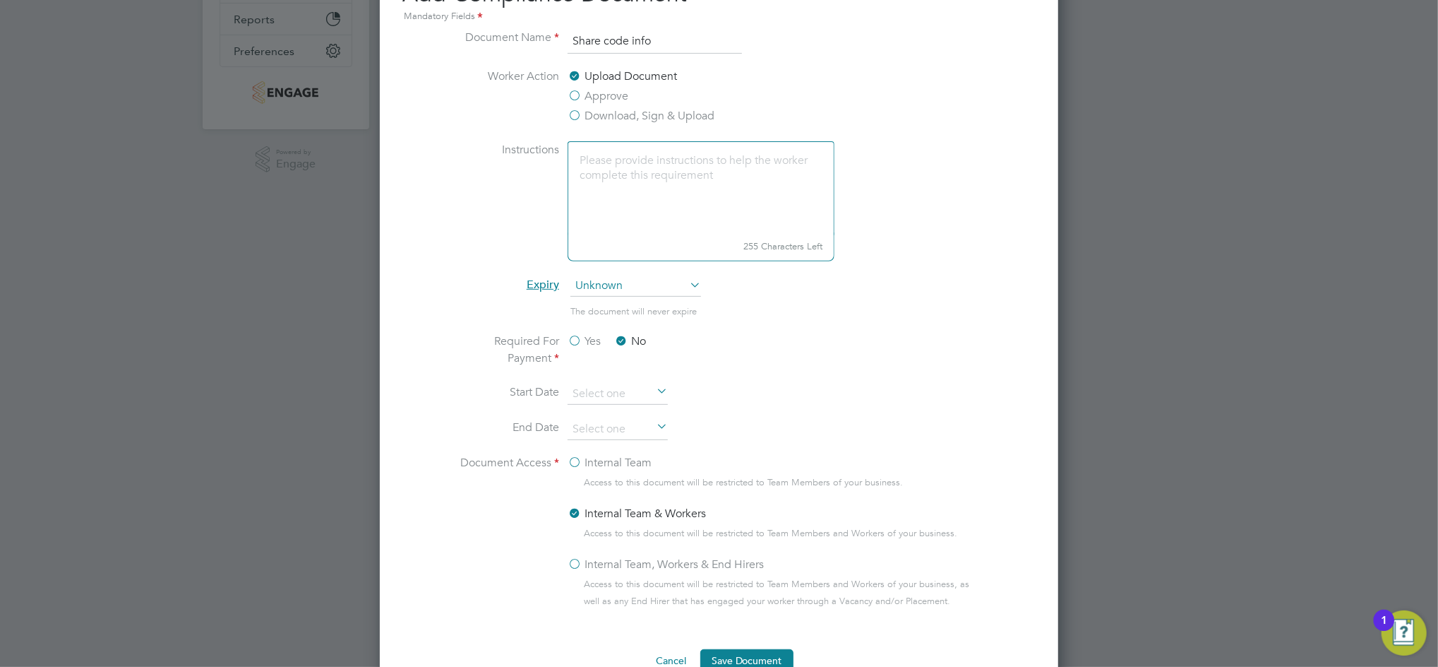
scroll to position [470, 0]
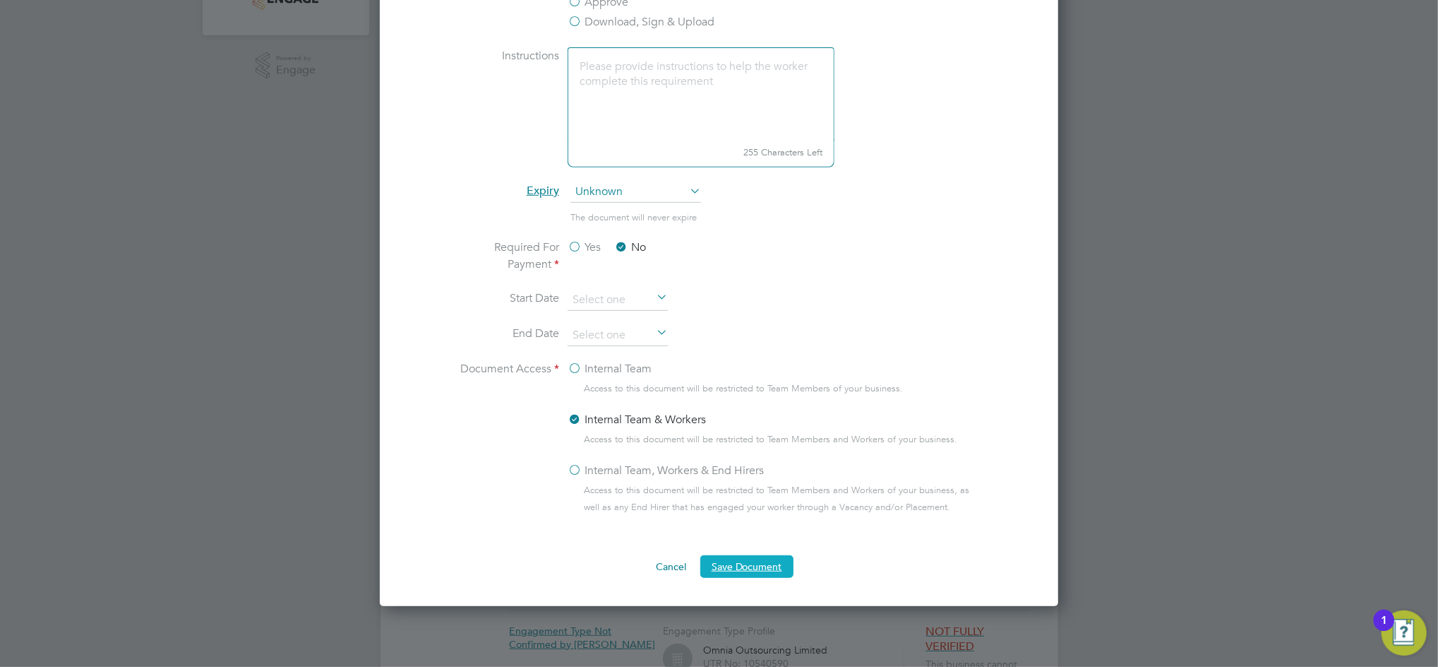
click at [757, 563] on button "Save Document" at bounding box center [746, 566] width 93 height 23
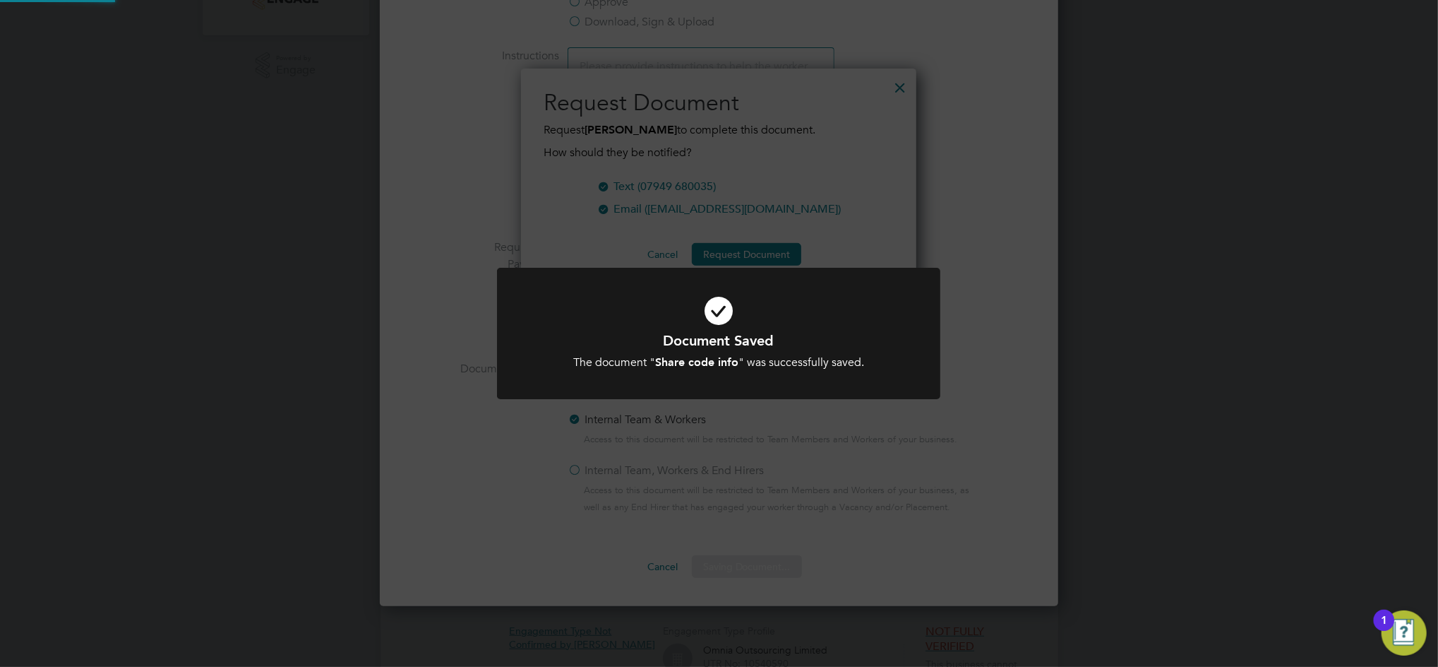
scroll to position [227, 396]
click at [709, 425] on div "Document Saved The document " Share code info " was successfully saved. Cancel …" at bounding box center [719, 333] width 1438 height 667
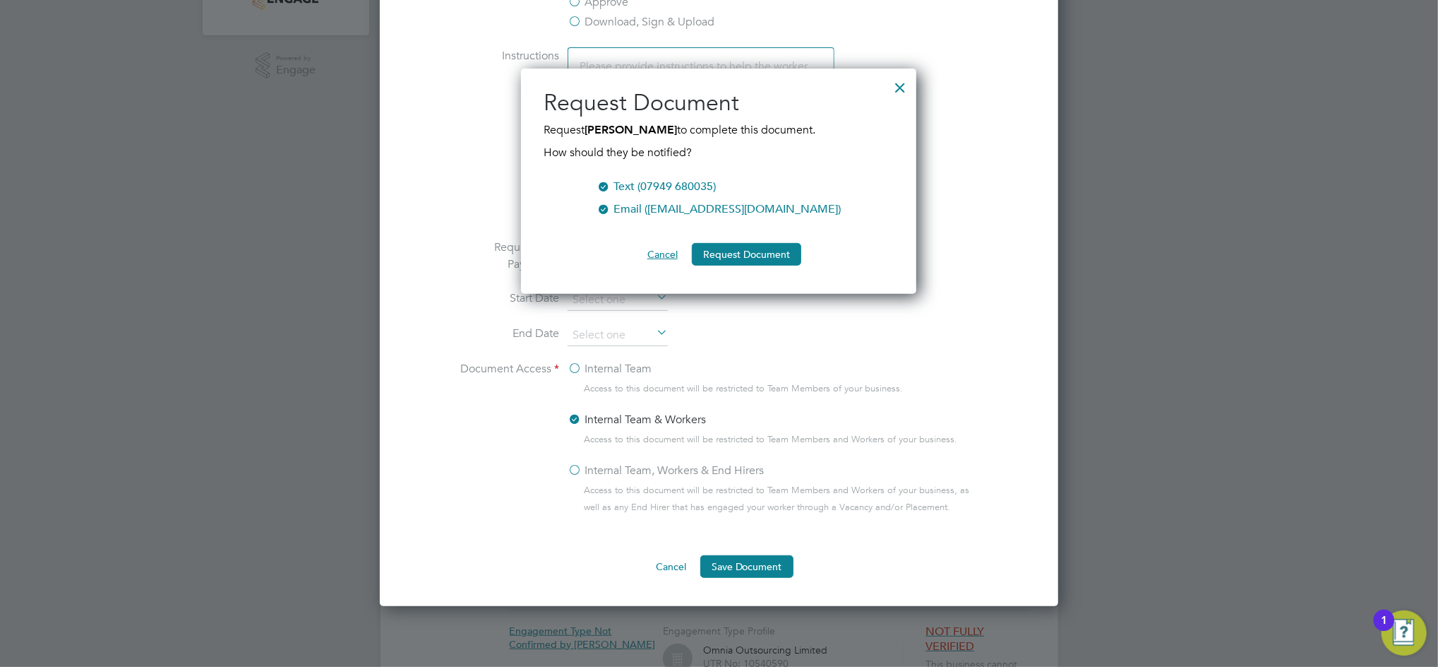
click at [659, 251] on button "Cancel" at bounding box center [662, 254] width 53 height 23
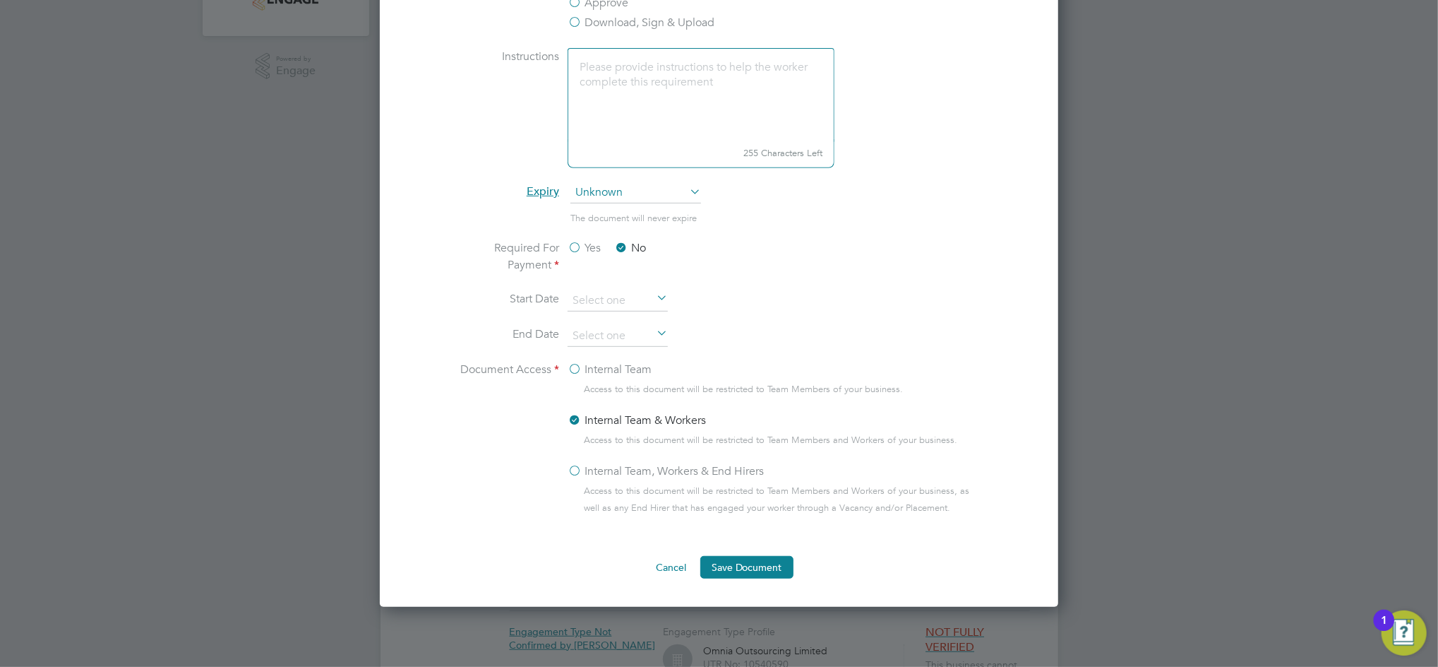
scroll to position [470, 0]
click at [751, 561] on button "Save Document" at bounding box center [746, 566] width 93 height 23
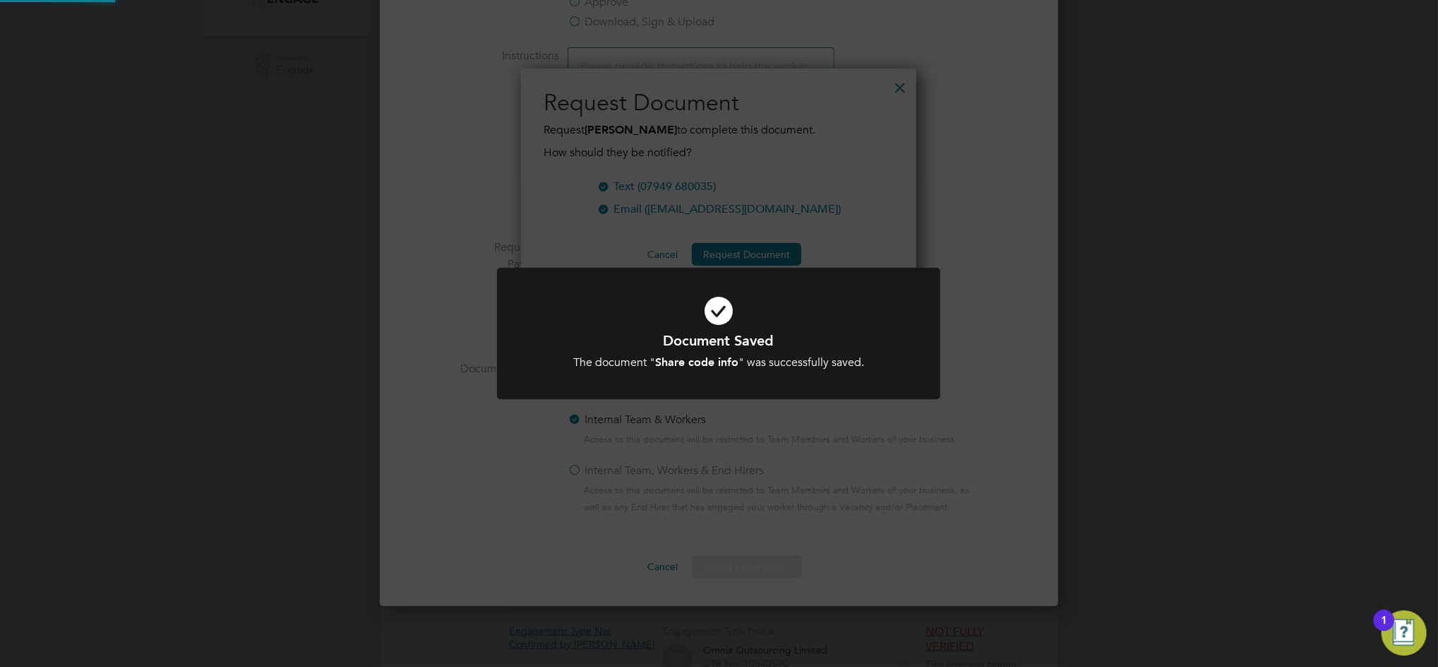
scroll to position [227, 396]
click at [967, 418] on div "Document Saved The document " Share code info " was successfully saved. Cancel …" at bounding box center [719, 333] width 1438 height 667
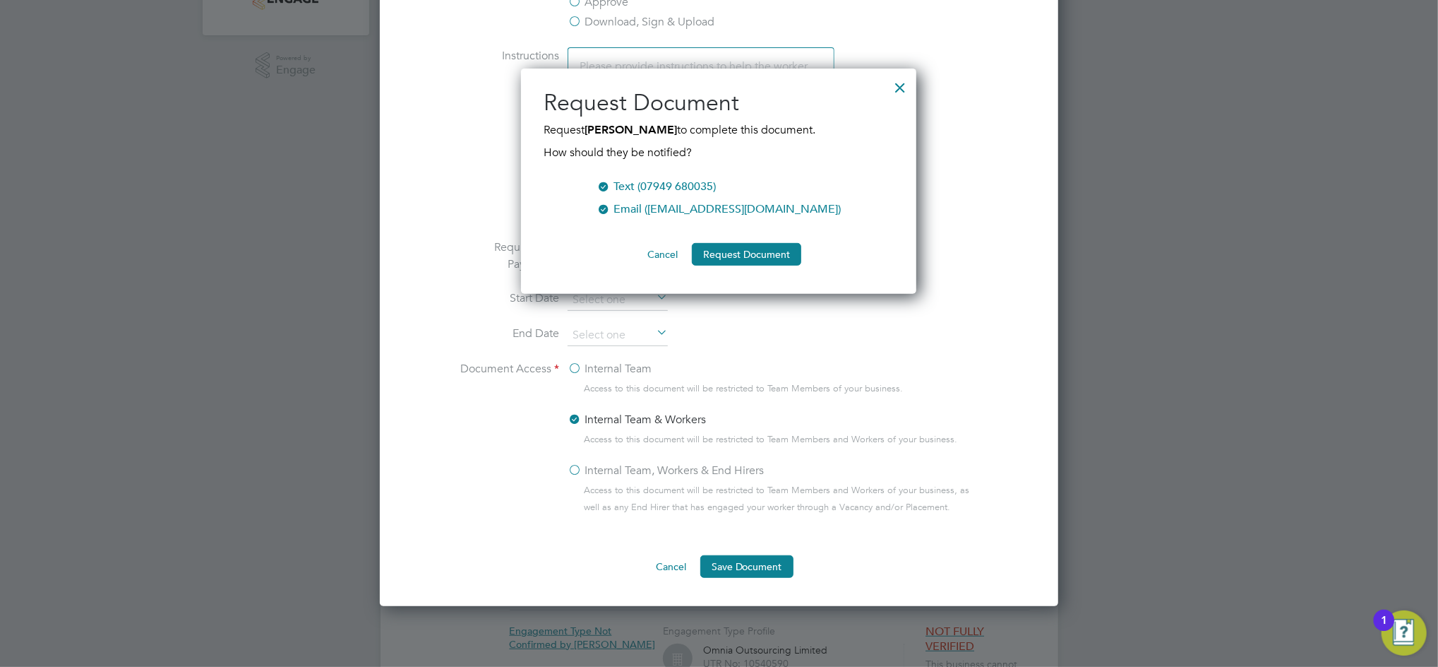
click at [900, 92] on div at bounding box center [900, 83] width 25 height 25
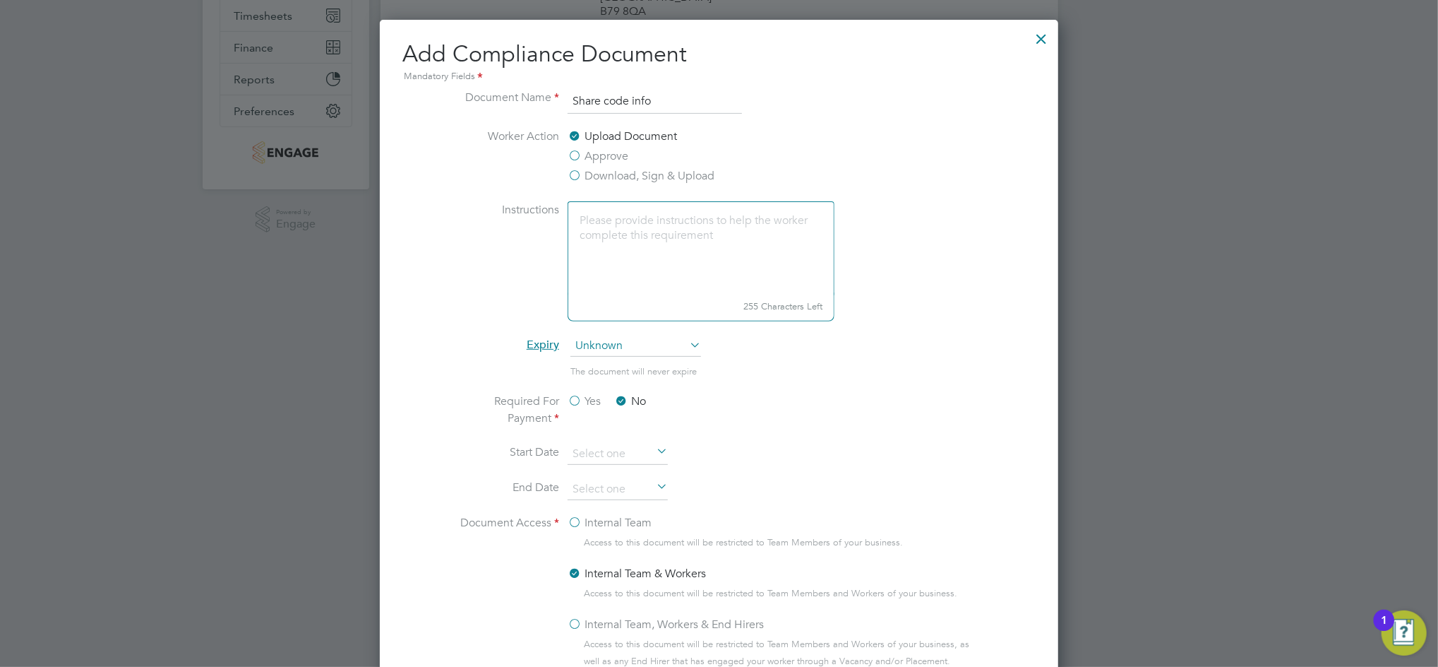
scroll to position [94, 0]
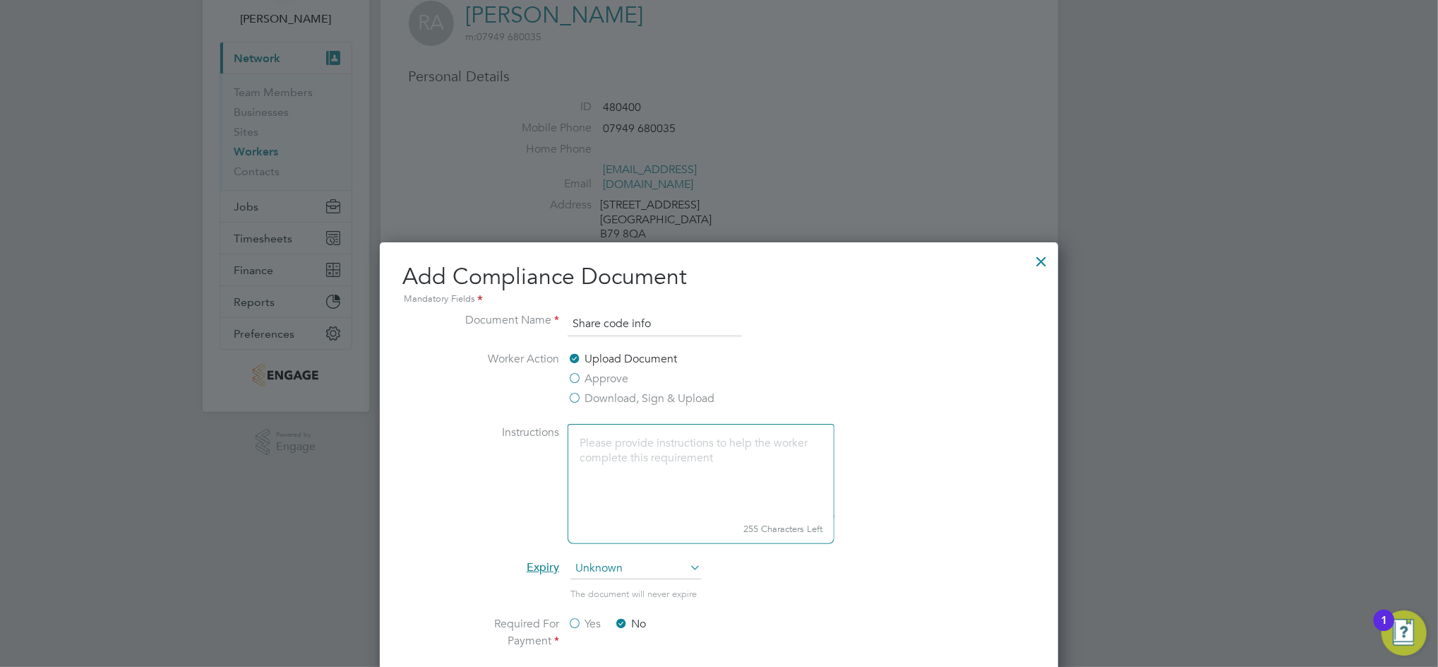
click at [1043, 257] on div at bounding box center [1041, 257] width 25 height 25
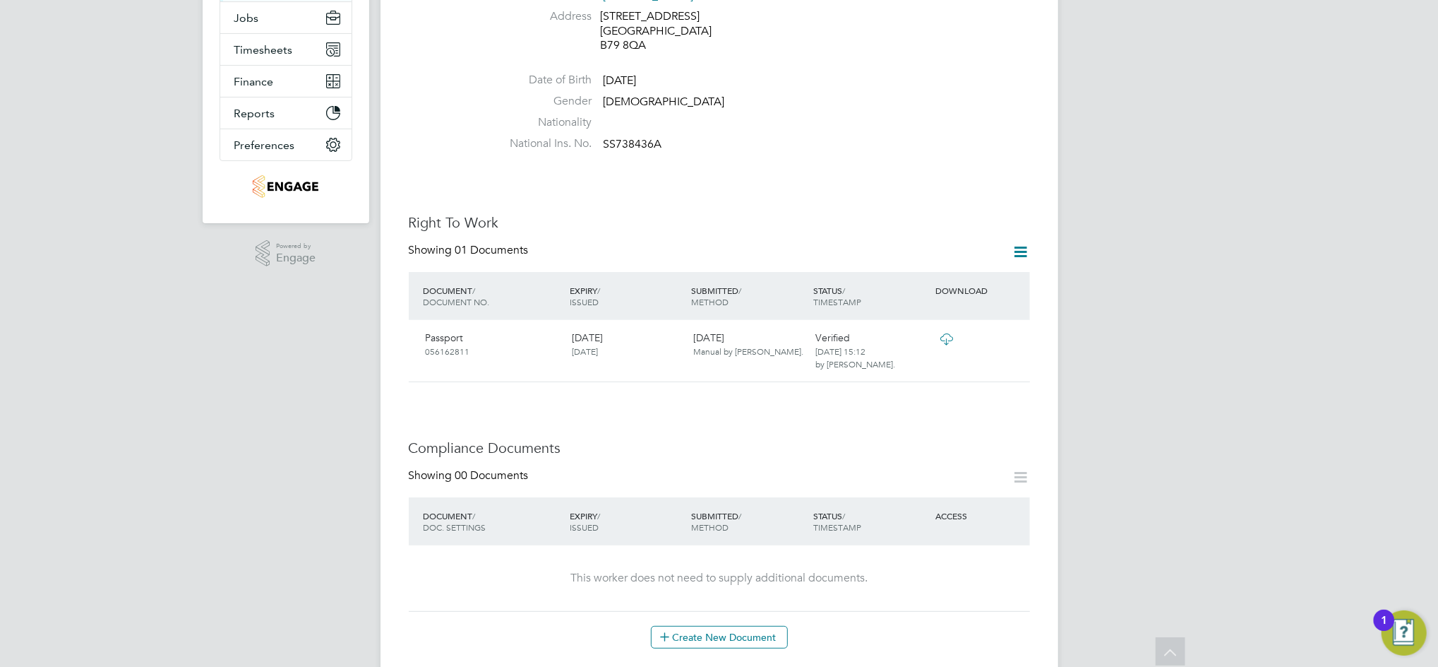
scroll to position [0, 0]
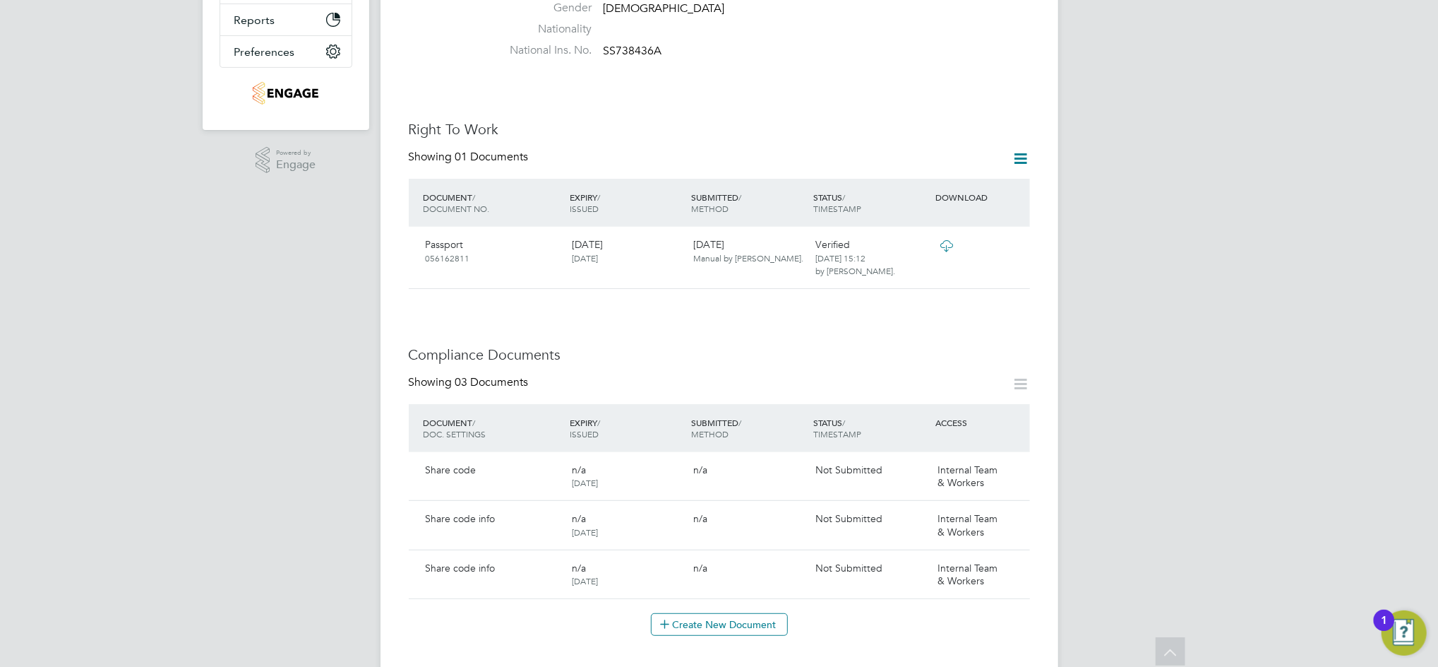
scroll to position [376, 0]
click at [1011, 559] on icon at bounding box center [1012, 567] width 14 height 17
click at [973, 645] on li "Delete Document" at bounding box center [967, 647] width 105 height 20
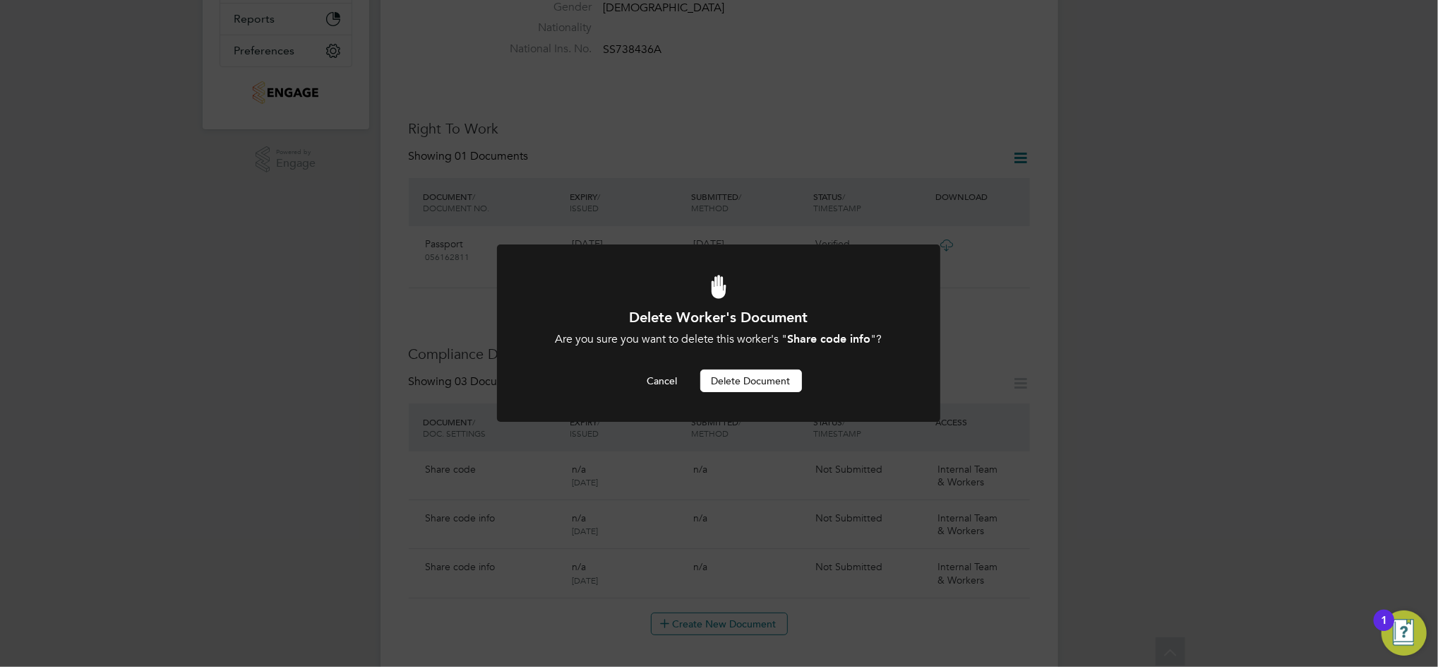
click at [755, 382] on button "Delete Document" at bounding box center [751, 380] width 102 height 23
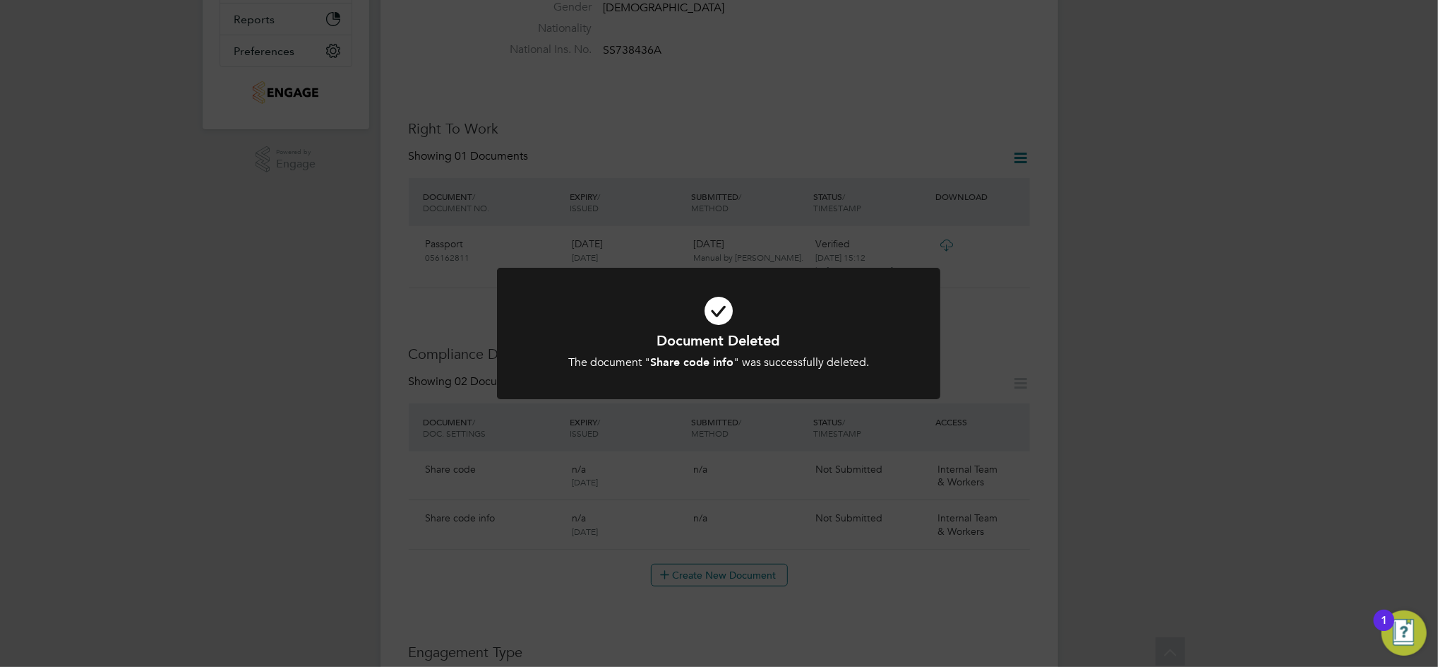
click at [991, 508] on div "Document Deleted The document " Share code info " was successfully deleted. Can…" at bounding box center [719, 333] width 1438 height 667
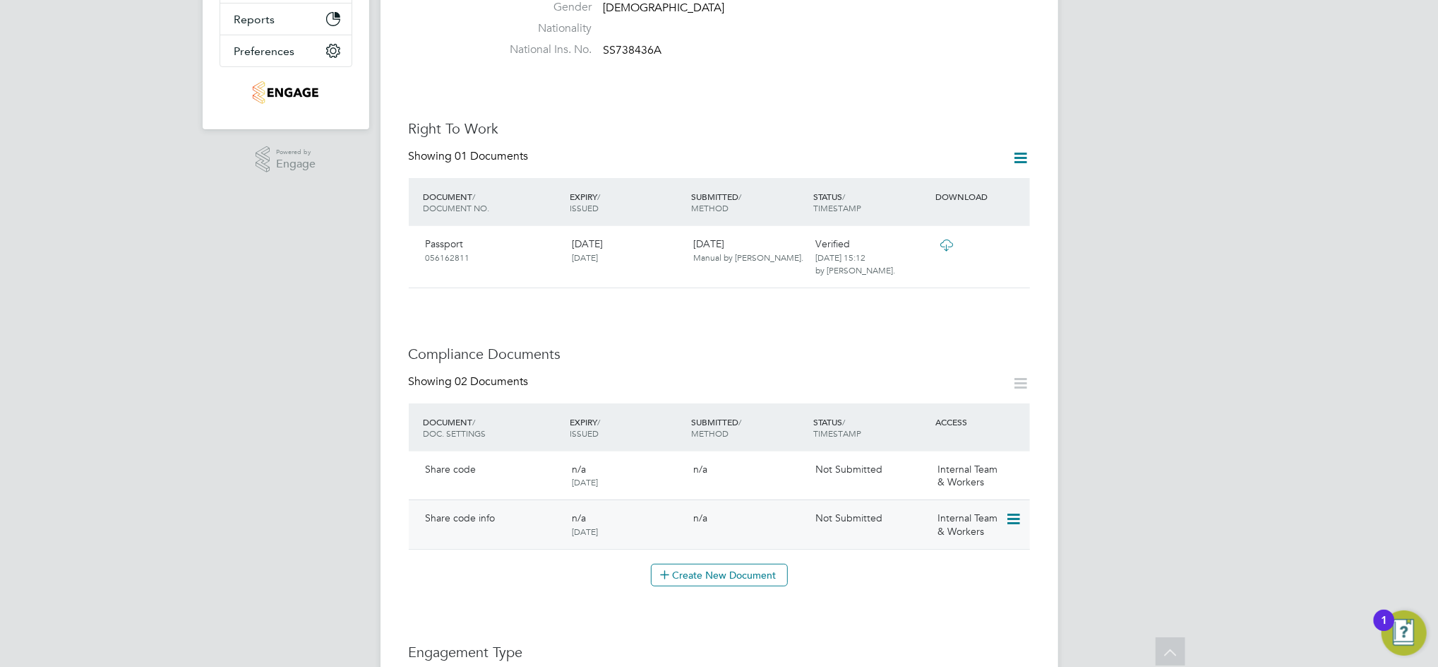
click at [1015, 511] on icon at bounding box center [1012, 519] width 14 height 17
click at [967, 595] on li "Delete Document" at bounding box center [967, 598] width 105 height 20
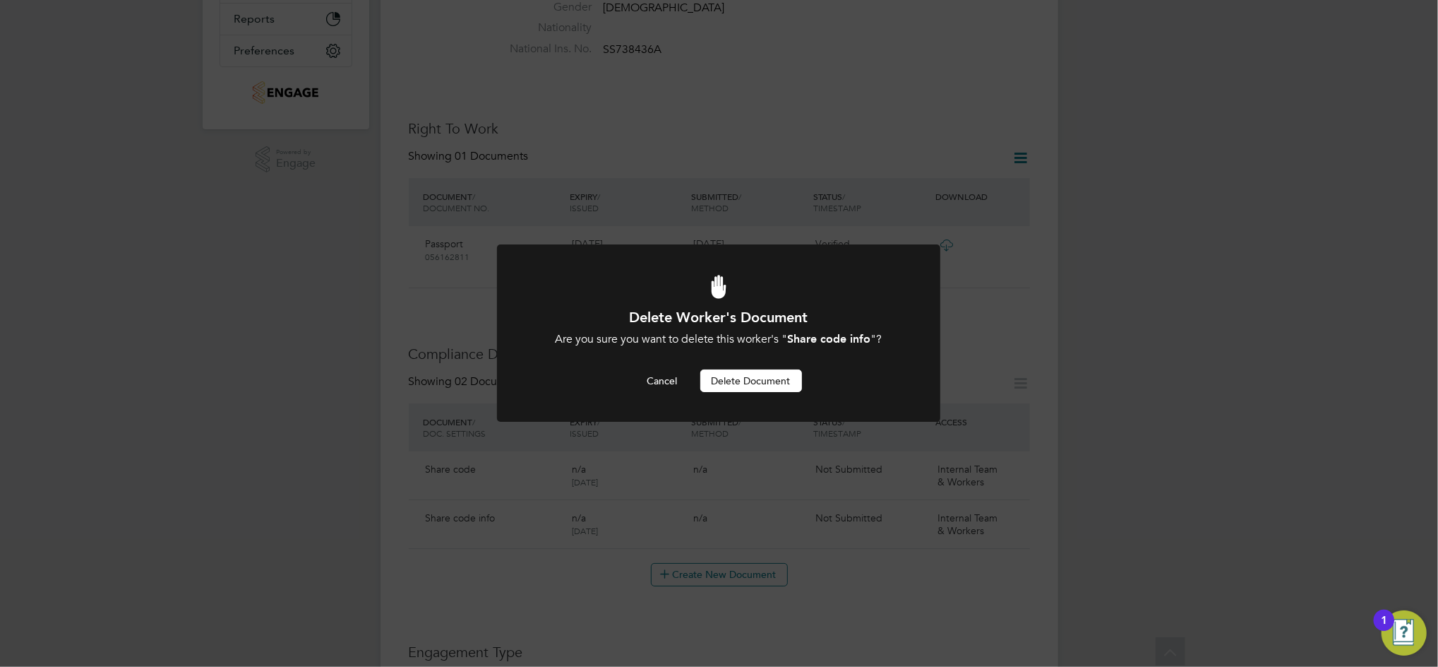
click at [717, 377] on button "Delete Document" at bounding box center [751, 380] width 102 height 23
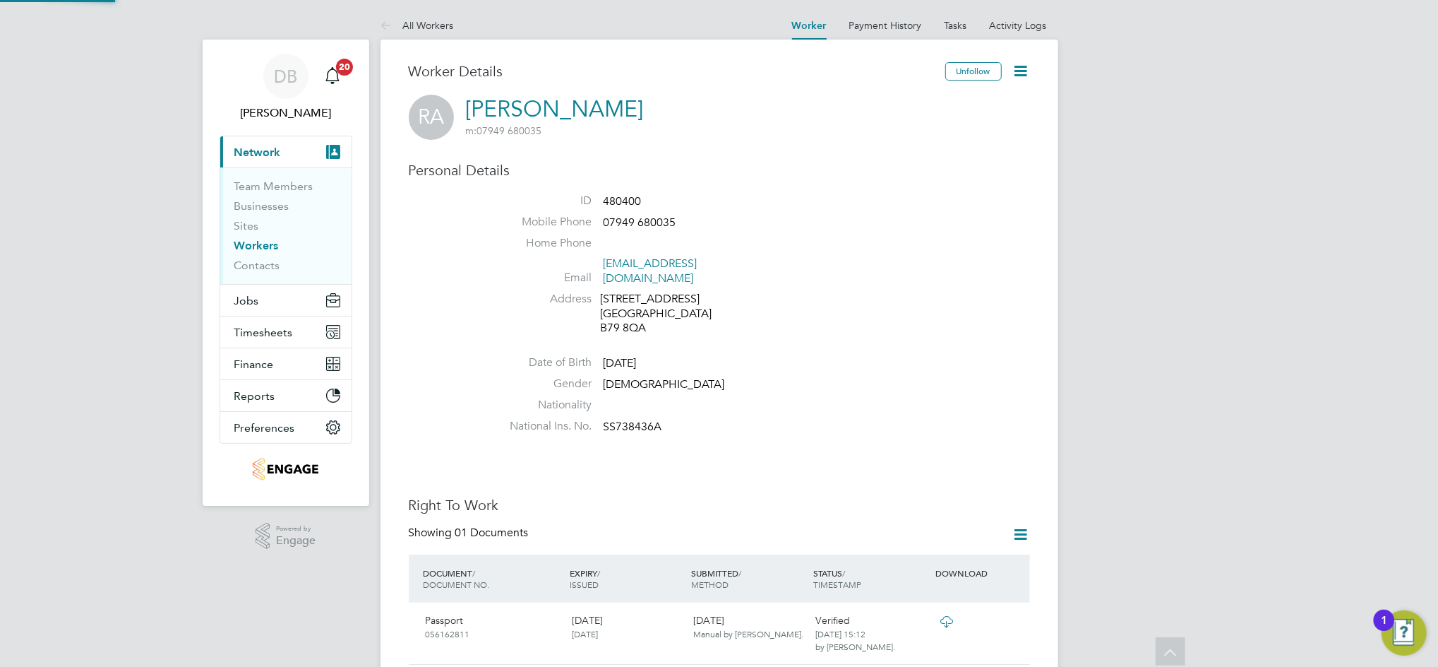
scroll to position [376, 0]
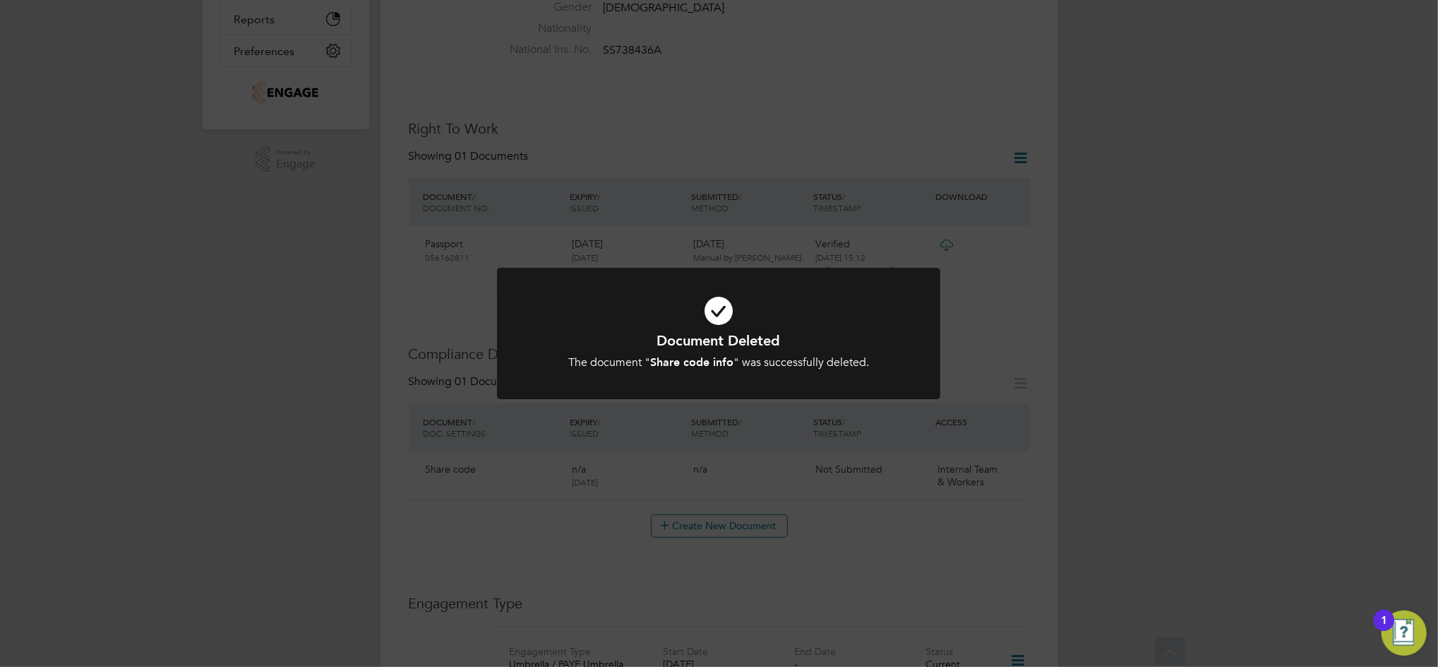
click at [953, 439] on div "Document Deleted The document " Share code info " was successfully deleted. Can…" at bounding box center [719, 333] width 1438 height 667
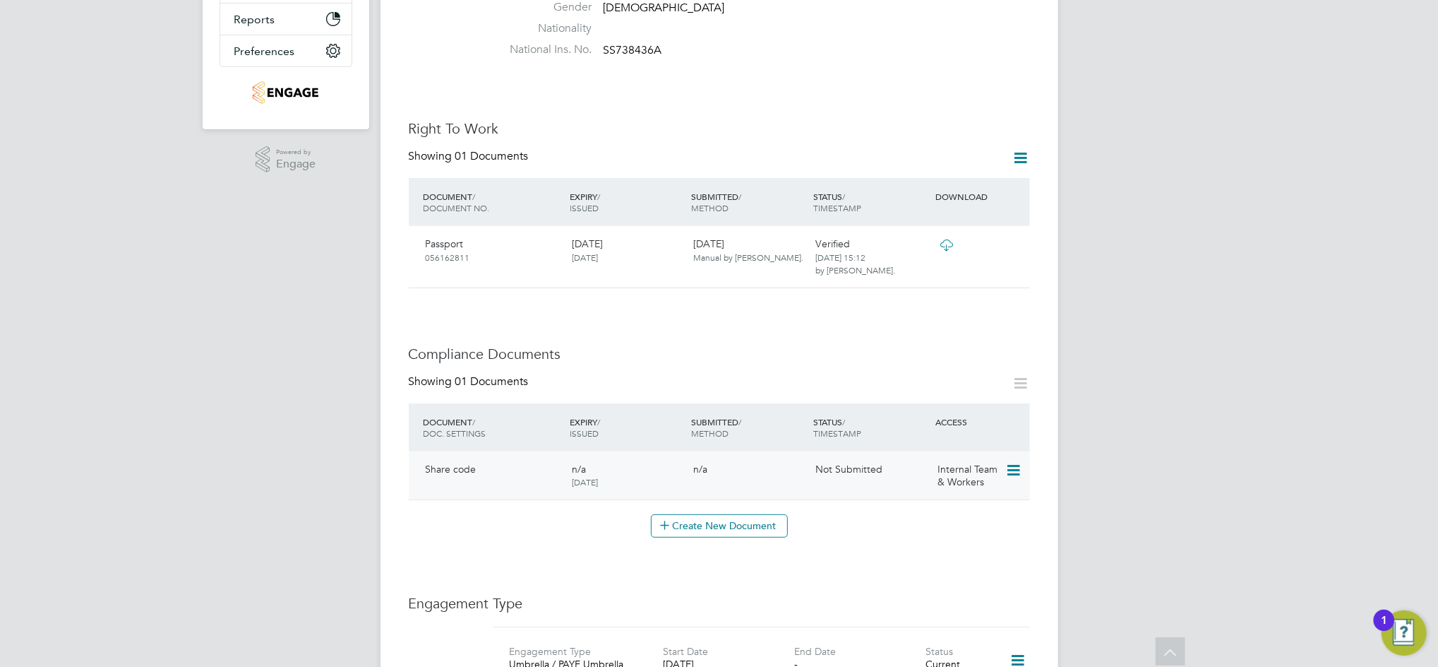
click at [1008, 462] on icon at bounding box center [1012, 470] width 14 height 17
click at [930, 483] on li "Edit Document" at bounding box center [950, 489] width 141 height 20
type input "Share code"
type input "[DATE]"
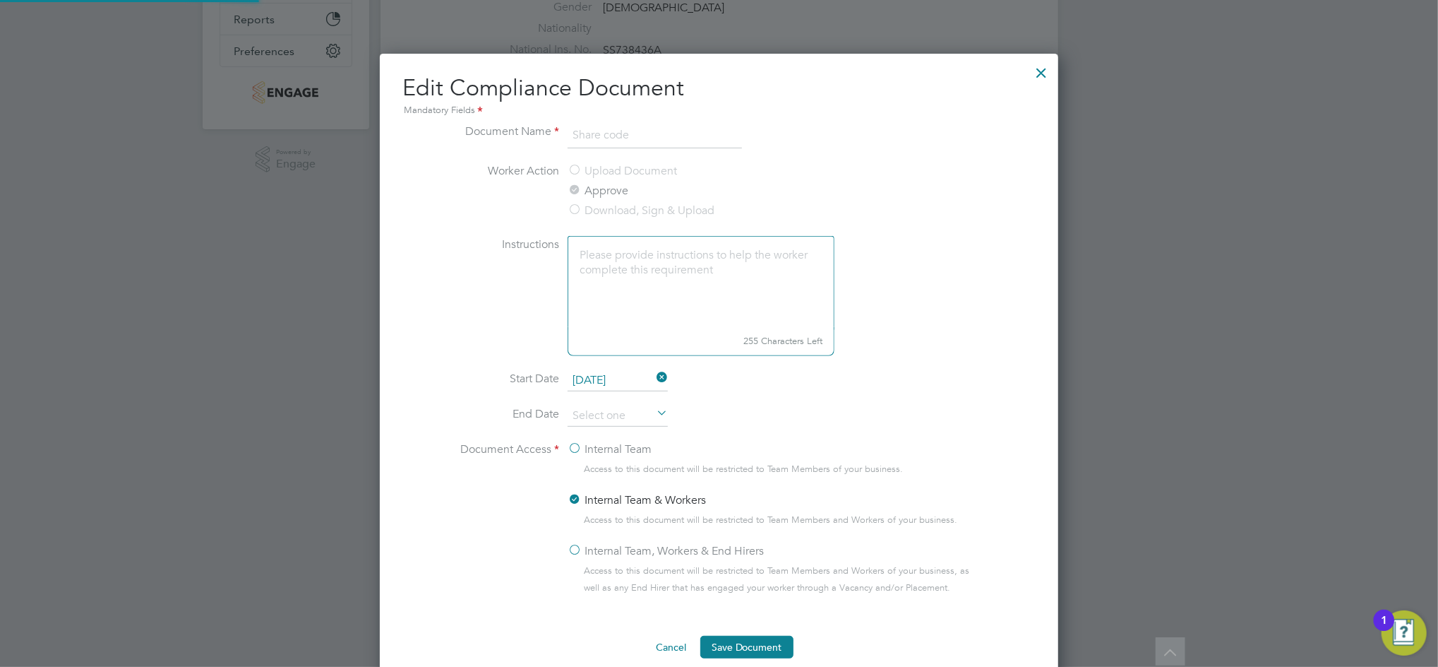
scroll to position [631, 679]
click at [873, 187] on li "Worker Action Upload Document Approve Download, Sign & Upload" at bounding box center [719, 198] width 532 height 73
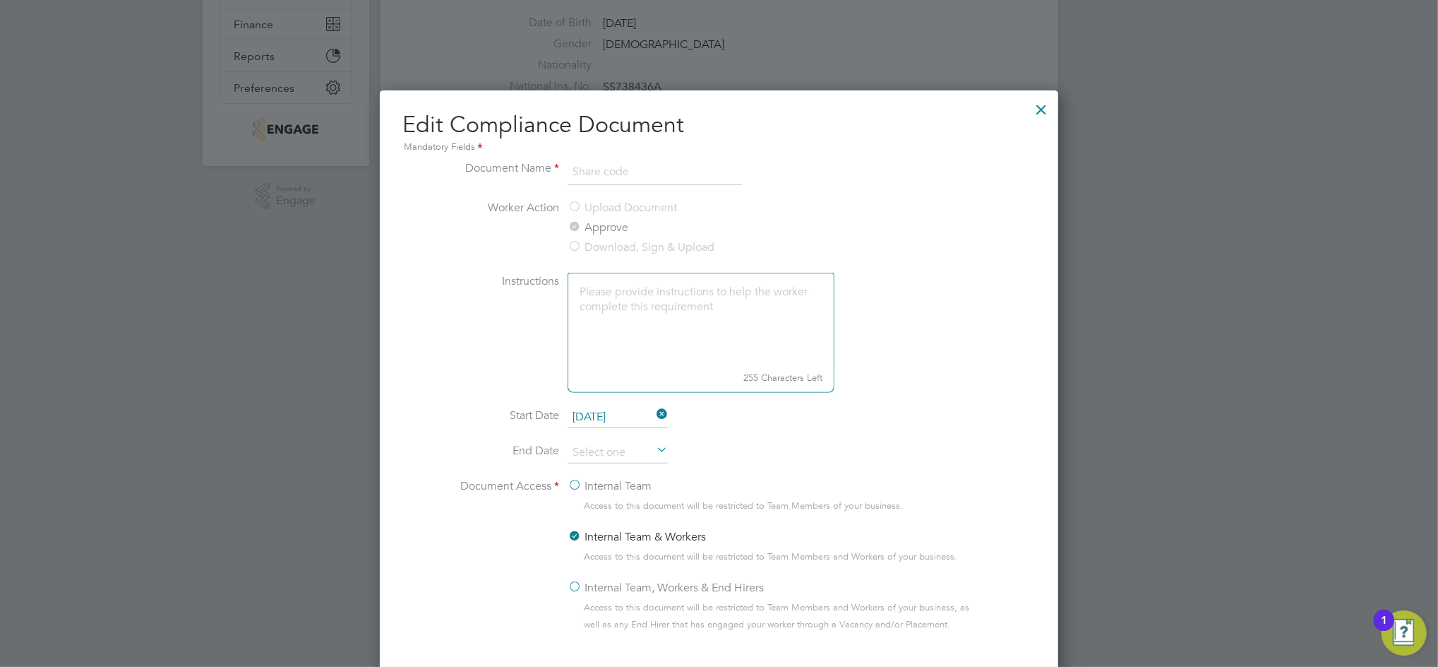
scroll to position [282, 0]
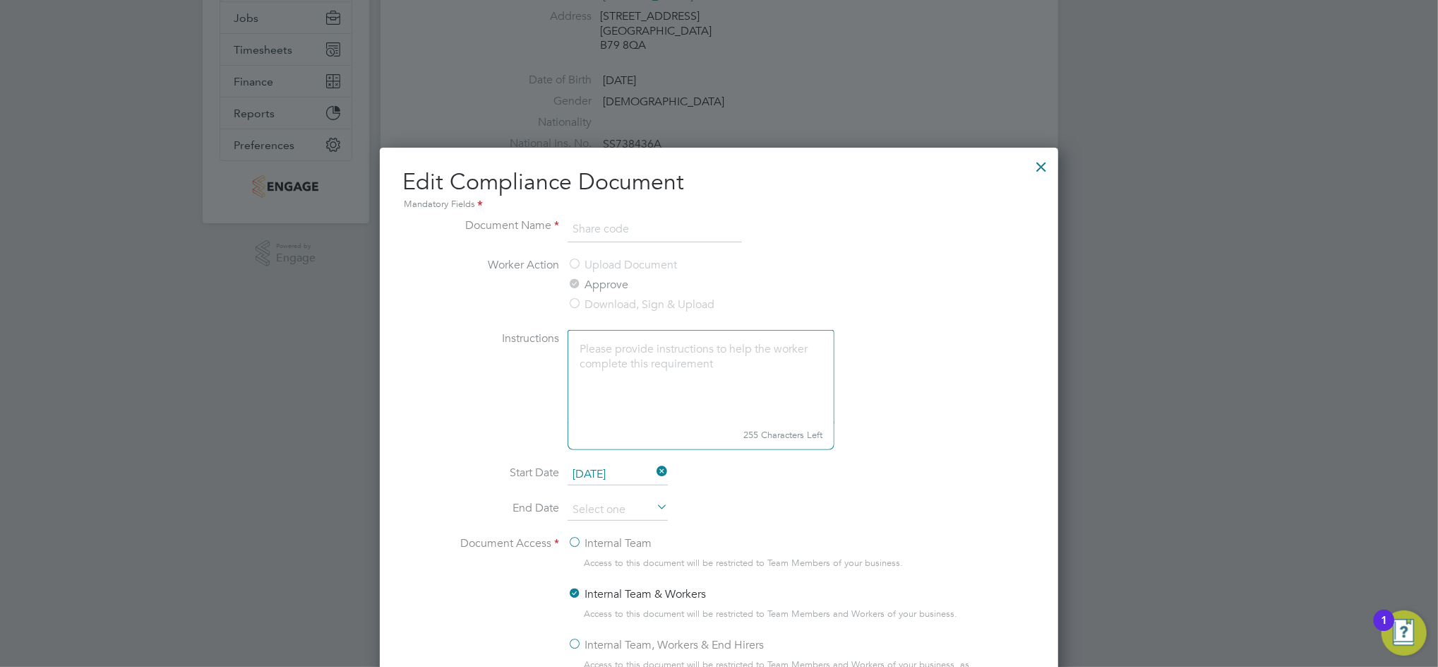
click at [1036, 166] on div at bounding box center [1041, 162] width 25 height 25
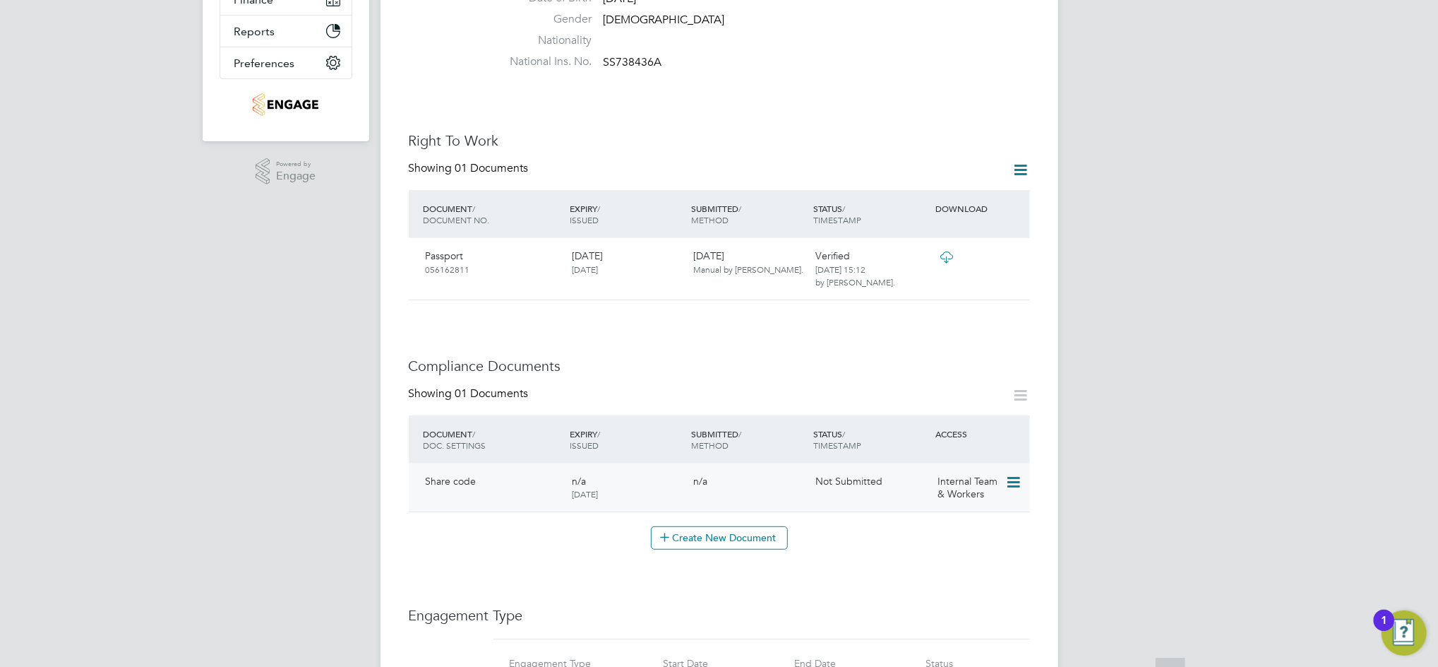
scroll to position [376, 0]
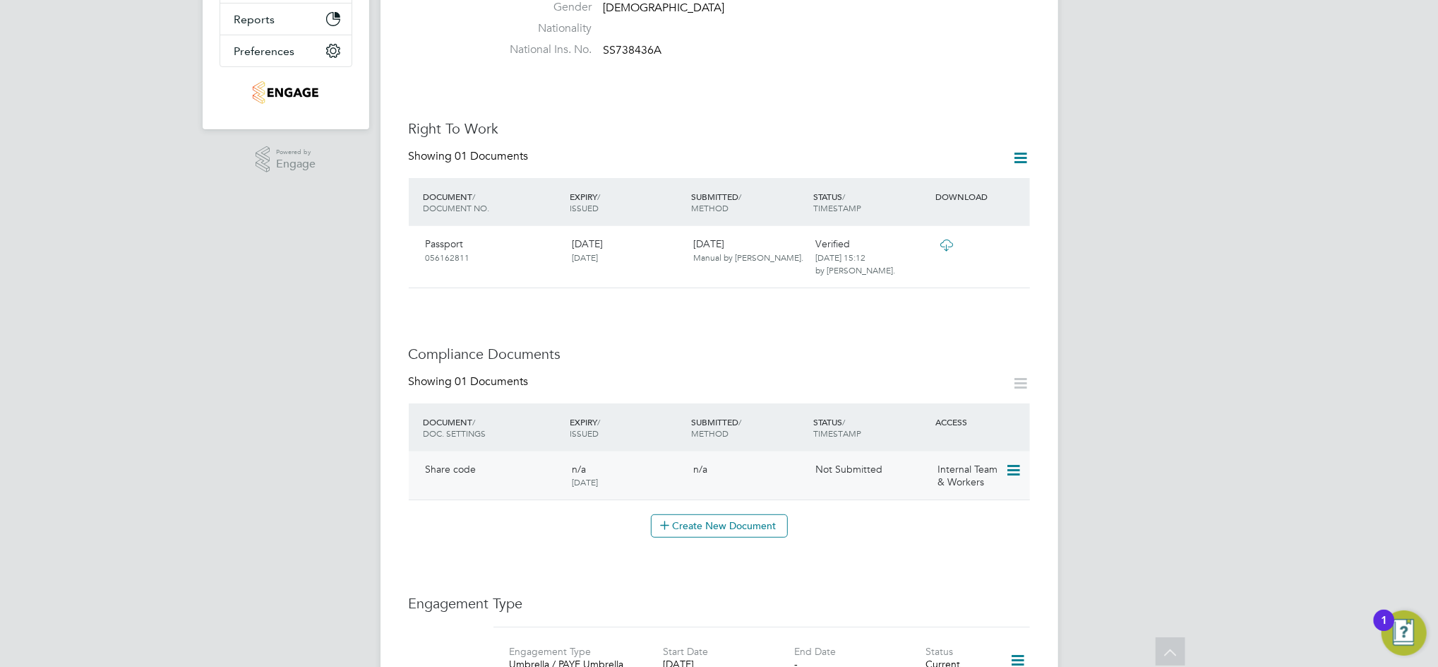
click at [901, 469] on div "Share code n/a 29 Sep 2025 n/a Not Submitted Internal Team & Workers" at bounding box center [719, 475] width 621 height 48
click at [1009, 462] on icon at bounding box center [1012, 470] width 14 height 17
click at [929, 524] on li "Request Document" at bounding box center [950, 529] width 141 height 20
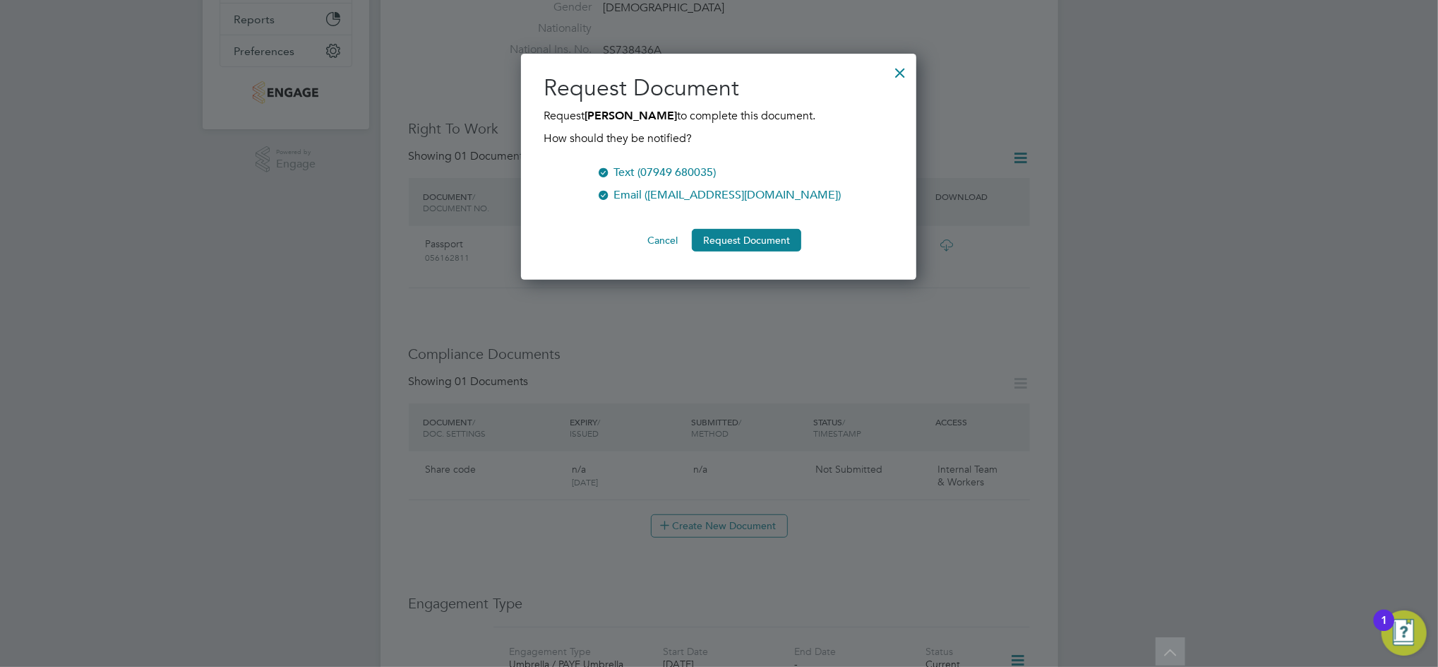
scroll to position [227, 396]
click at [657, 179] on div "Text (07949 680035)" at bounding box center [665, 172] width 102 height 17
click at [720, 246] on button "Request Document" at bounding box center [746, 240] width 109 height 23
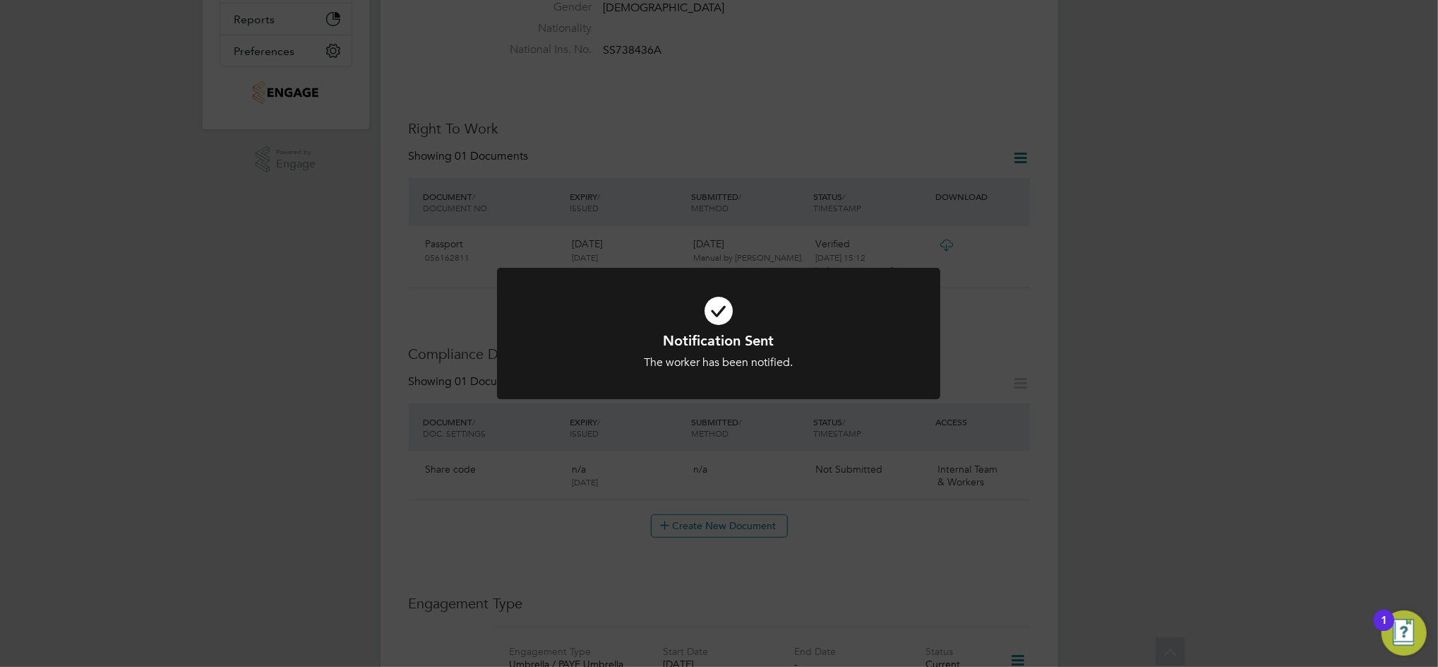
click at [784, 376] on div at bounding box center [718, 334] width 443 height 132
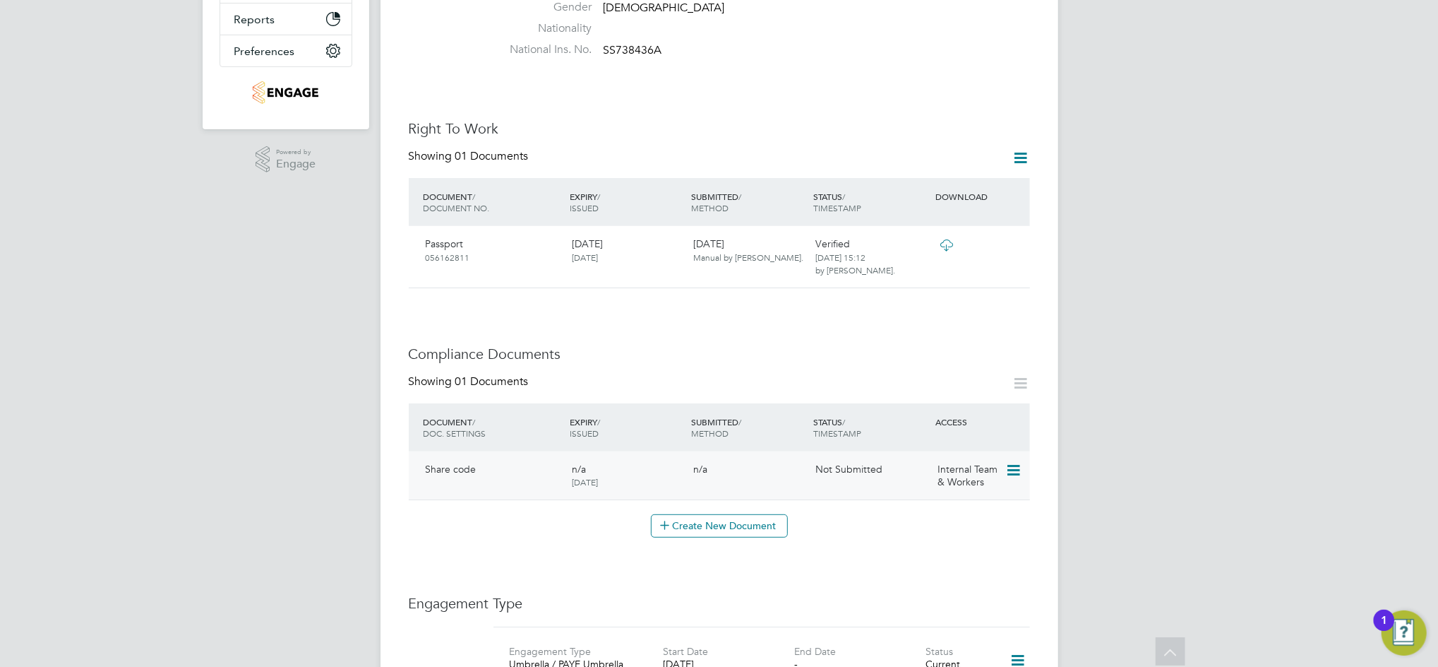
click at [1006, 462] on icon at bounding box center [1012, 470] width 14 height 17
click at [950, 507] on li "View Requested Document" at bounding box center [950, 509] width 141 height 20
click at [1011, 462] on icon at bounding box center [1012, 470] width 14 height 17
click at [924, 492] on li "Edit Document" at bounding box center [950, 489] width 141 height 20
type input "Share code"
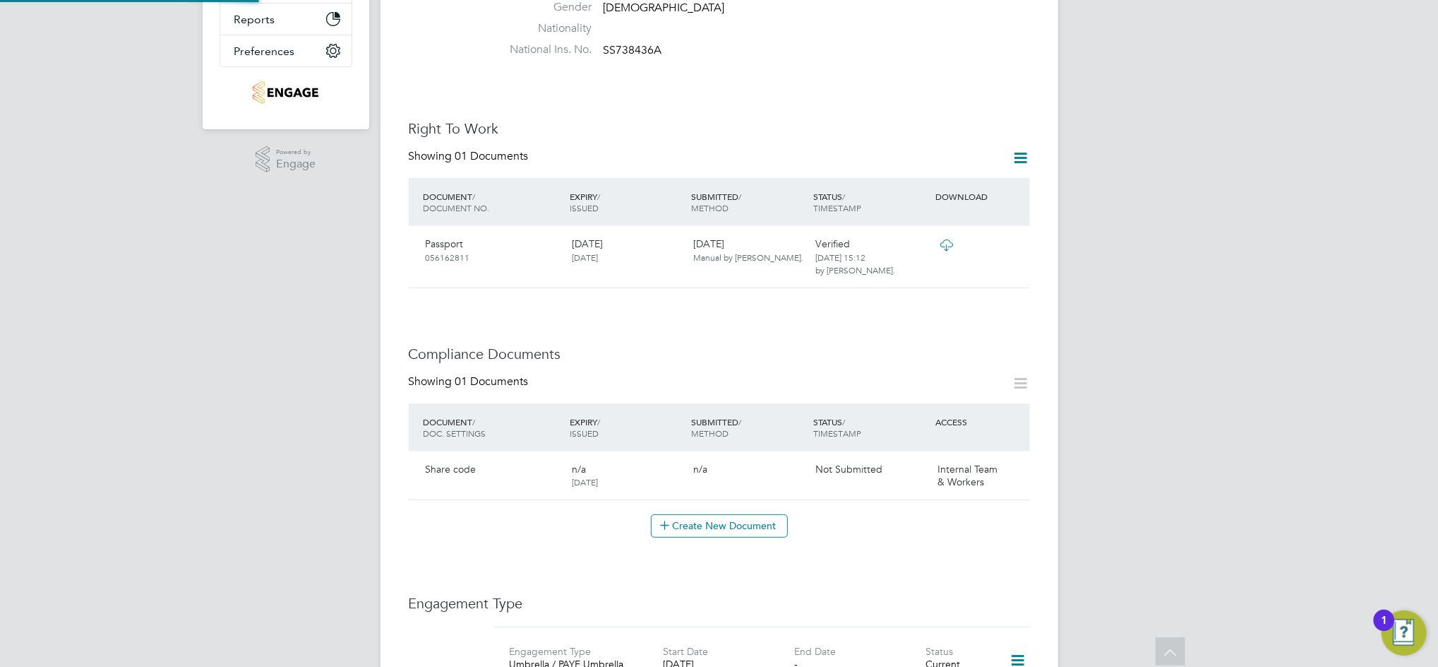
type input "[DATE]"
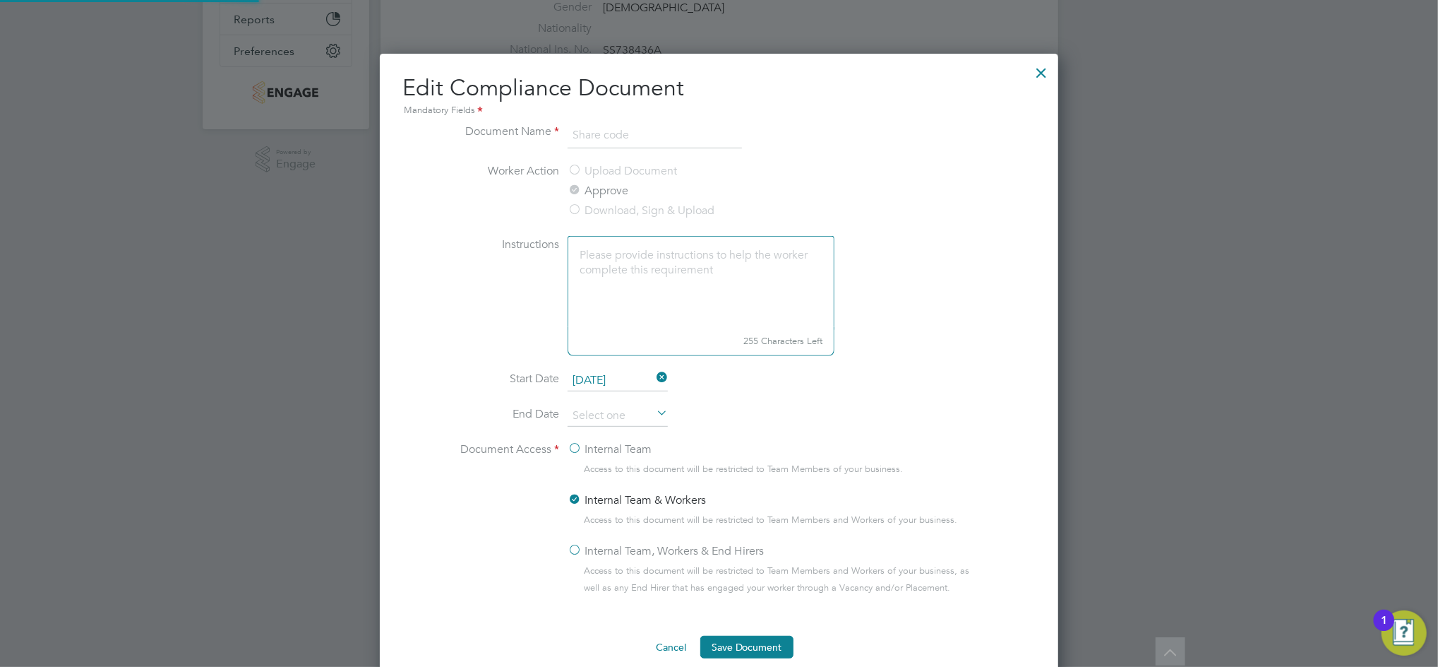
scroll to position [631, 679]
click at [607, 186] on label "Approve" at bounding box center [598, 190] width 61 height 17
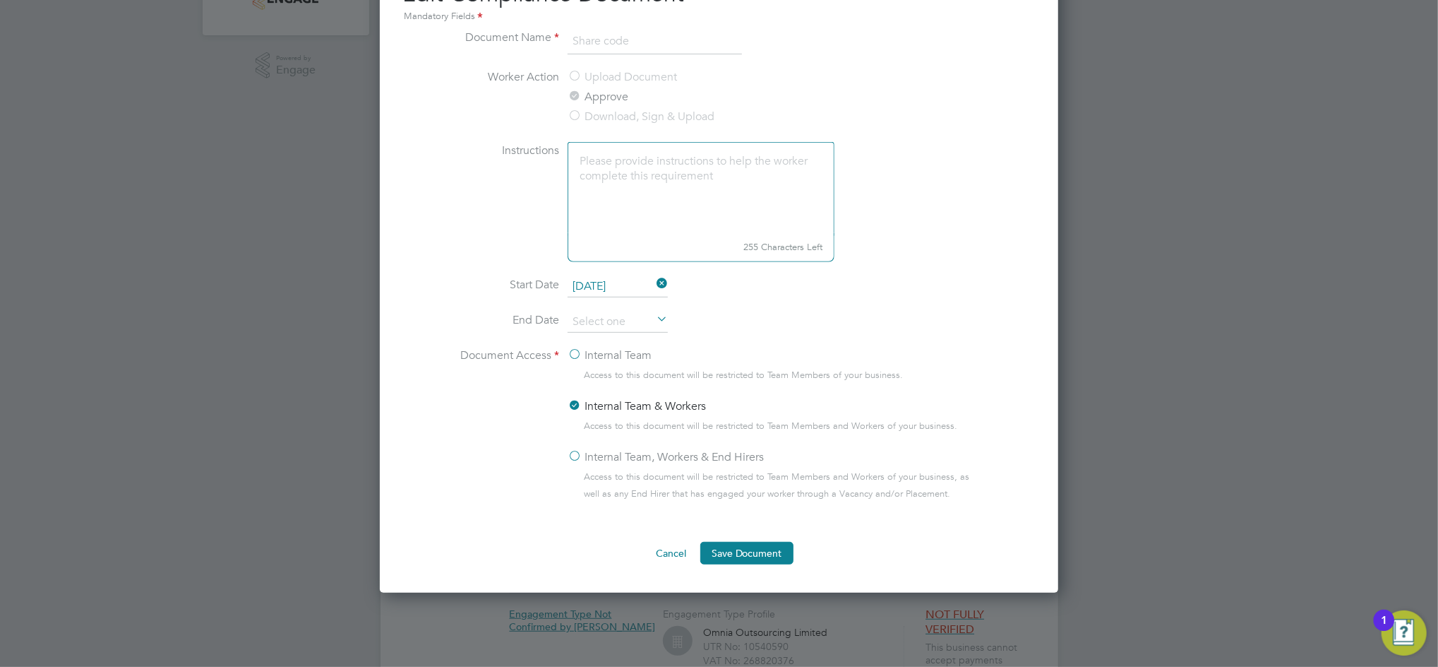
scroll to position [565, 0]
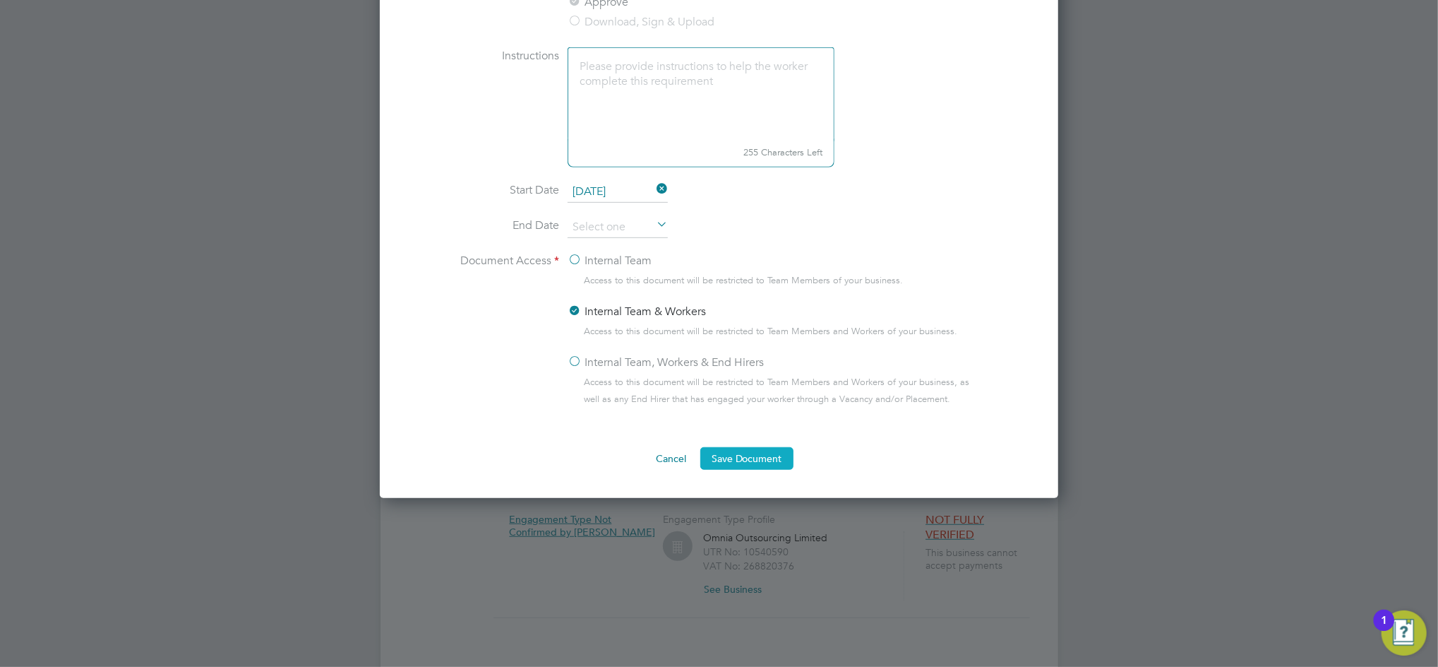
click at [717, 453] on button "Save Document" at bounding box center [746, 458] width 93 height 23
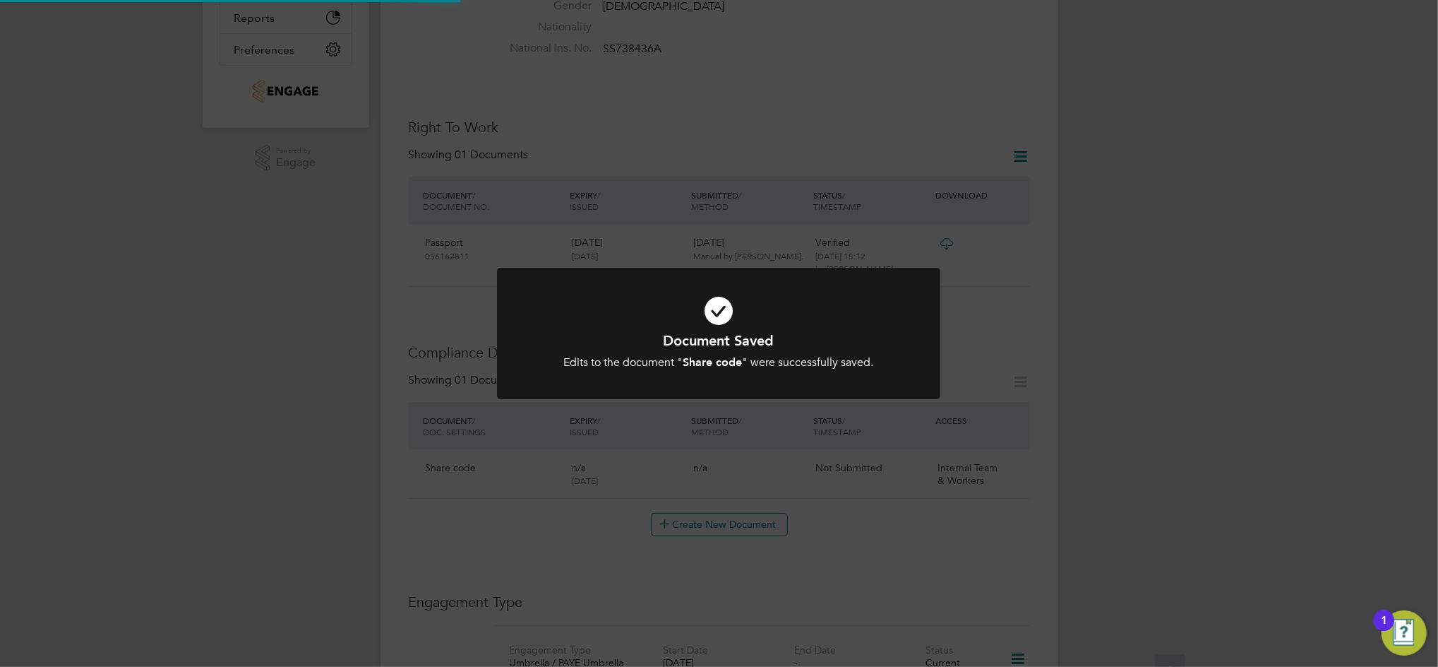
scroll to position [376, 0]
click at [986, 508] on div "Document Saved Edits to the document " Share code " were successfully saved. Ca…" at bounding box center [719, 333] width 1438 height 667
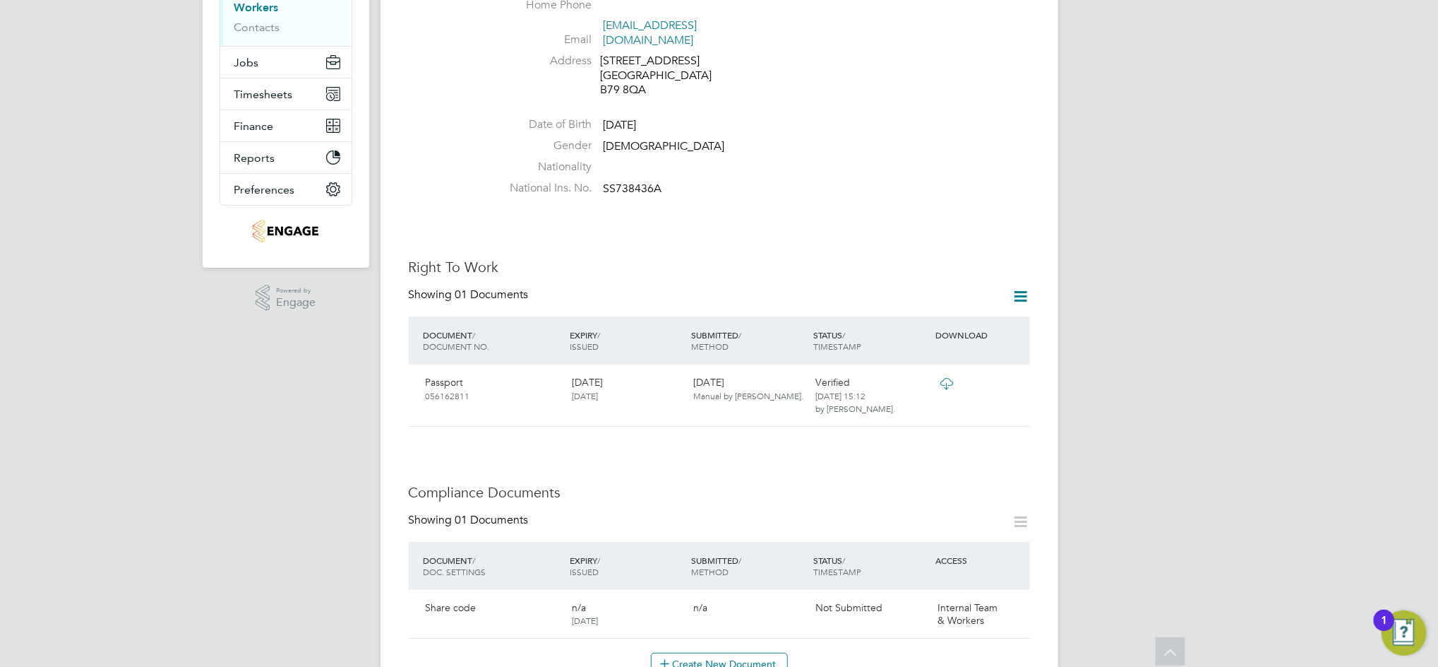
scroll to position [0, 0]
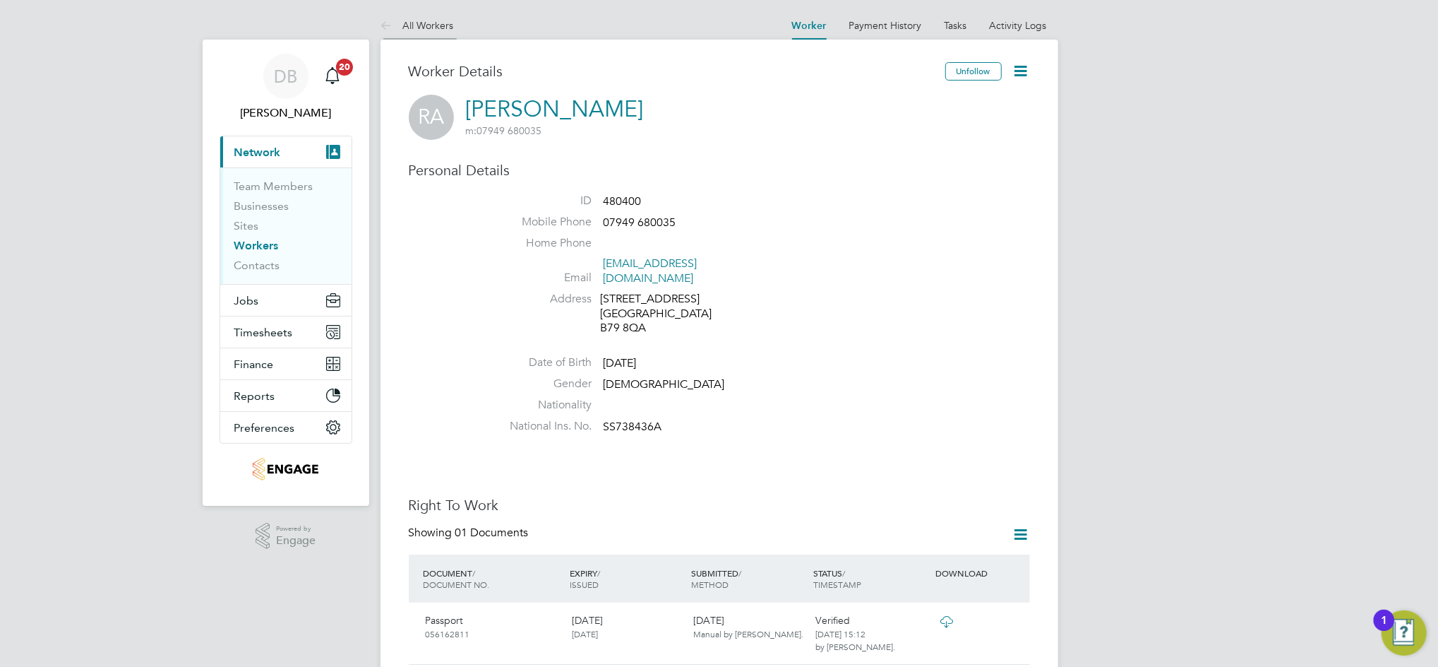
click at [429, 25] on link "All Workers" at bounding box center [417, 25] width 73 height 13
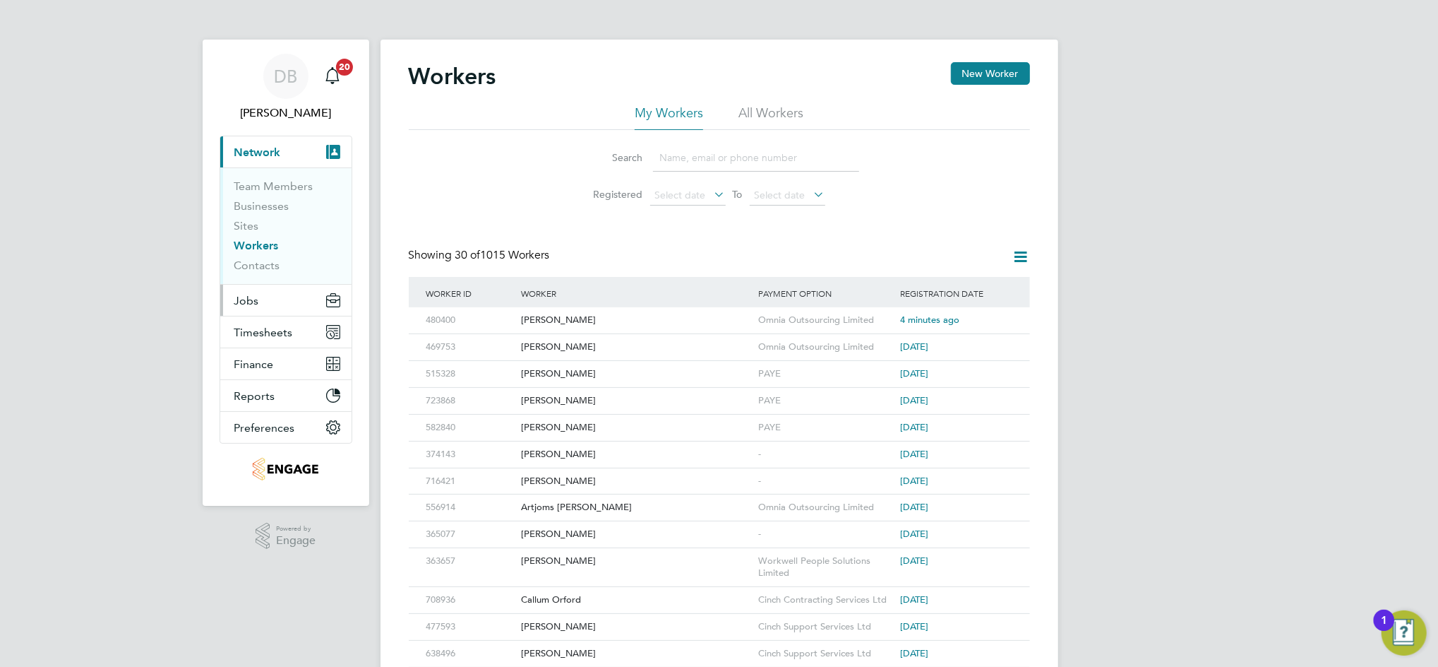
click at [258, 300] on button "Jobs" at bounding box center [285, 300] width 131 height 31
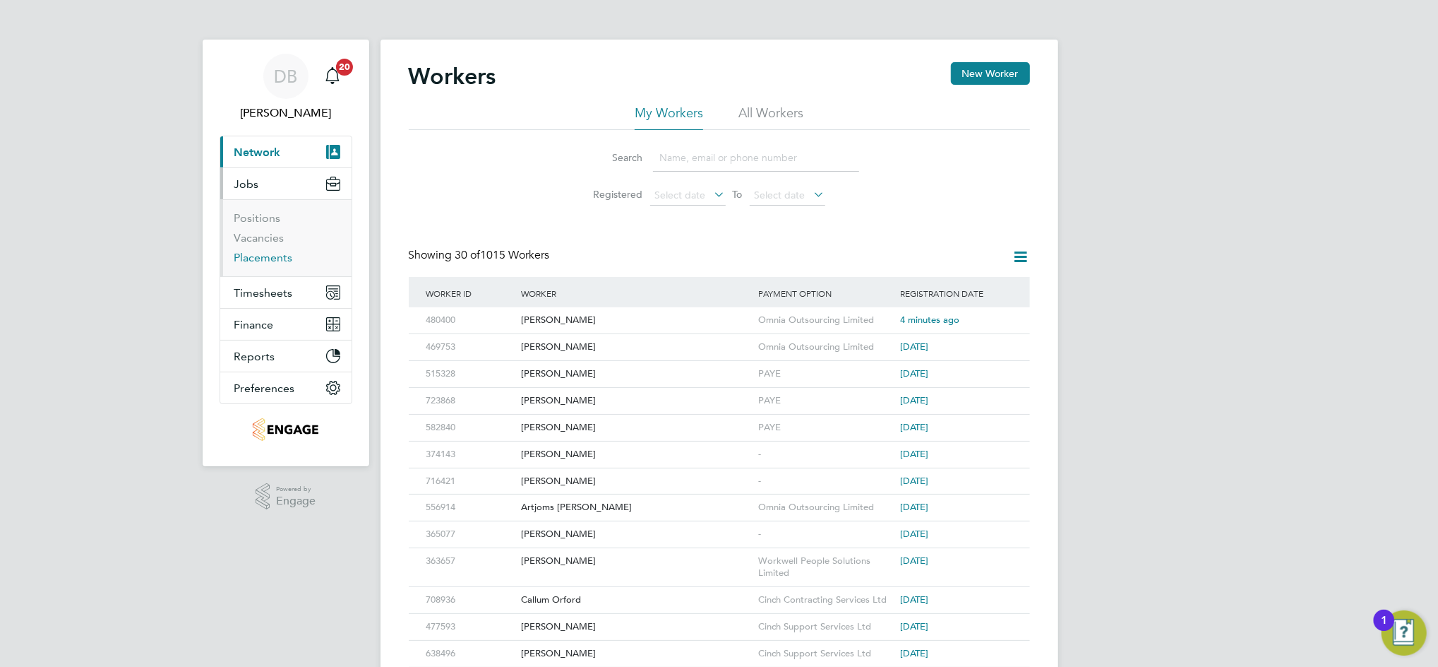
click at [270, 258] on link "Placements" at bounding box center [263, 257] width 59 height 13
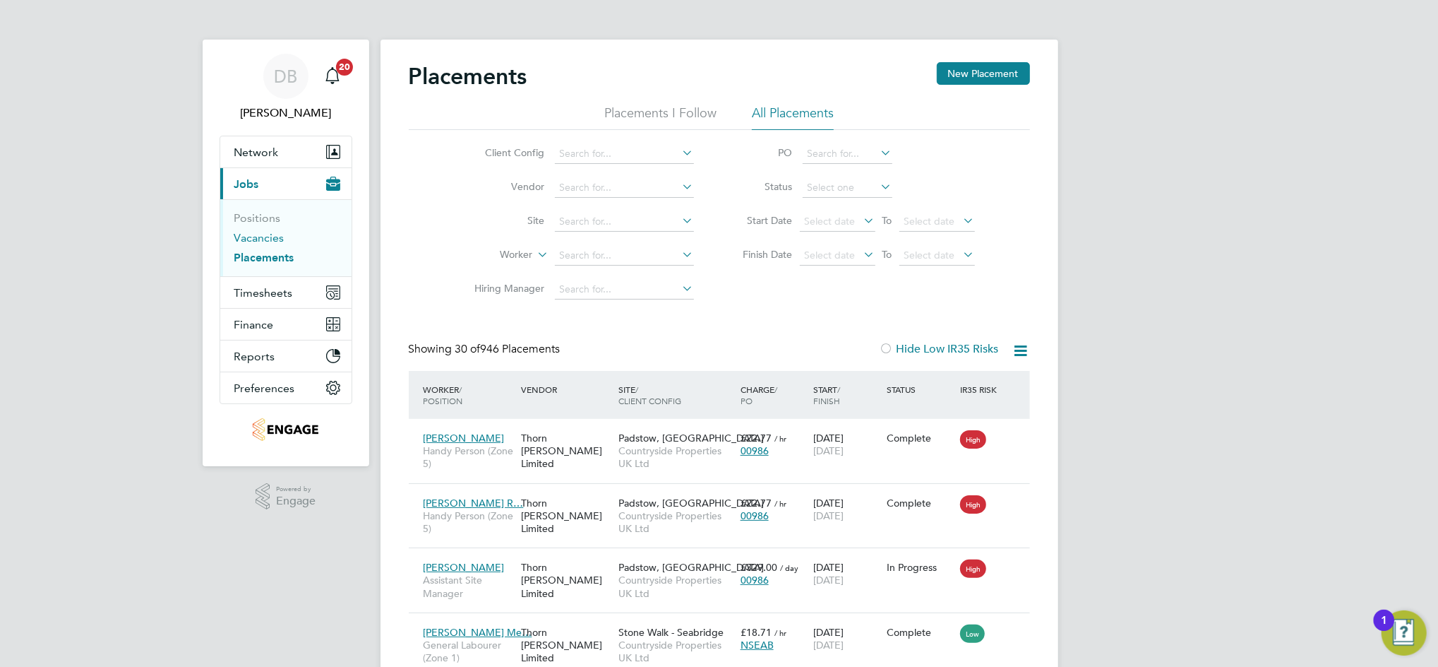
click at [266, 239] on link "Vacancies" at bounding box center [259, 237] width 50 height 13
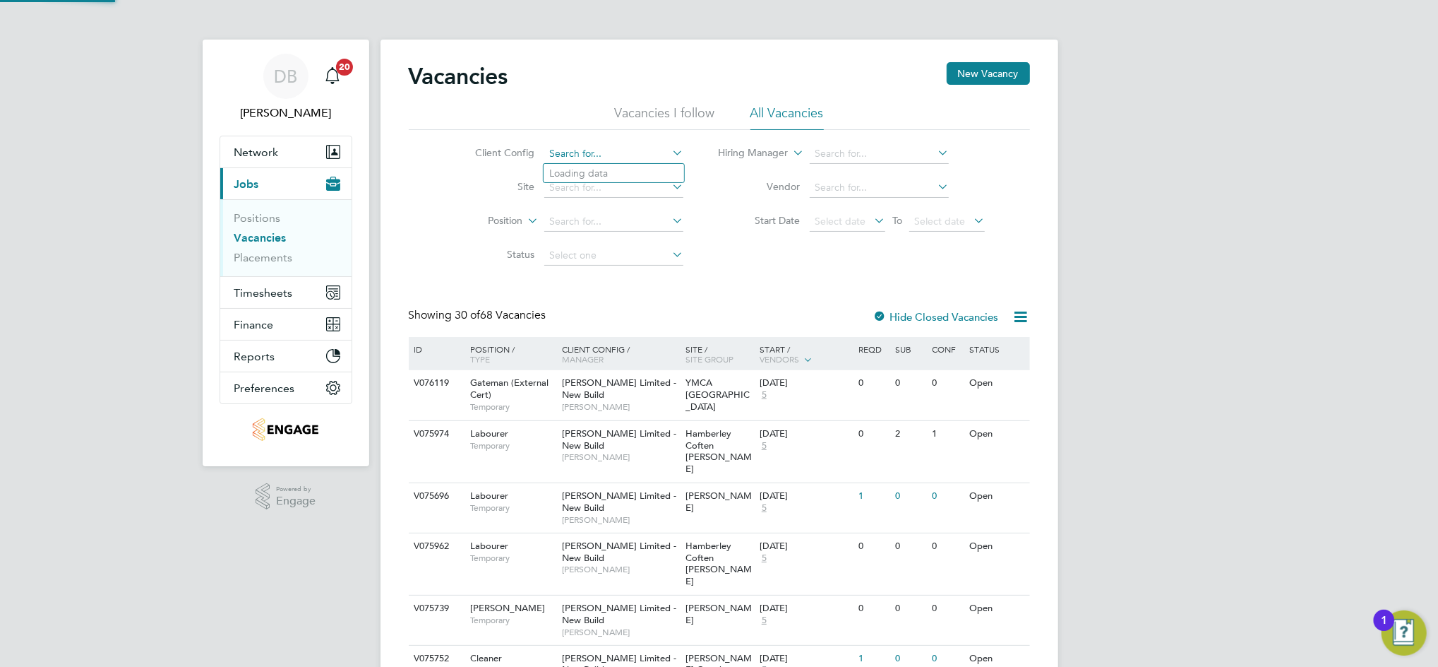
click at [584, 159] on input at bounding box center [613, 154] width 139 height 20
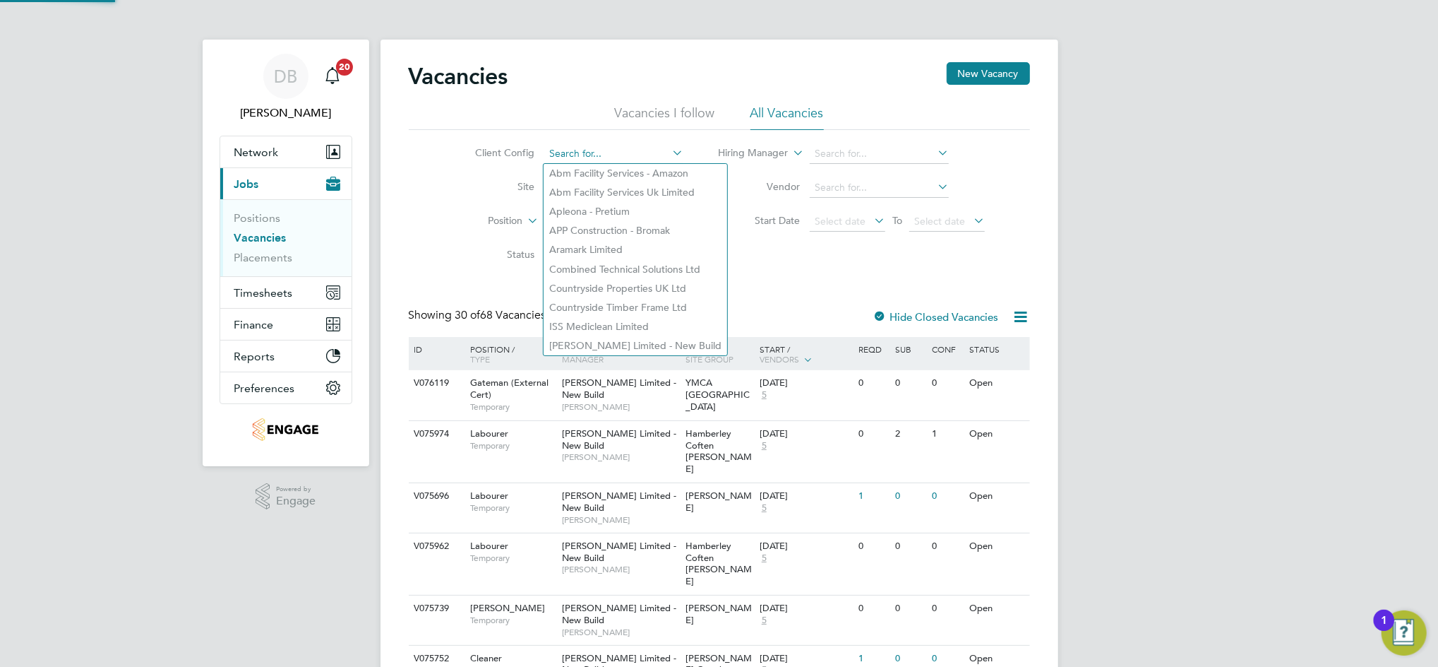
paste input "Lovell - East Midlands"
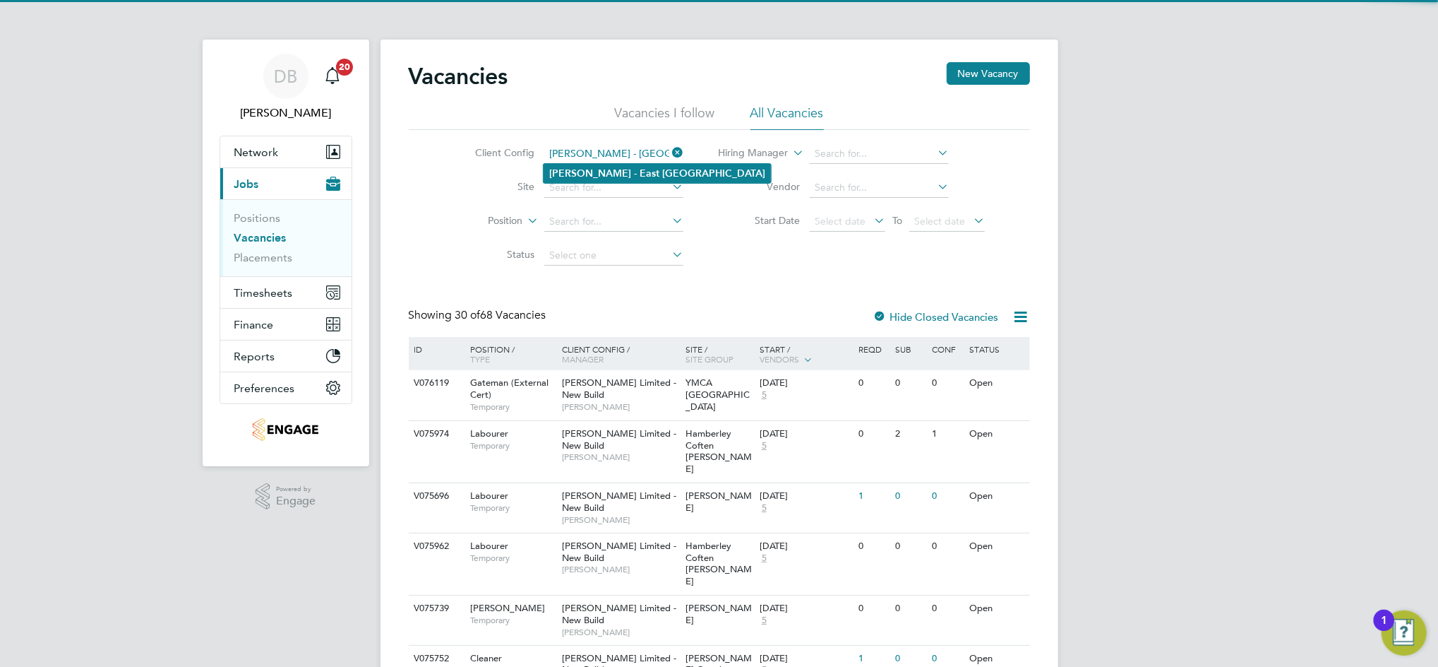
type input "Lovell - East Midlands"
click at [662, 175] on b "Midlands" at bounding box center [713, 173] width 103 height 12
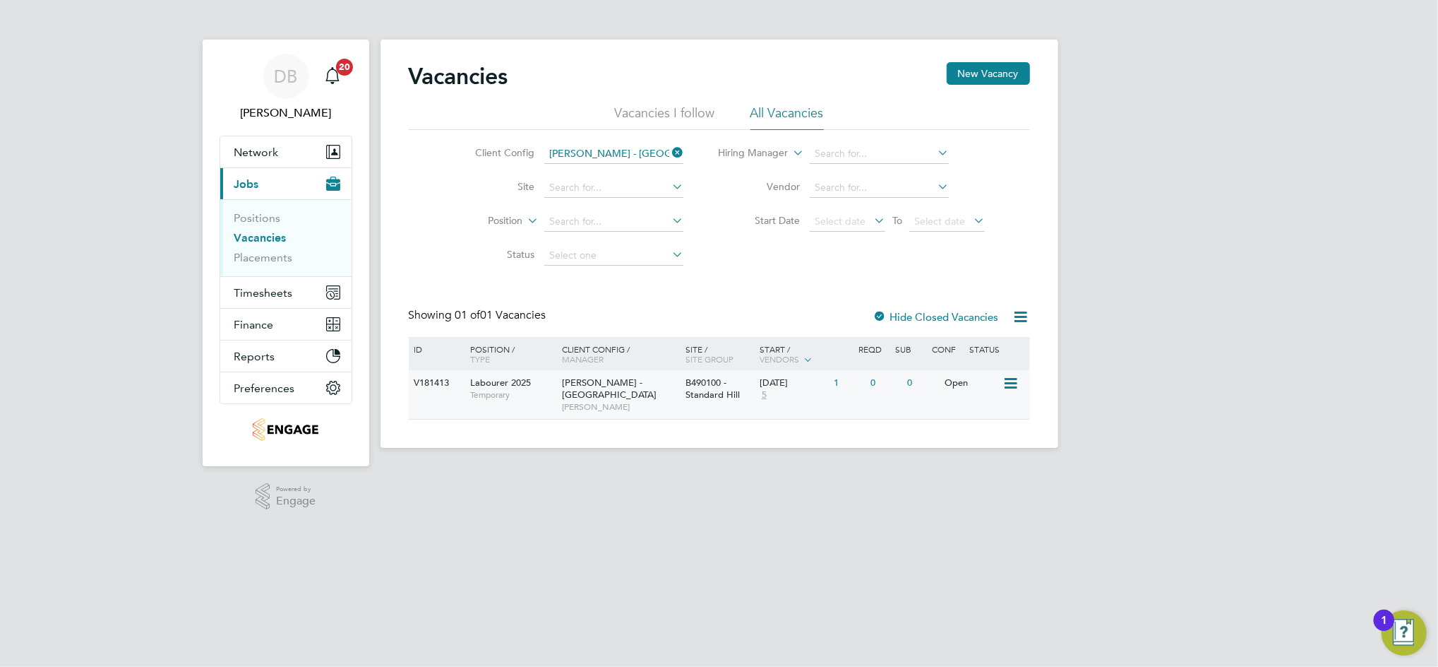
click at [949, 387] on div "Open" at bounding box center [971, 383] width 61 height 26
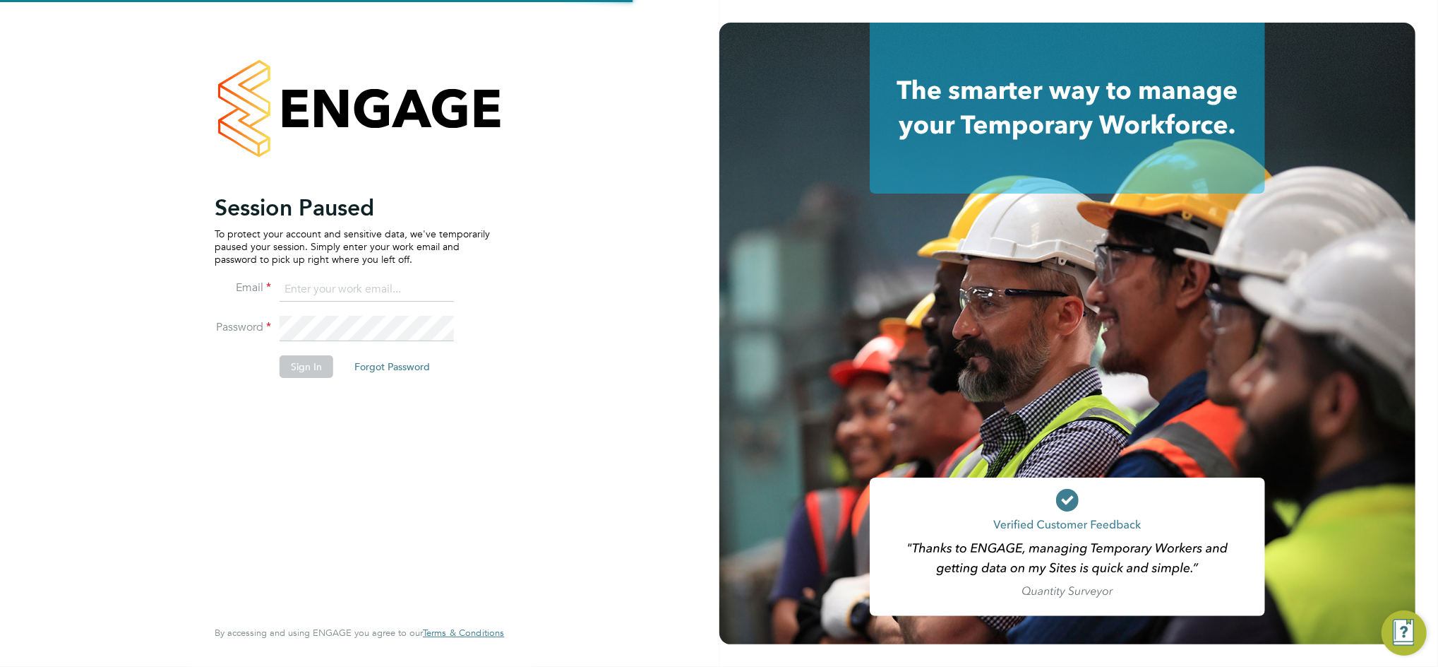
type input "daniel.bassett@thornbaker.co.uk"
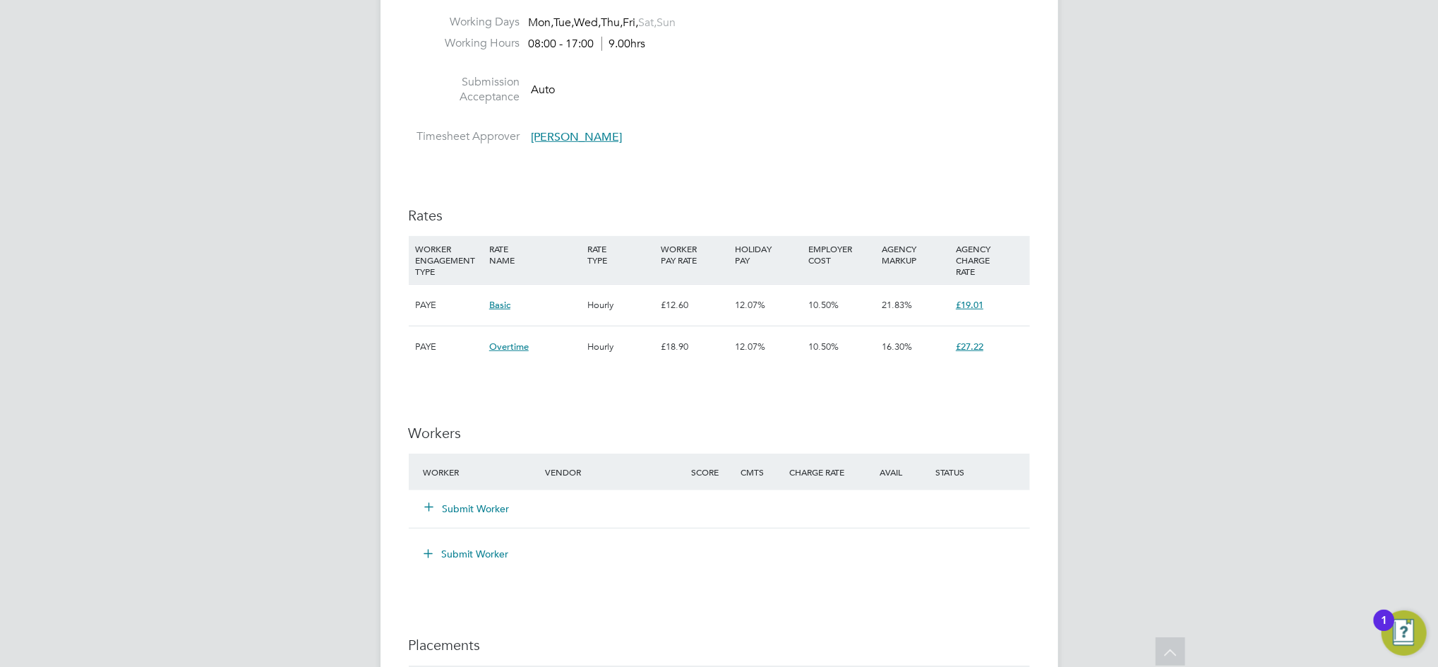
scroll to position [753, 0]
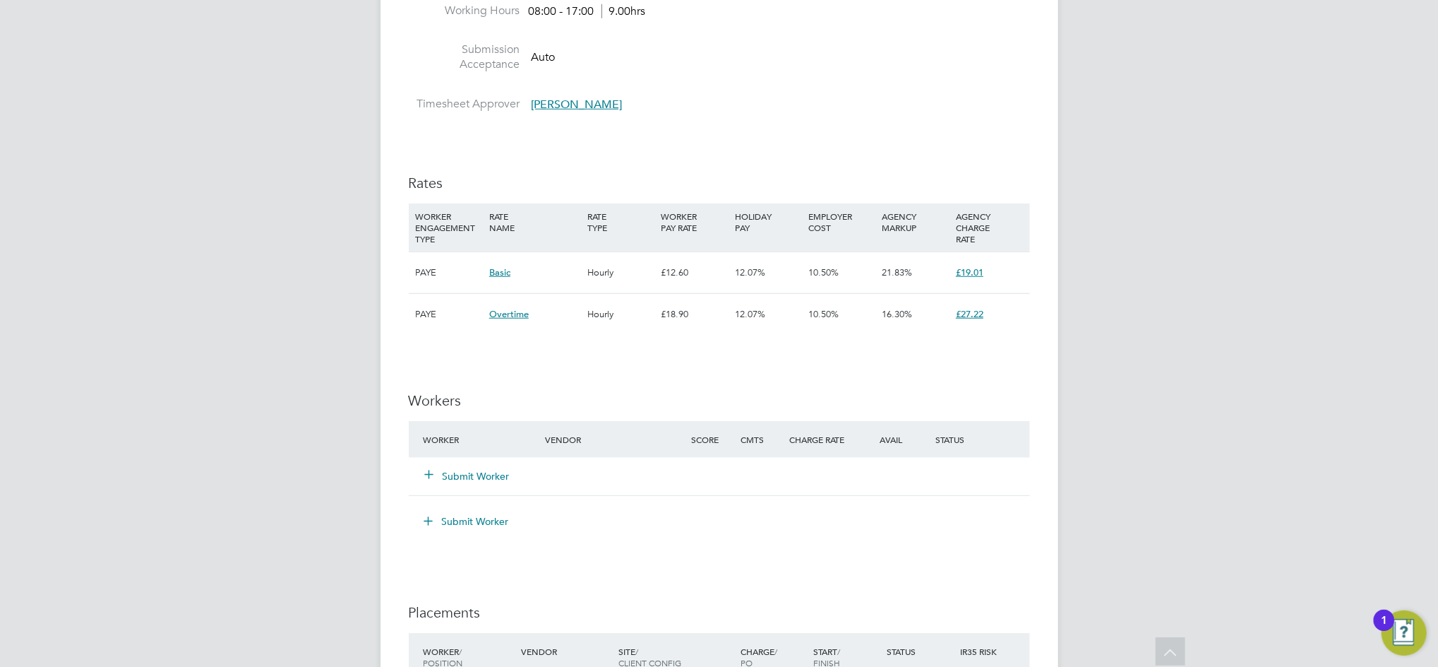
click at [447, 478] on button "Submit Worker" at bounding box center [468, 476] width 85 height 14
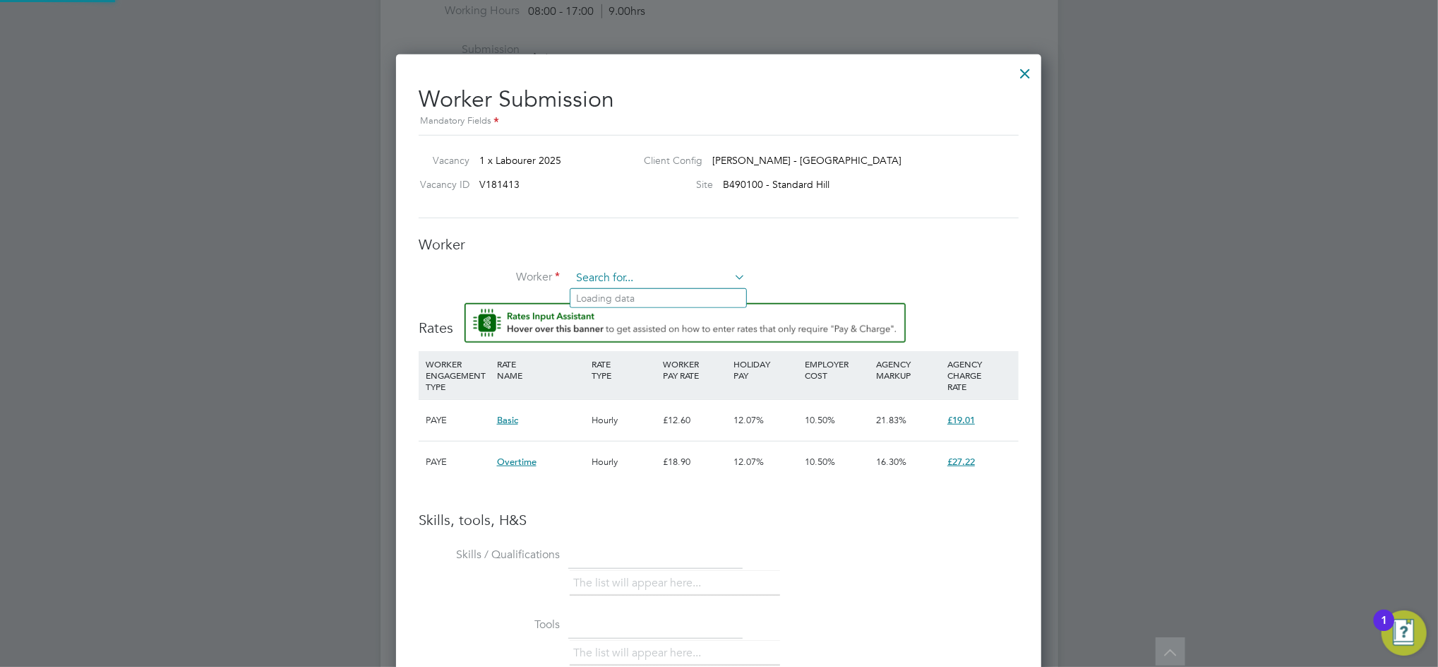
click at [608, 279] on input at bounding box center [658, 278] width 174 height 21
click at [615, 297] on li "Razva n-Viorel Amza (480400)" at bounding box center [712, 298] width 283 height 19
type input "Razvan-Viorel Amza (480400)"
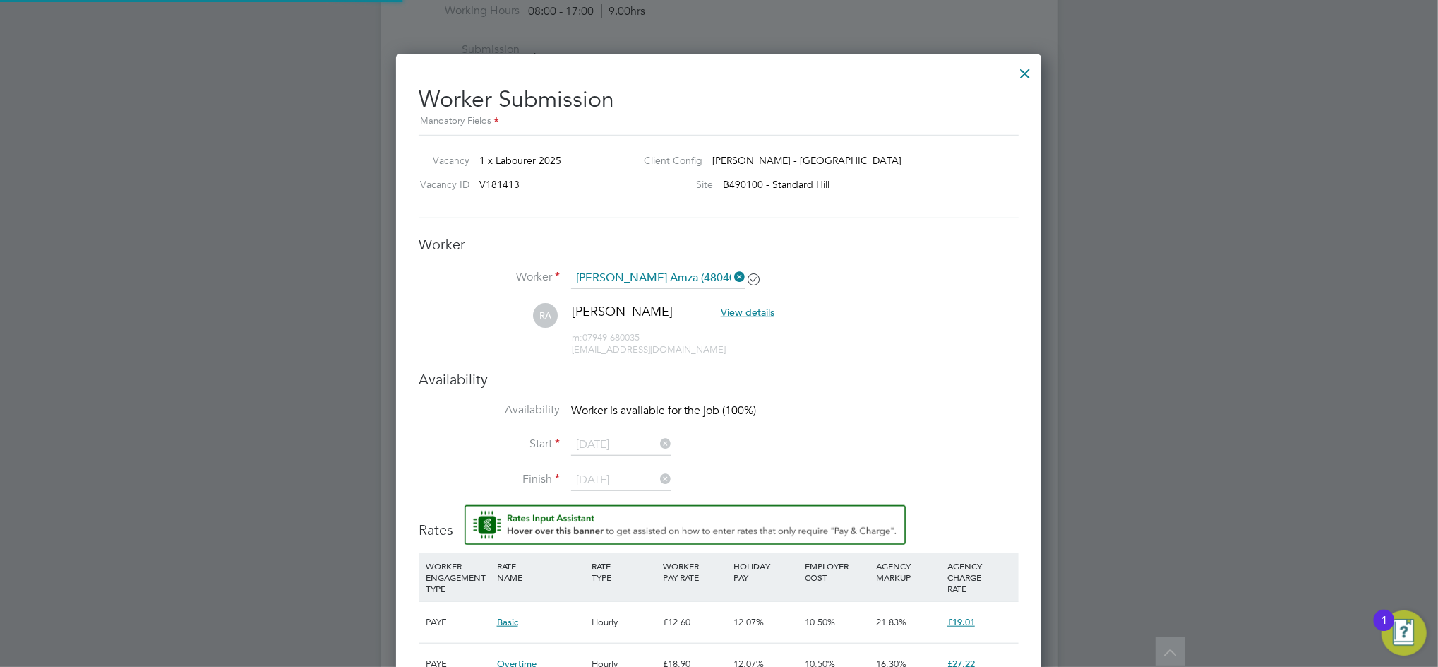
scroll to position [1264, 646]
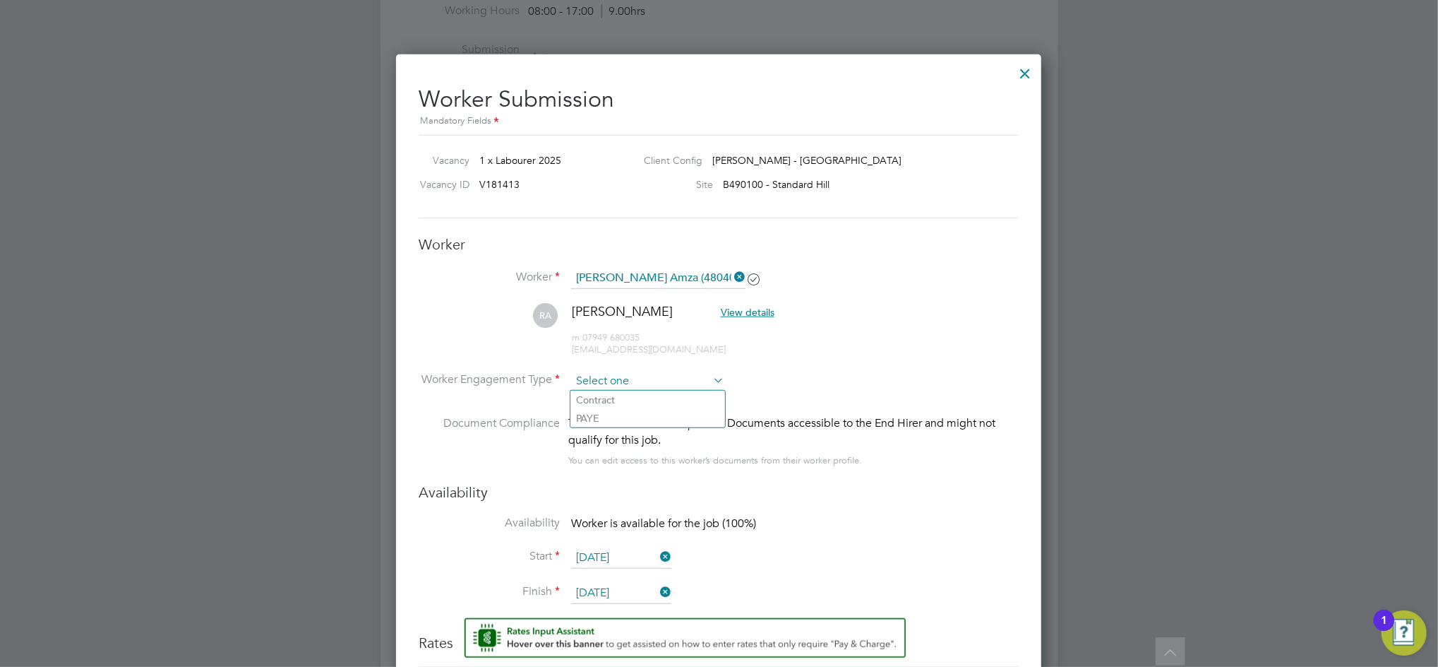
click at [657, 385] on input at bounding box center [647, 381] width 153 height 21
click at [600, 391] on li "Contract" at bounding box center [648, 399] width 155 height 18
type input "Contract"
click at [995, 479] on li "Document Compliance This worker has no Compliance Documents accessible to the E…" at bounding box center [719, 448] width 600 height 68
click at [885, 533] on li "Availability Worker is available for the job (100%)" at bounding box center [719, 531] width 600 height 32
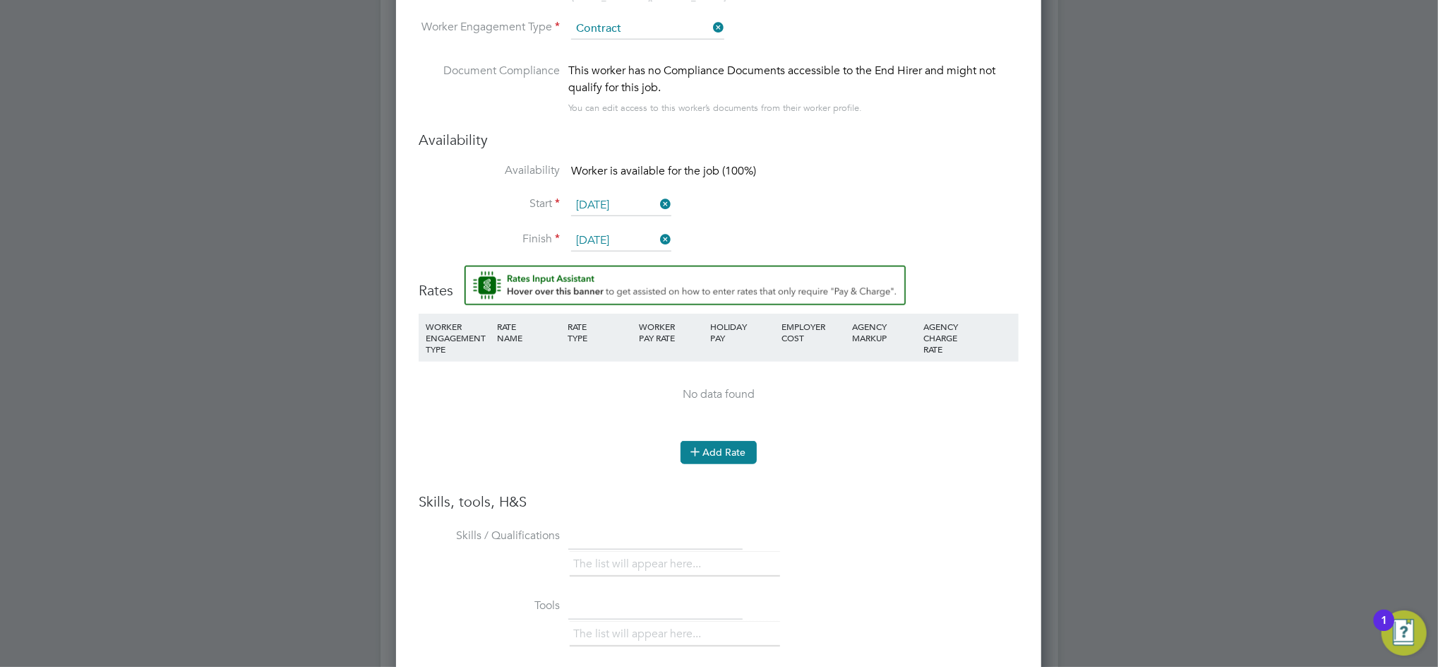
click at [721, 455] on button "Add Rate" at bounding box center [719, 452] width 76 height 23
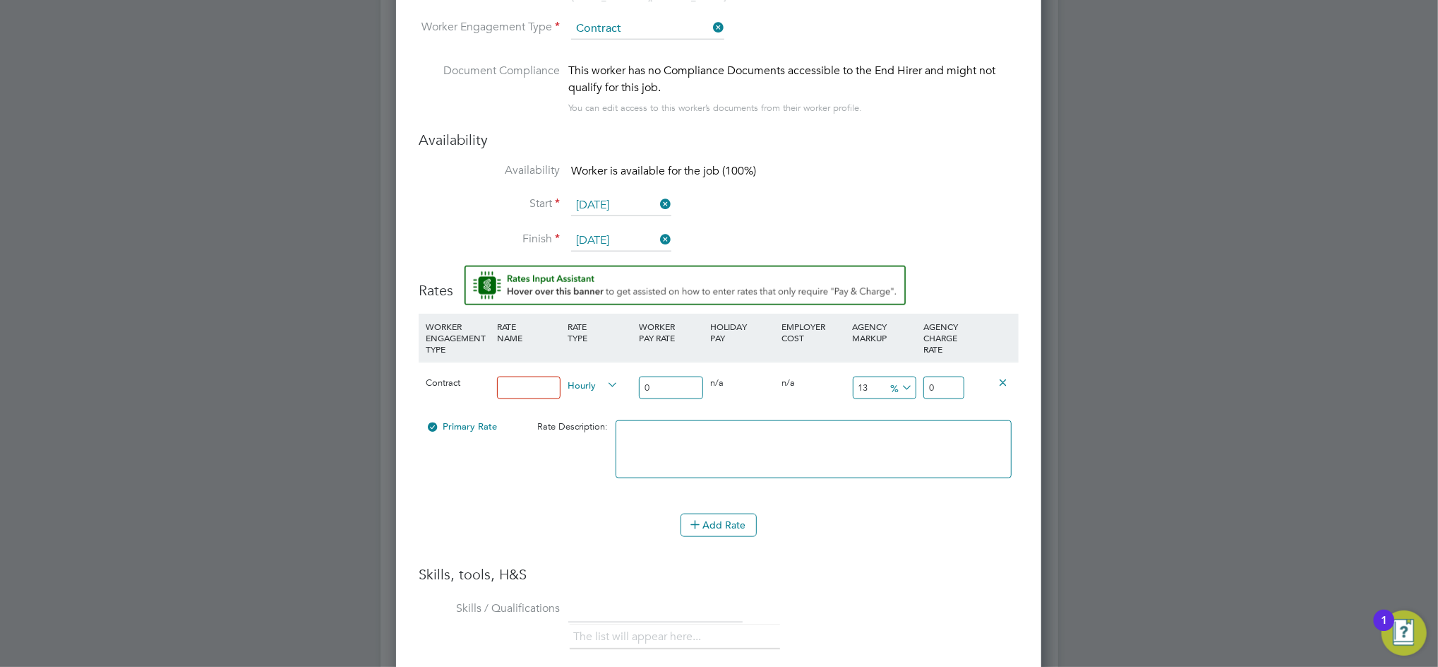
click at [523, 389] on input at bounding box center [529, 387] width 64 height 23
type input "Basic"
type input "0Basic"
type input "0"
click at [503, 386] on input "0Basic" at bounding box center [529, 387] width 64 height 23
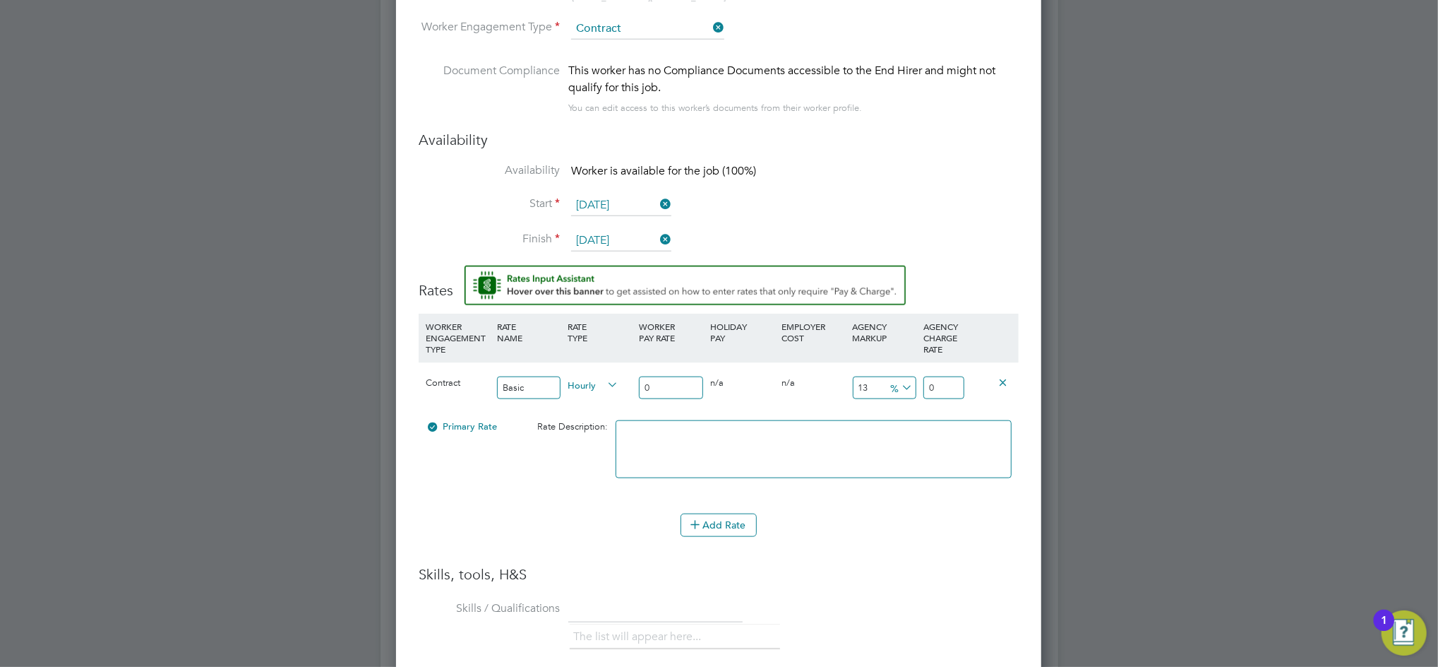
type input "Basic"
type input "1"
type input "1.13"
type input "16"
type input "18.08"
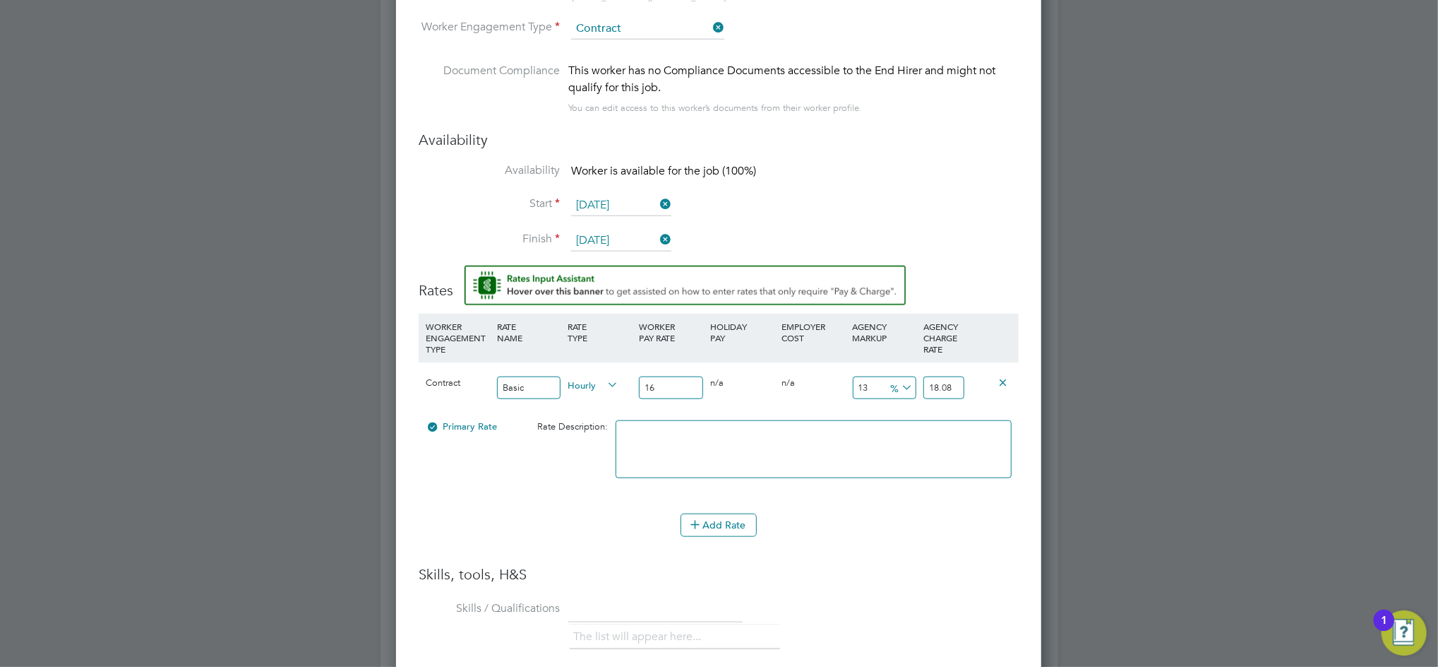
type input "16.8"
type input "18.984"
type input "16.84"
type input "19.0292"
type input "16.84"
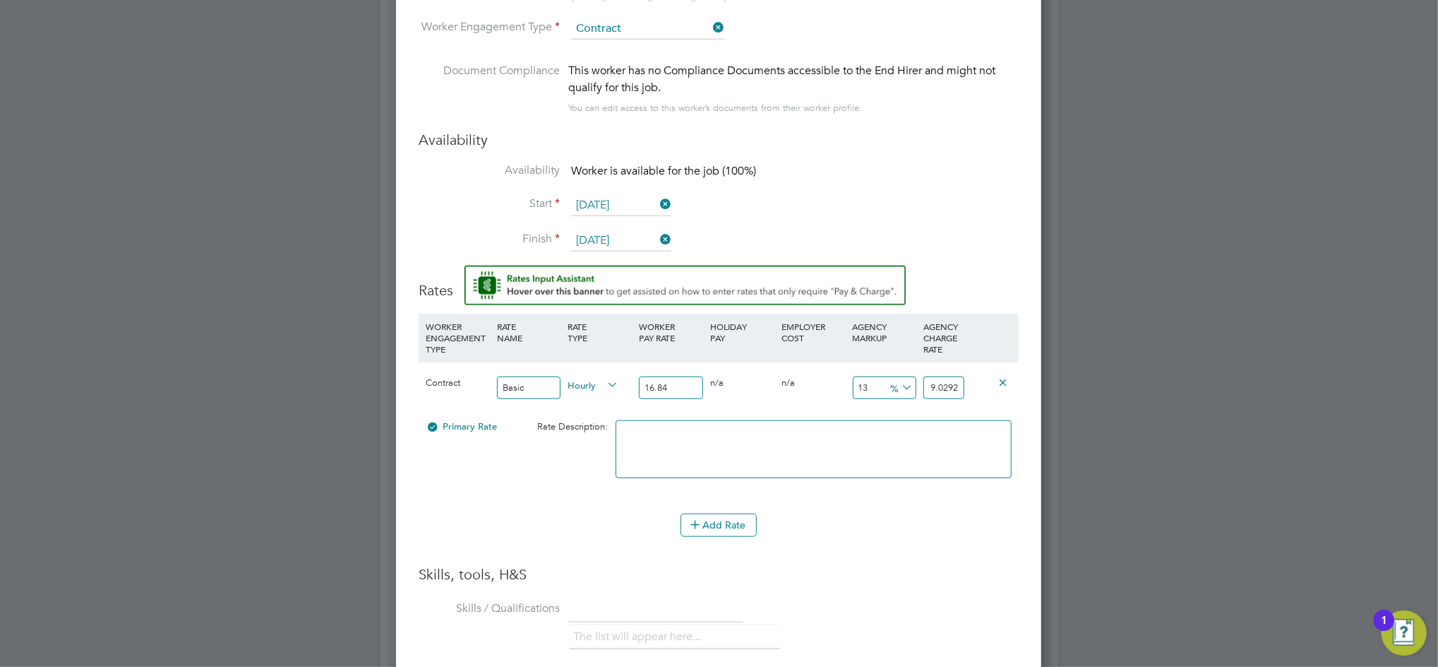
scroll to position [0, 0]
type input "-94.06175771971496"
type input "1"
type input "12.826603325415677"
type input "19.0"
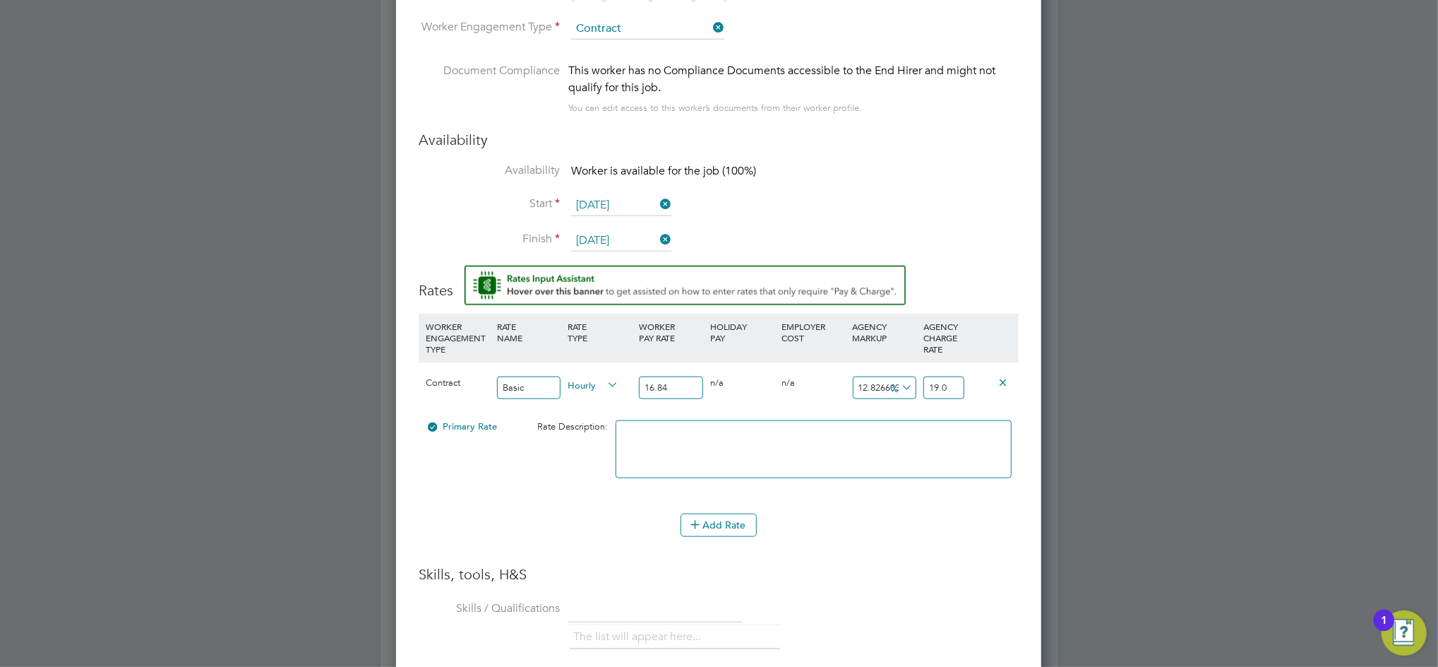
type input "12.885985748218527"
type input "19.01"
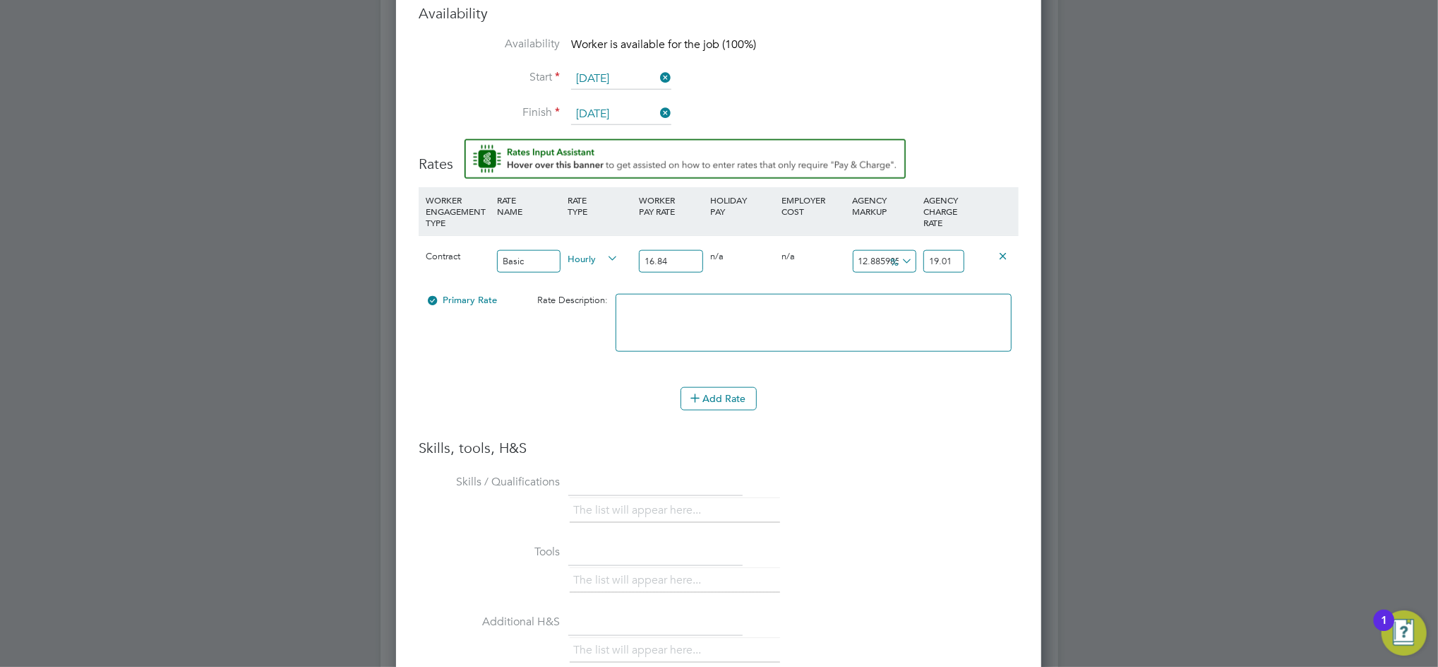
scroll to position [1495, 0]
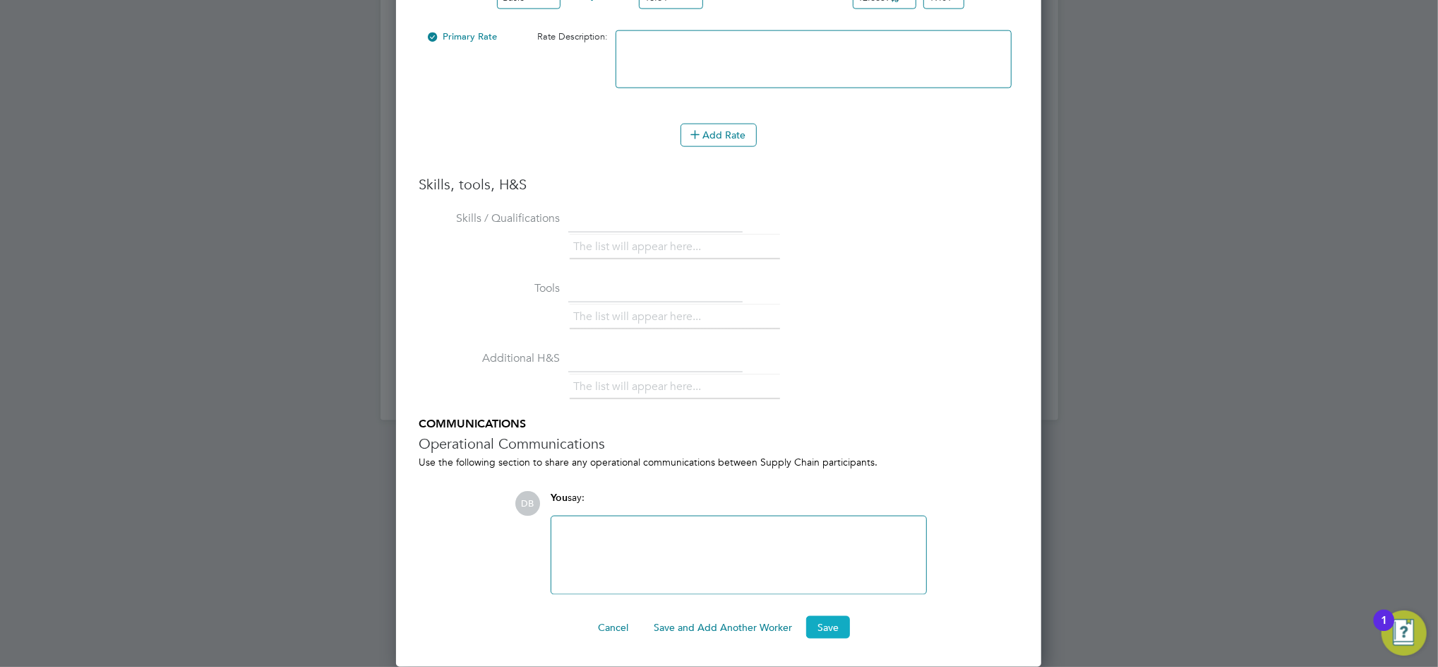
click at [830, 633] on button "Save" at bounding box center [828, 627] width 44 height 23
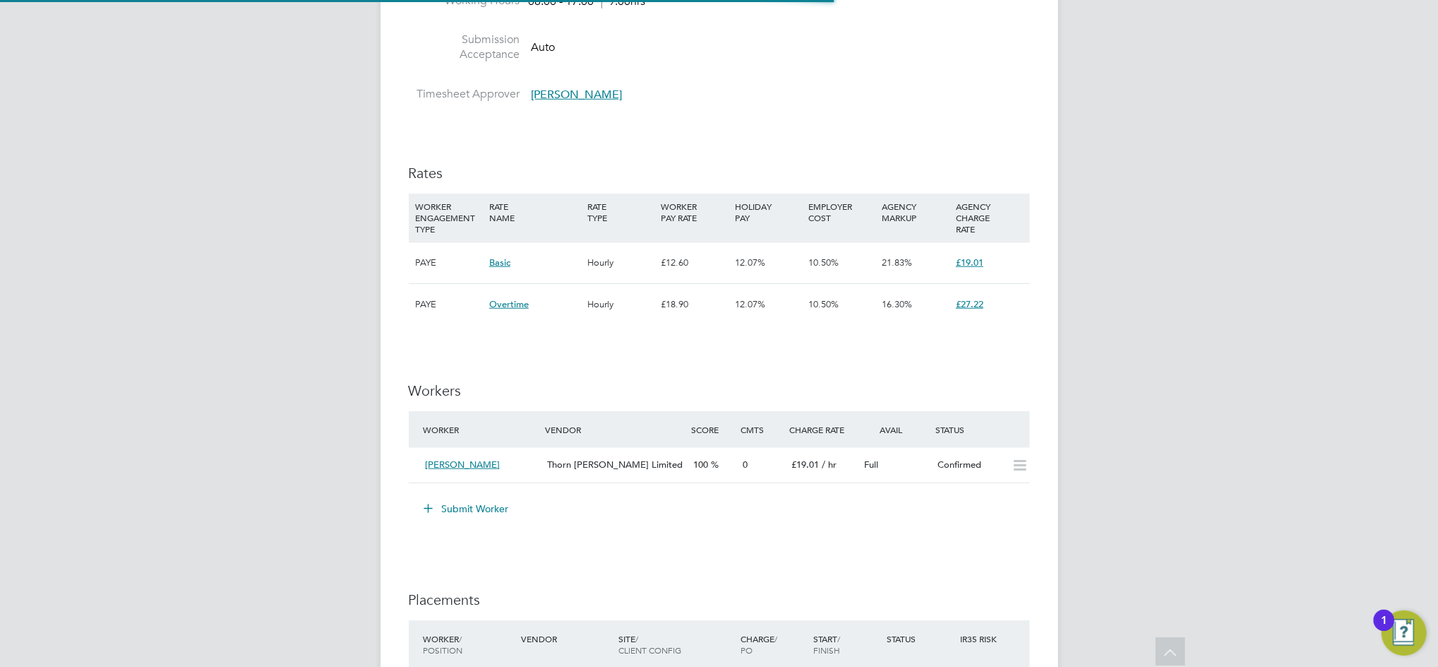
scroll to position [753, 0]
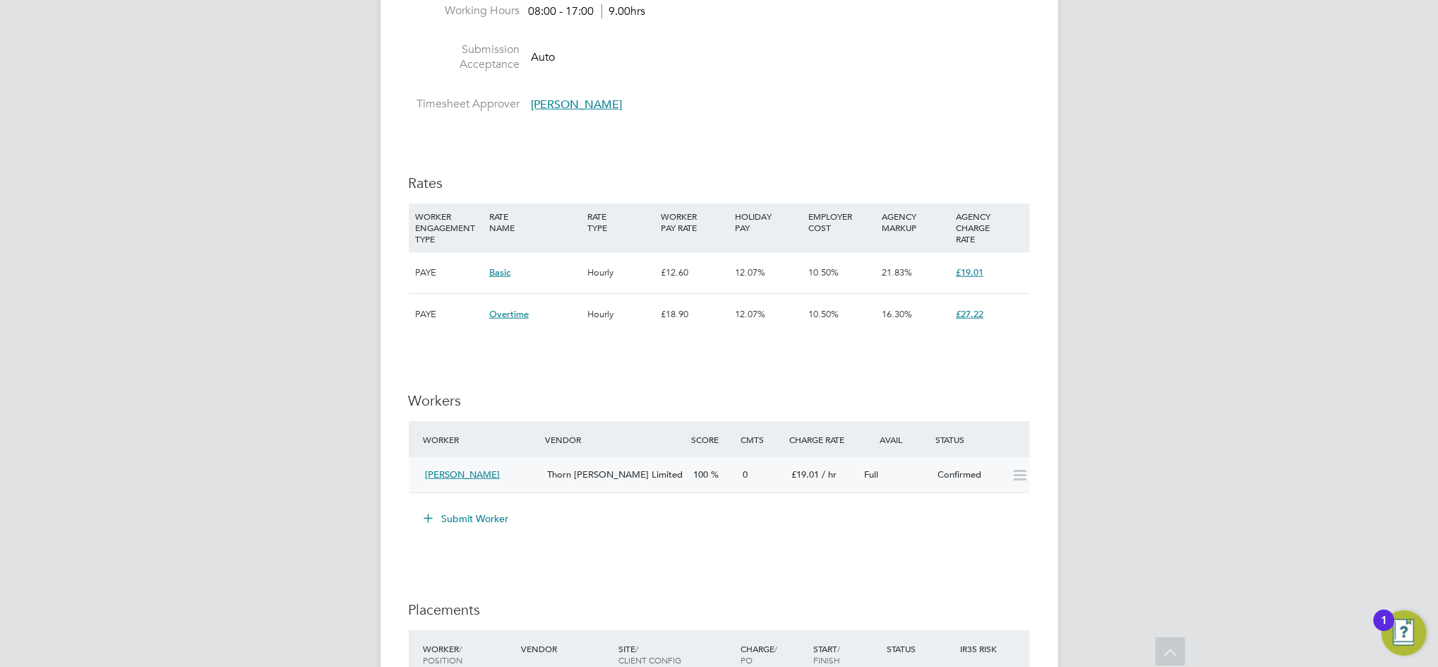
click at [1003, 480] on div "Confirmed" at bounding box center [968, 474] width 73 height 23
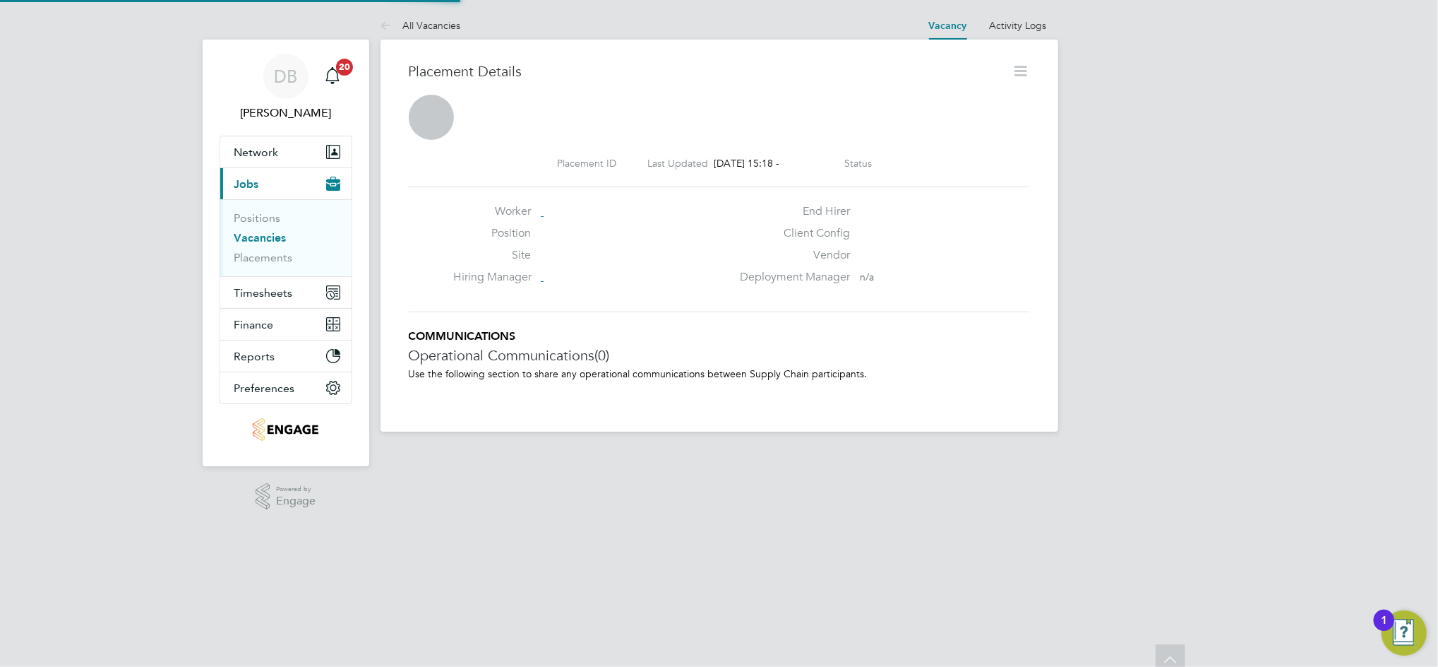
scroll to position [6, 6]
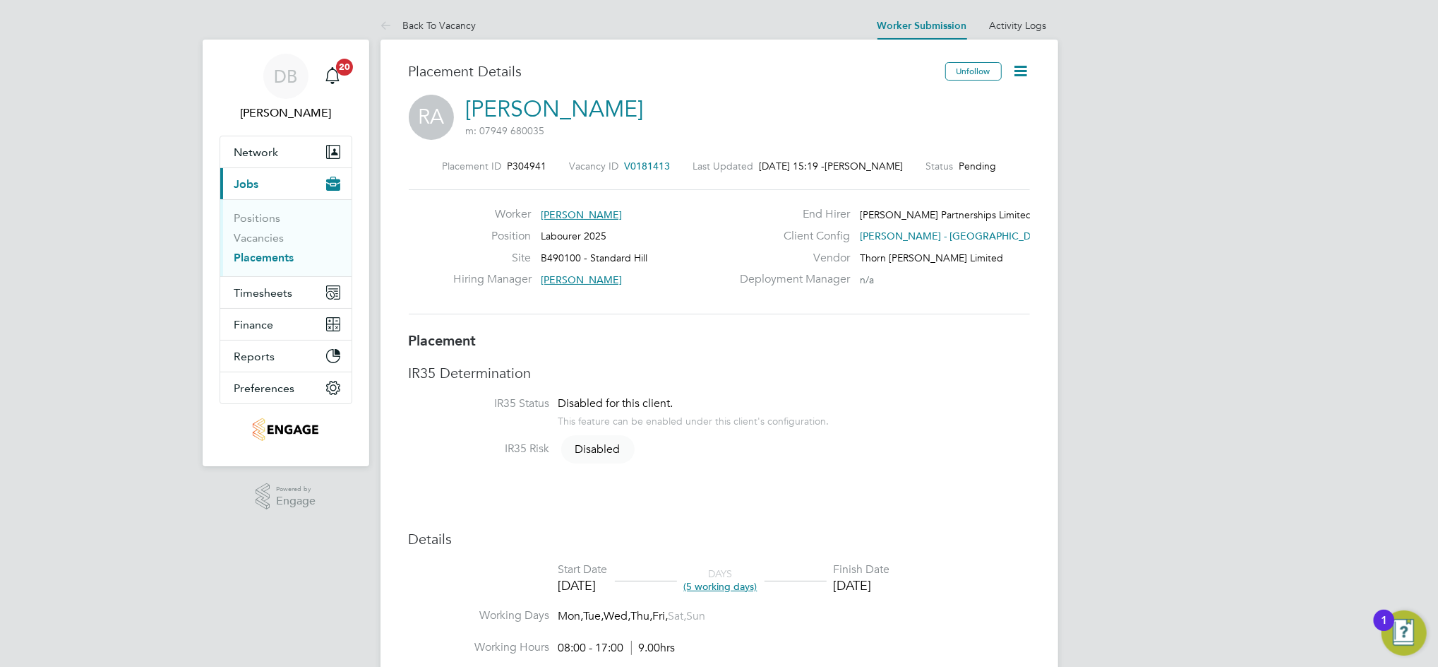
click at [1022, 76] on icon at bounding box center [1022, 71] width 18 height 18
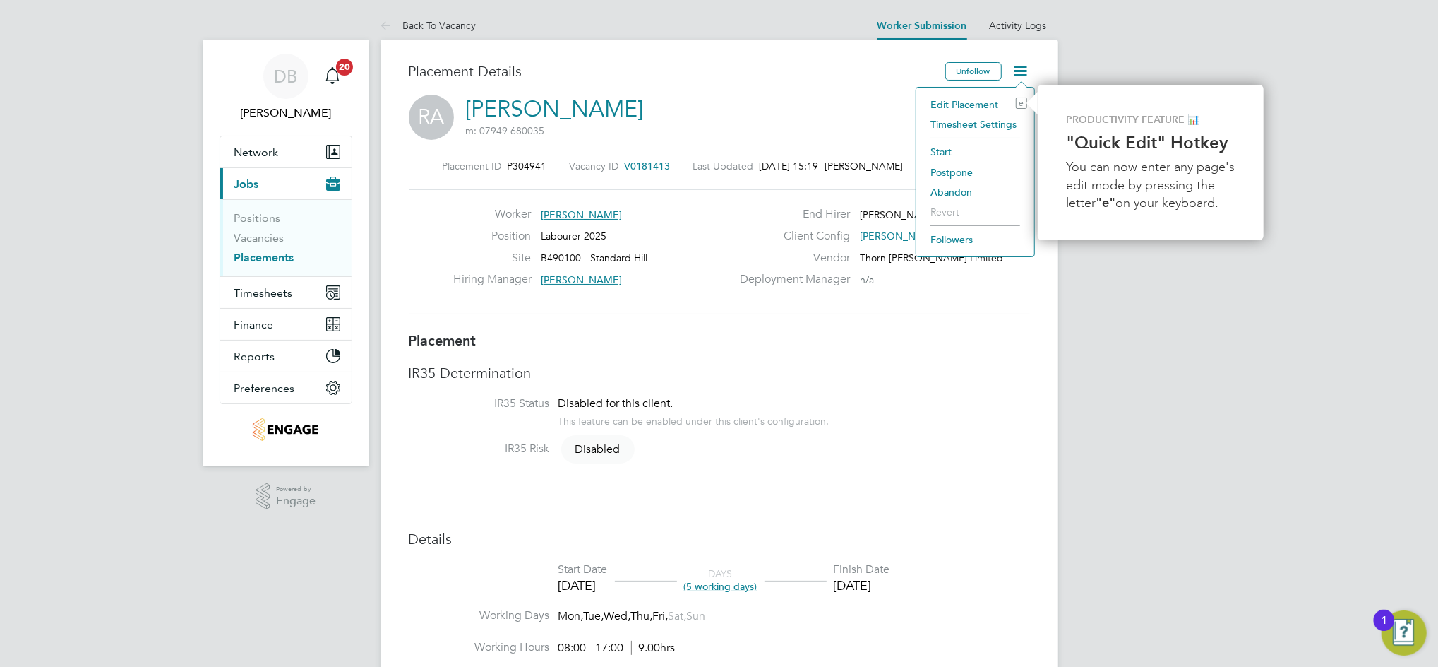
click at [990, 124] on li "Timesheet Settings" at bounding box center [976, 124] width 104 height 20
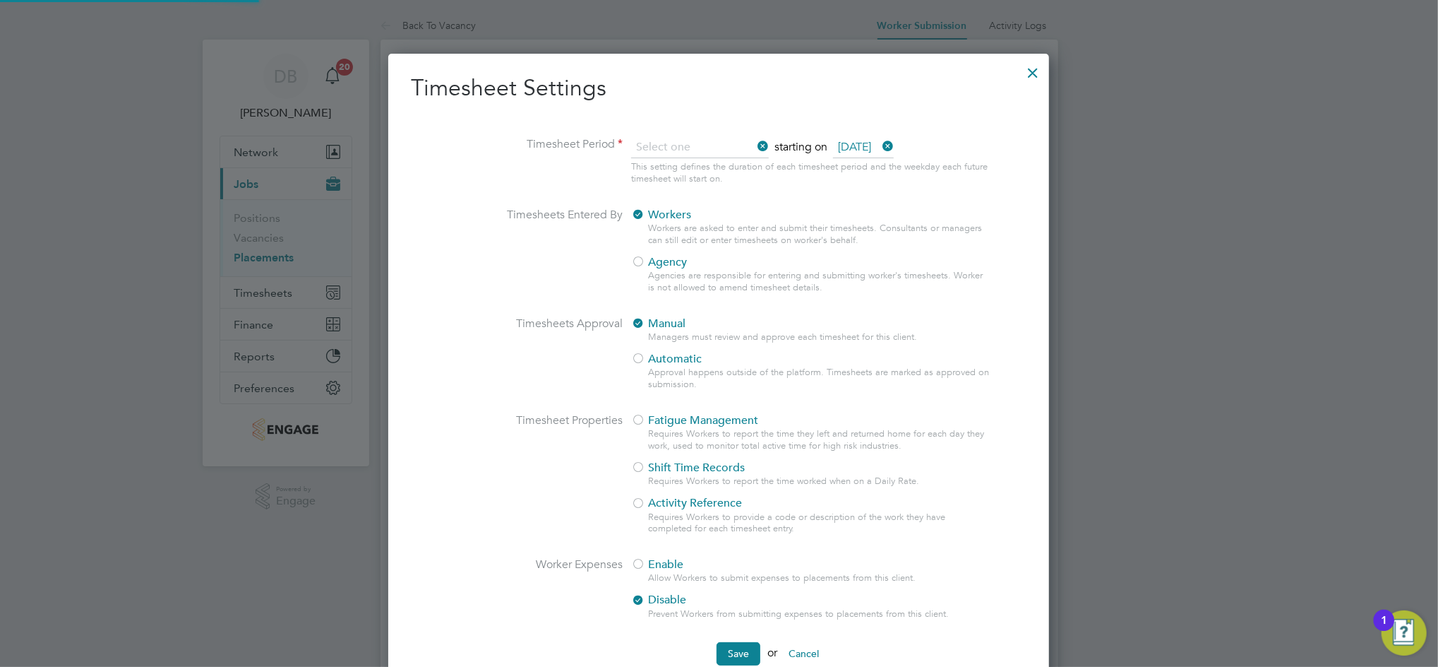
scroll to position [653, 662]
click at [669, 167] on li "Weekly" at bounding box center [697, 167] width 133 height 18
type input "Weekly"
click at [640, 262] on div at bounding box center [638, 263] width 14 height 14
click at [739, 652] on button "Save" at bounding box center [739, 653] width 44 height 23
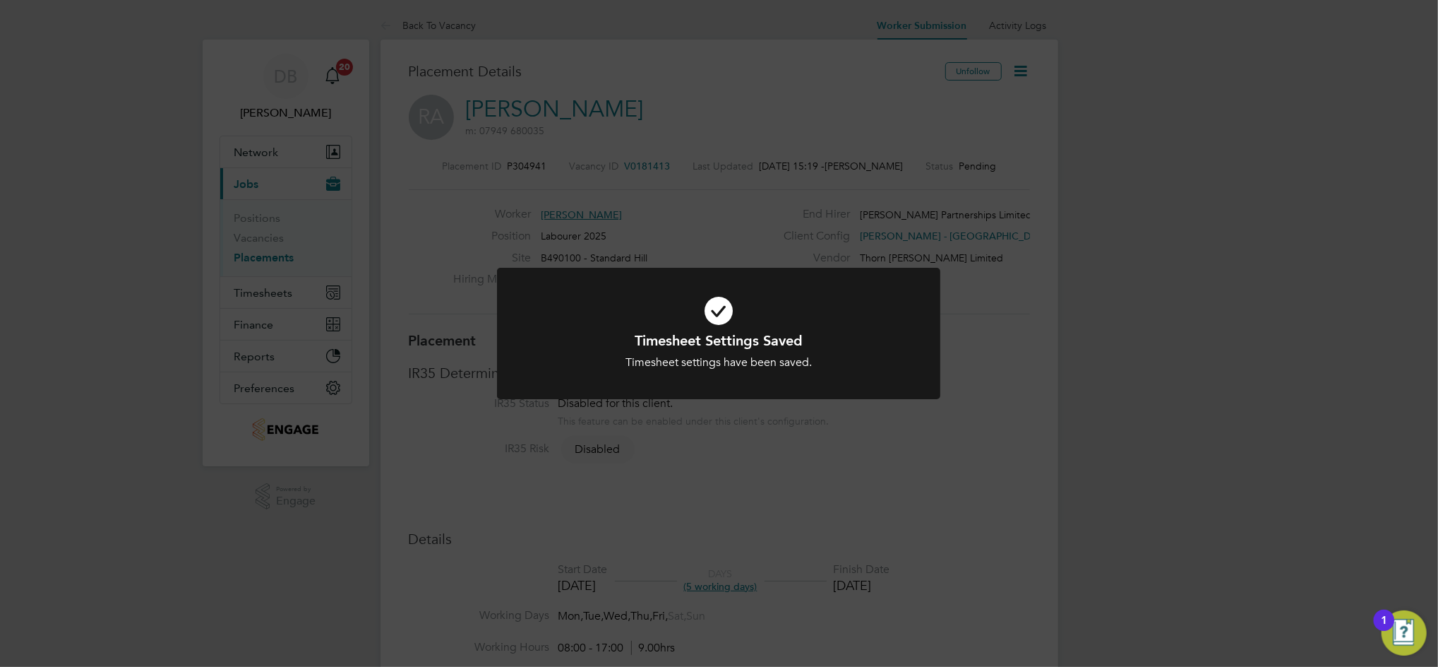
click at [977, 365] on div "Timesheet Settings Saved Timesheet settings have been saved. Cancel Okay" at bounding box center [719, 333] width 1438 height 667
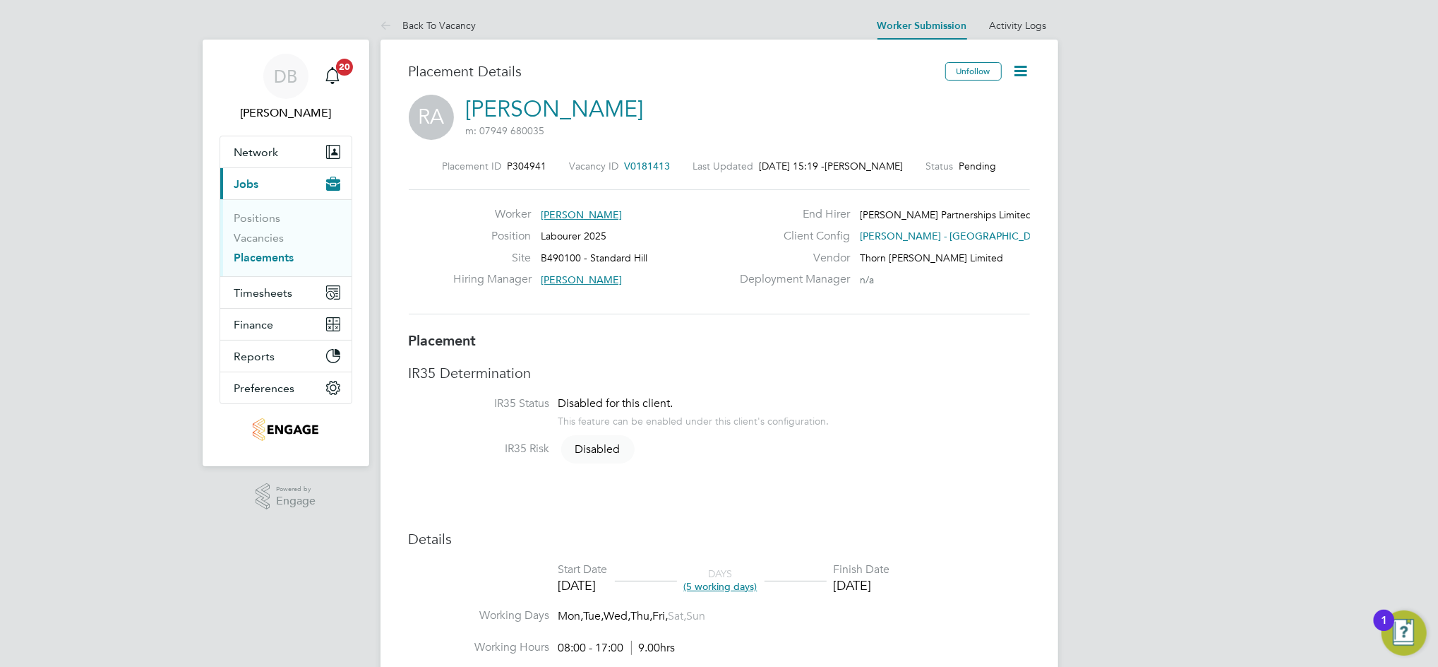
click at [1029, 68] on icon at bounding box center [1022, 71] width 18 height 18
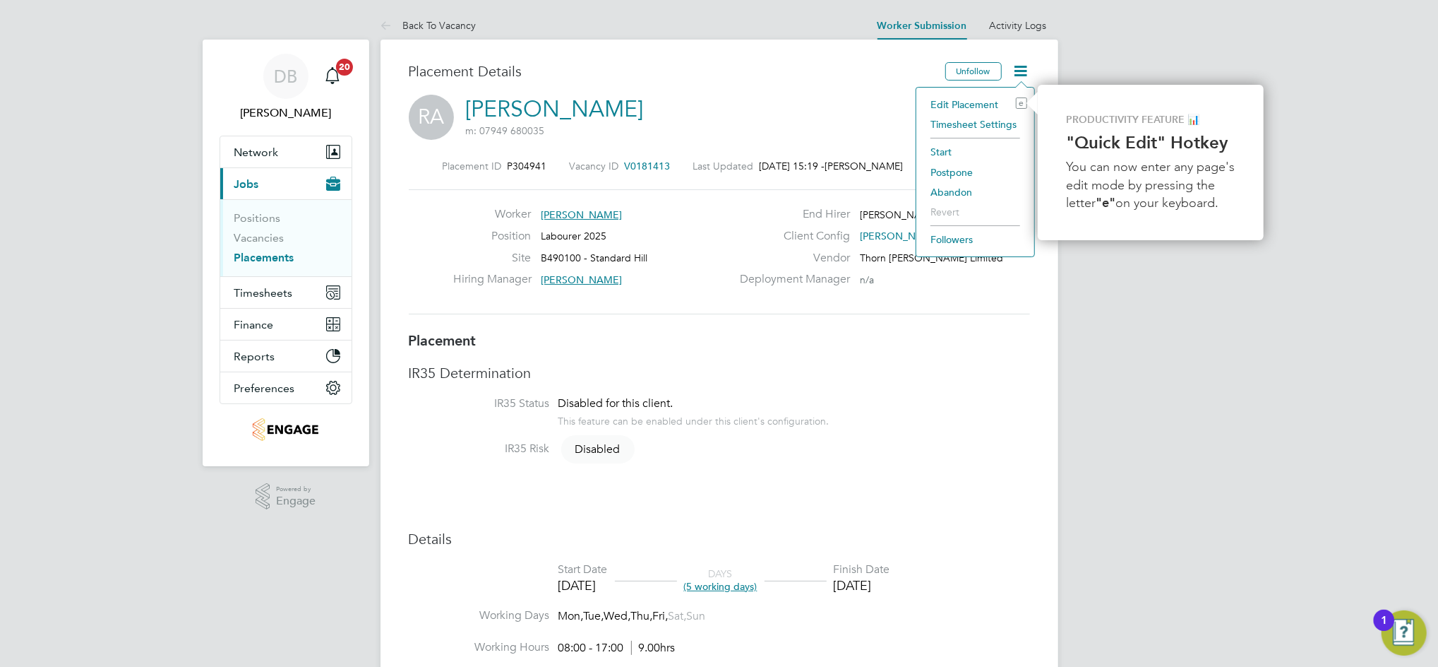
click at [940, 148] on li "Start" at bounding box center [976, 152] width 104 height 20
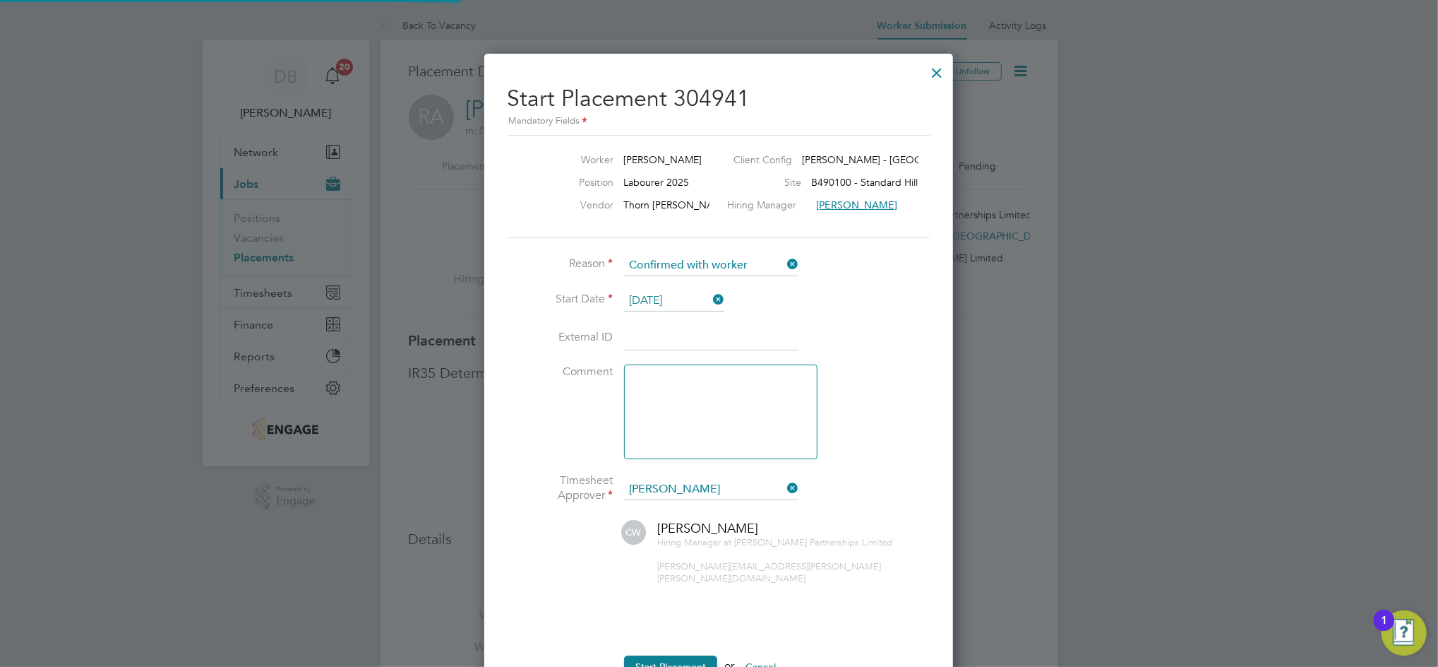
scroll to position [14, 174]
click at [678, 655] on button "Start Placement" at bounding box center [670, 666] width 93 height 23
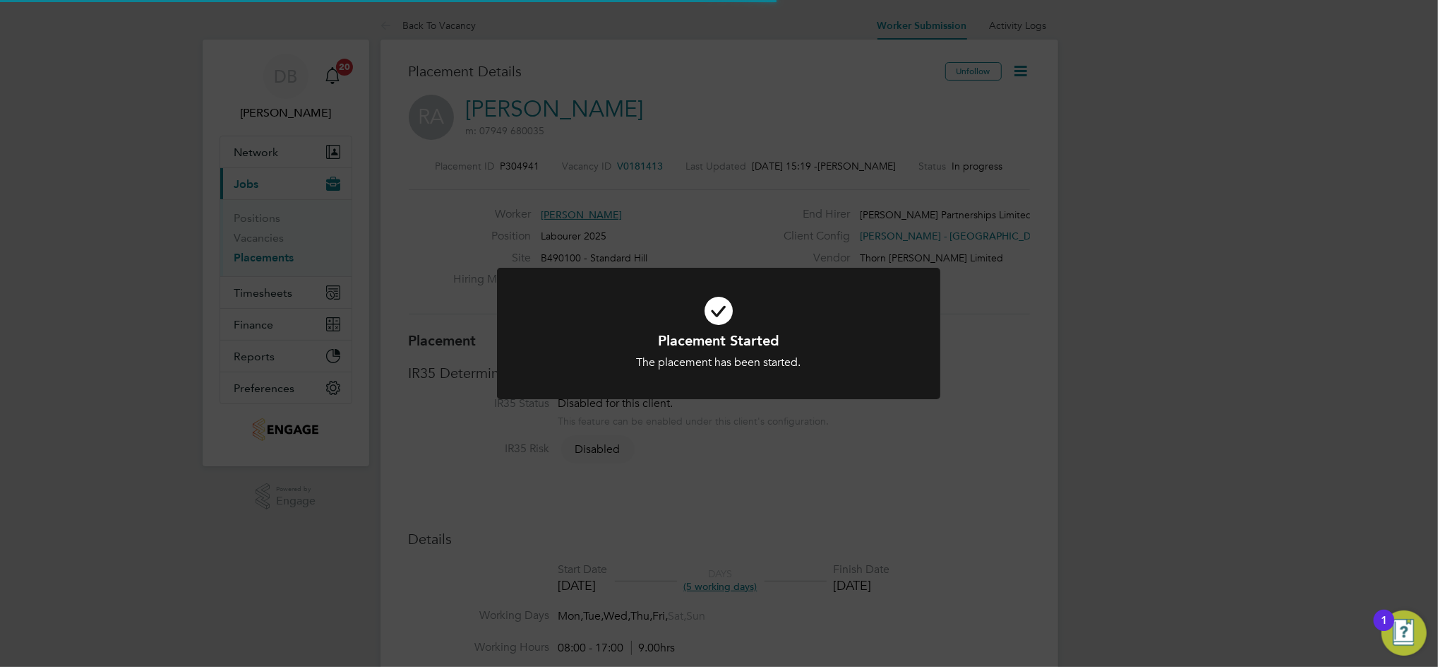
scroll to position [42, 99]
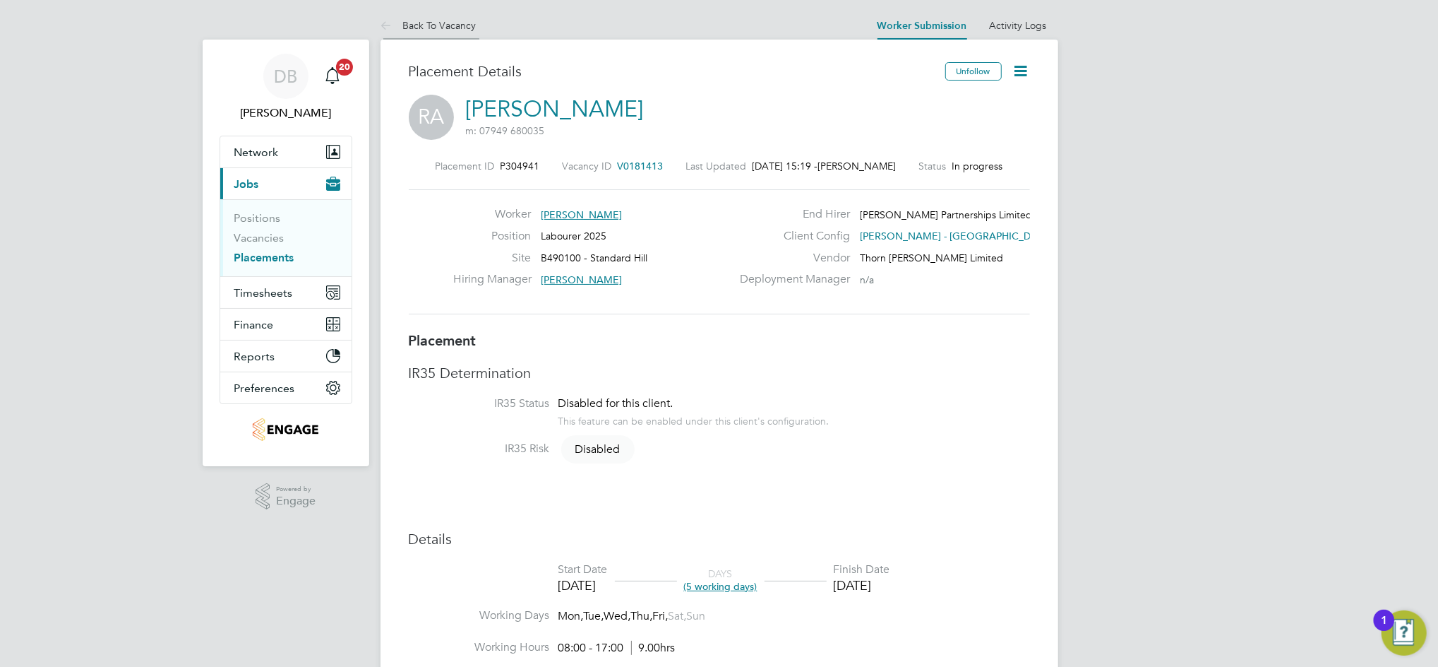
click at [427, 17] on li "Back To Vacancy" at bounding box center [429, 25] width 96 height 28
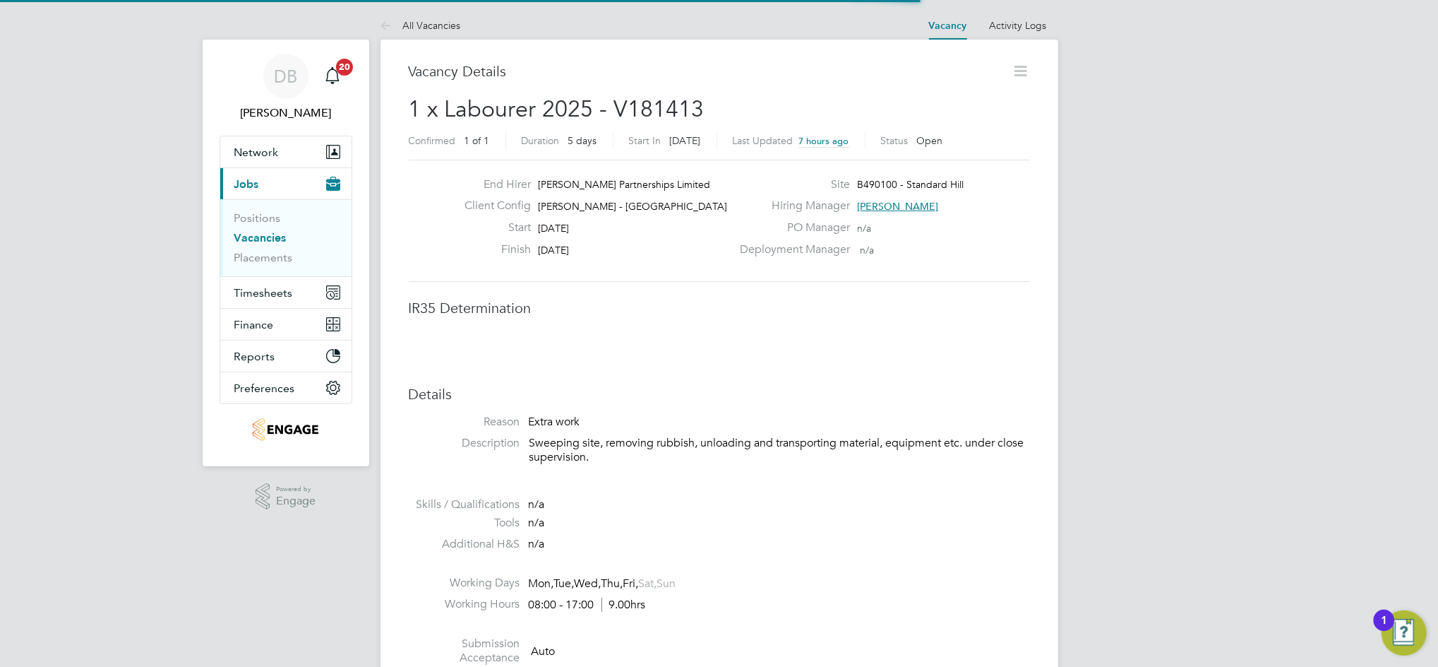
scroll to position [42, 99]
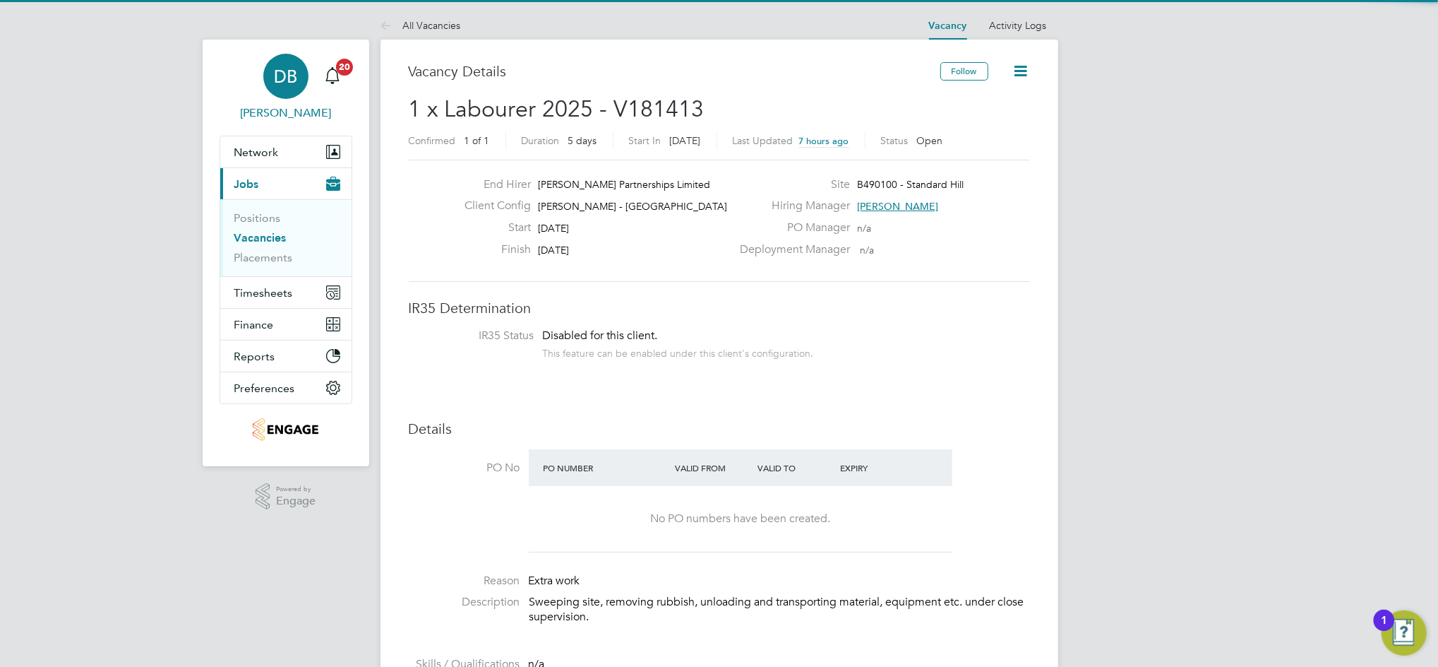
click at [304, 76] on div "DB" at bounding box center [285, 76] width 45 height 45
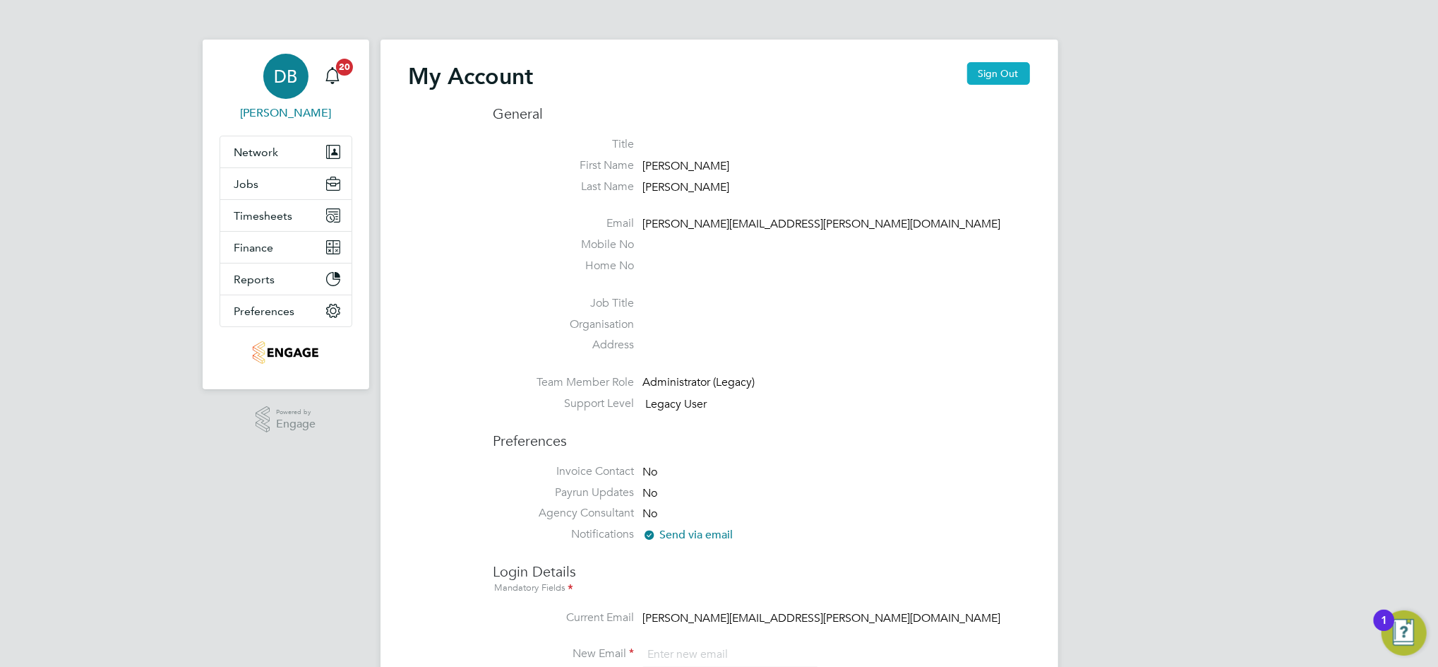
click at [1012, 70] on button "Sign Out" at bounding box center [998, 73] width 63 height 23
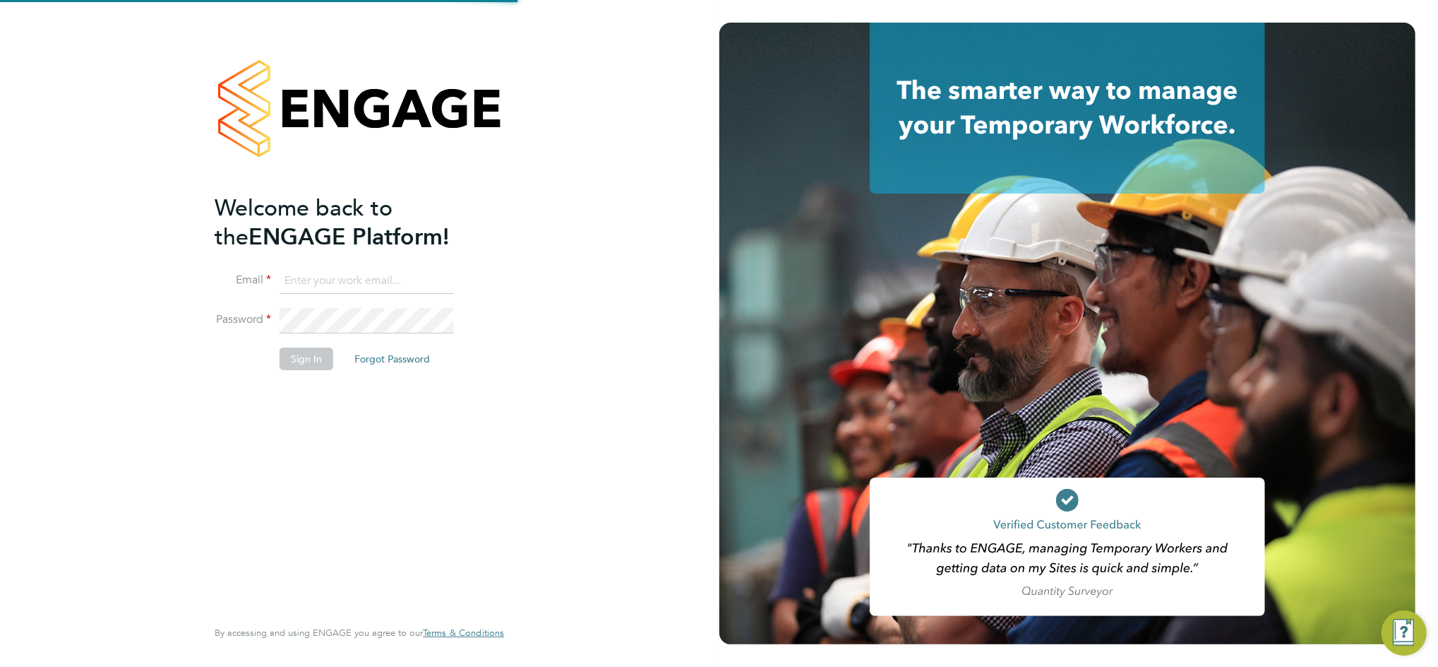
type input "daniel.bassett@thornbaker.co.uk"
